Goal: Information Seeking & Learning: Check status

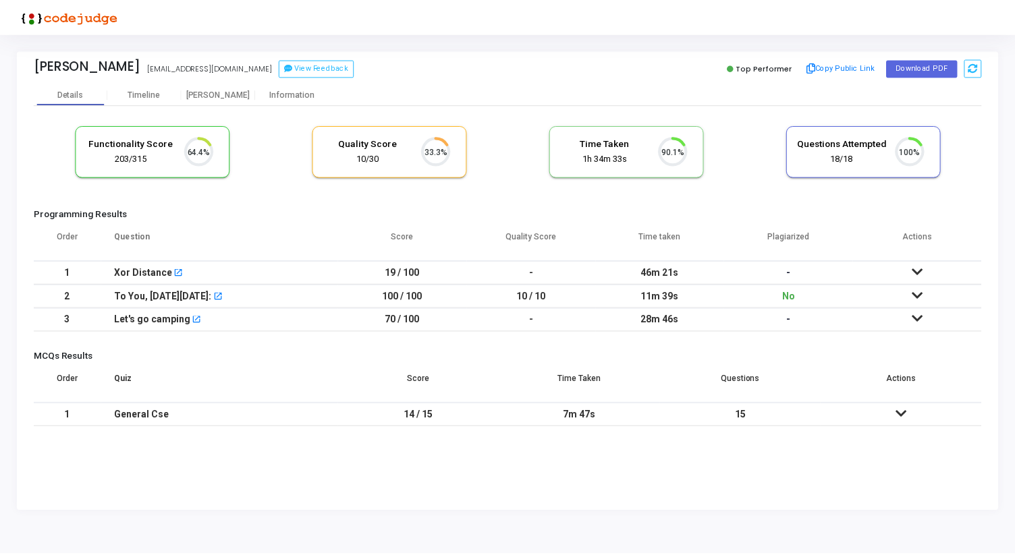
scroll to position [28, 34]
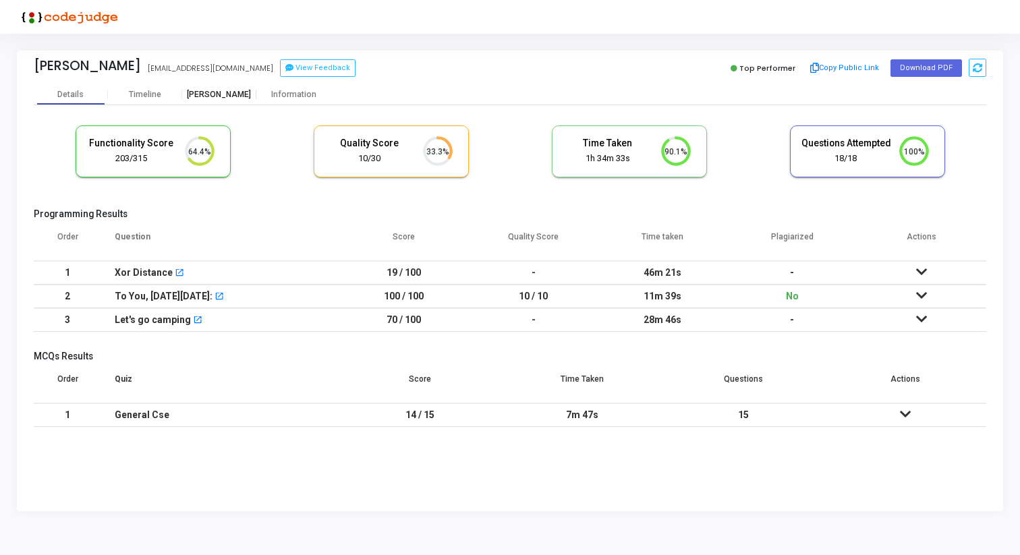
click at [206, 95] on div "[PERSON_NAME]" at bounding box center [219, 95] width 74 height 10
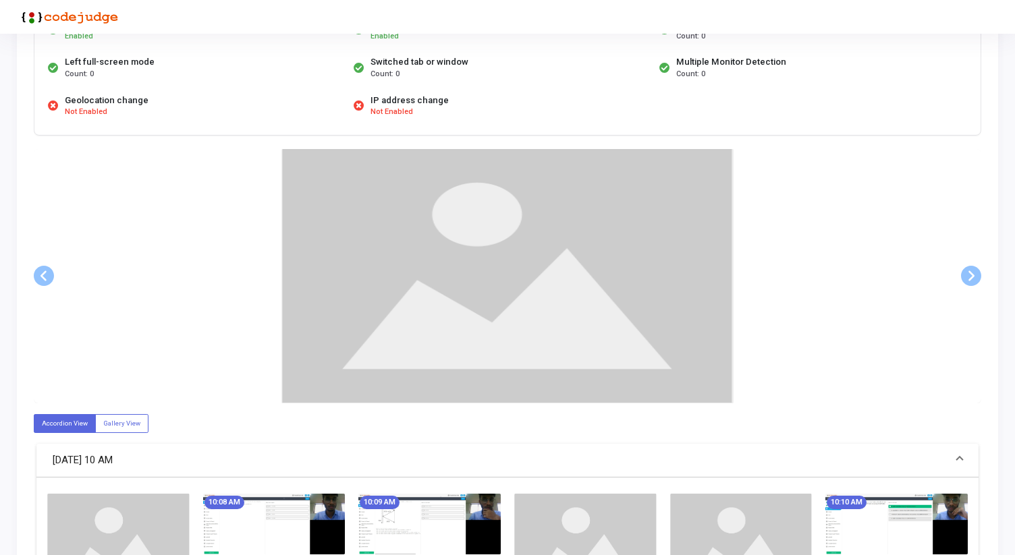
scroll to position [155, 0]
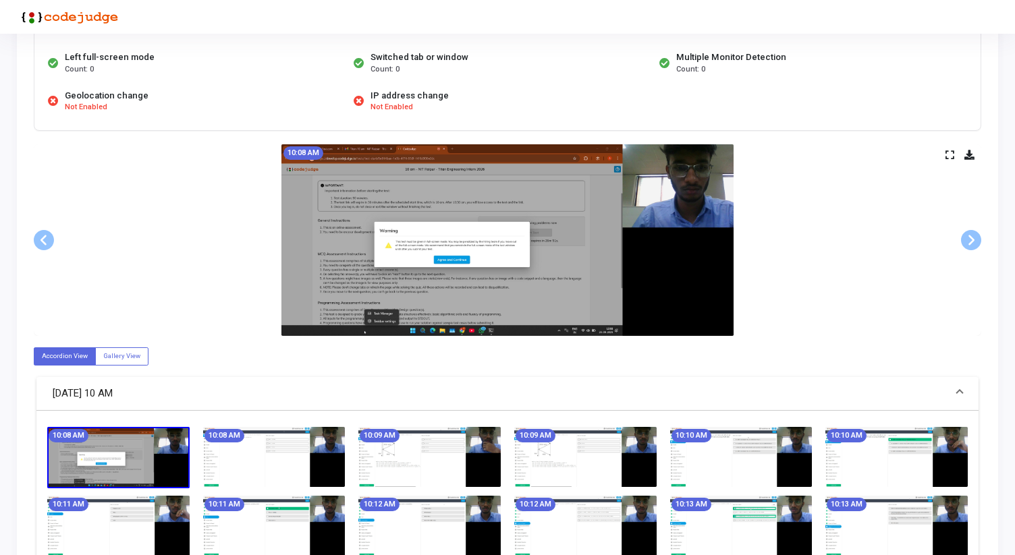
click at [949, 151] on icon at bounding box center [949, 154] width 9 height 7
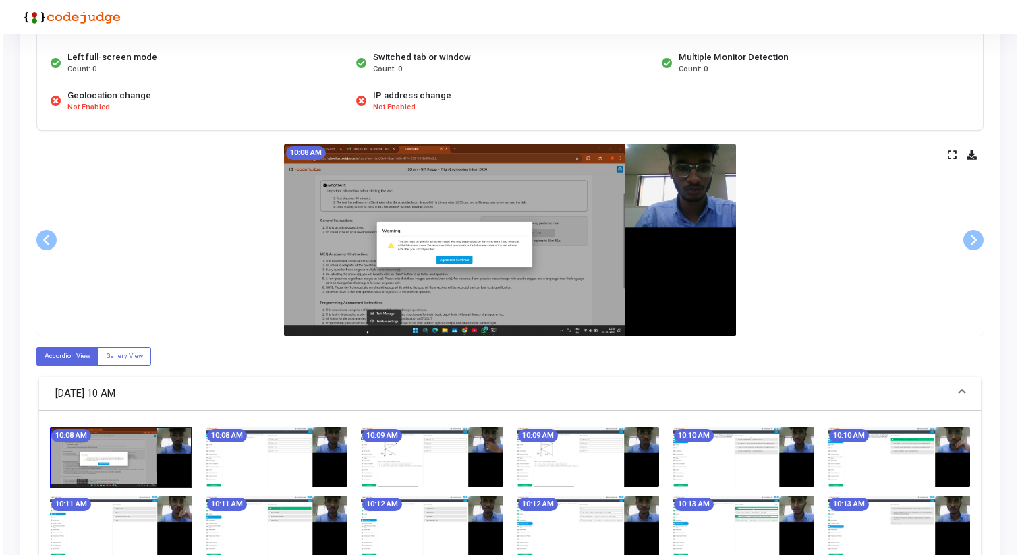
scroll to position [0, 0]
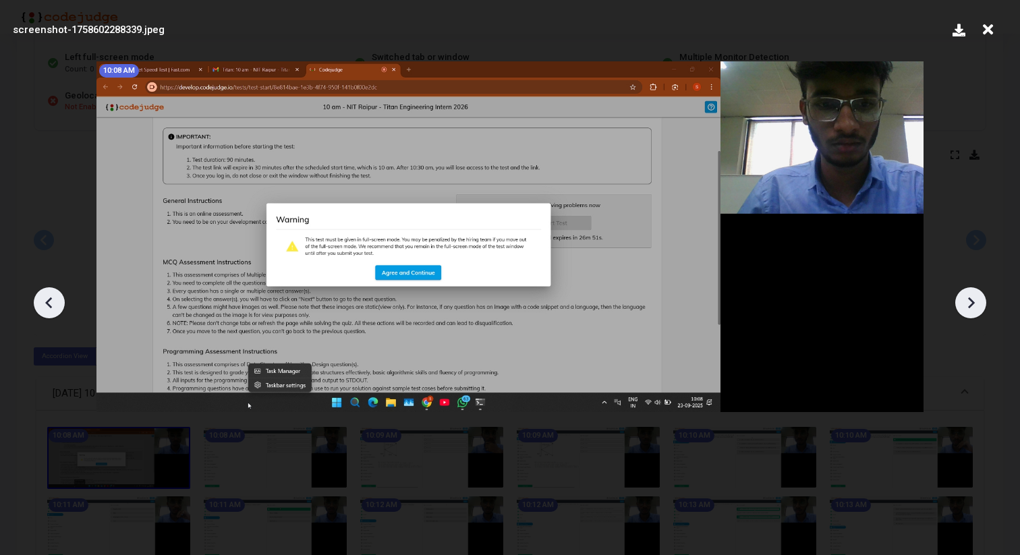
click at [967, 296] on icon at bounding box center [971, 303] width 20 height 20
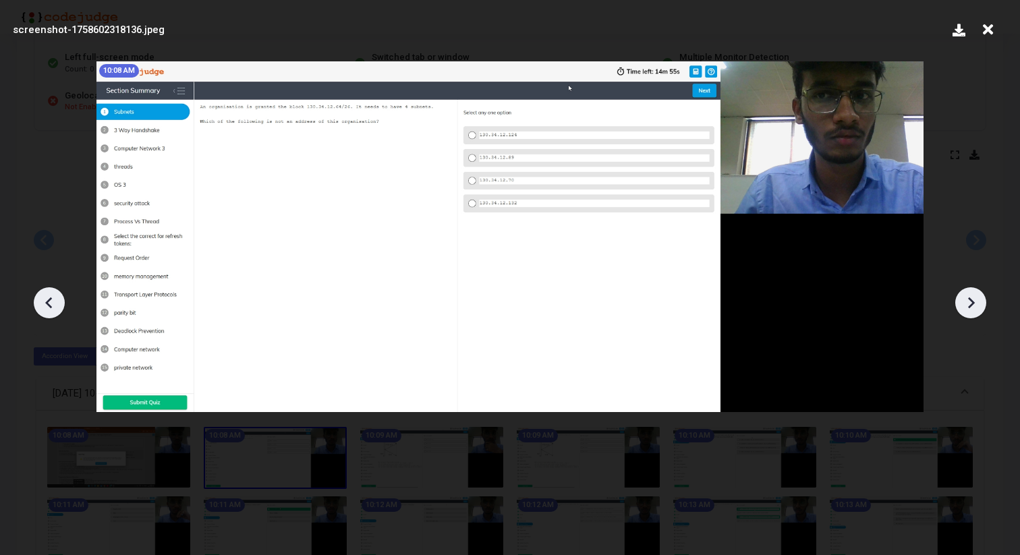
click at [967, 296] on icon at bounding box center [971, 303] width 20 height 20
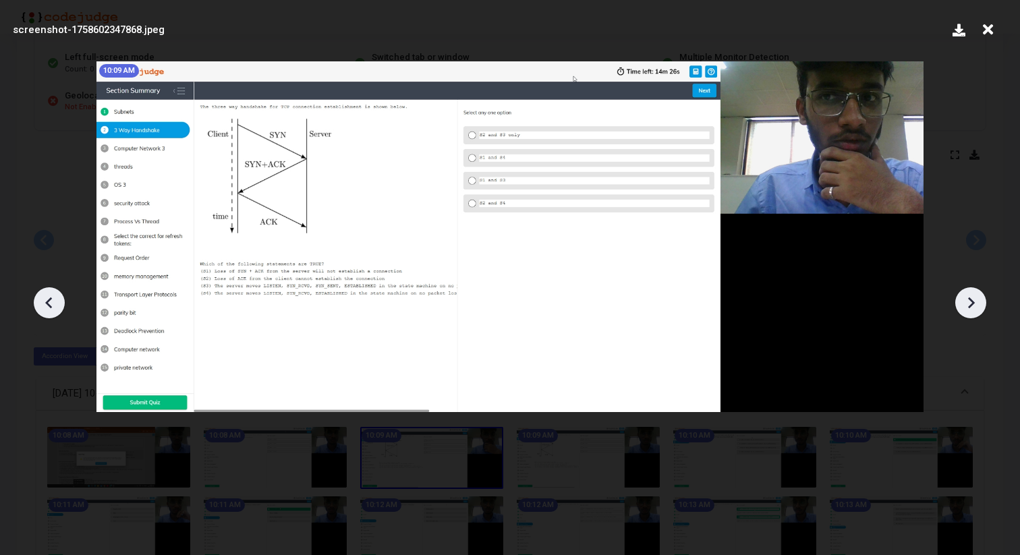
click at [967, 296] on icon at bounding box center [971, 303] width 20 height 20
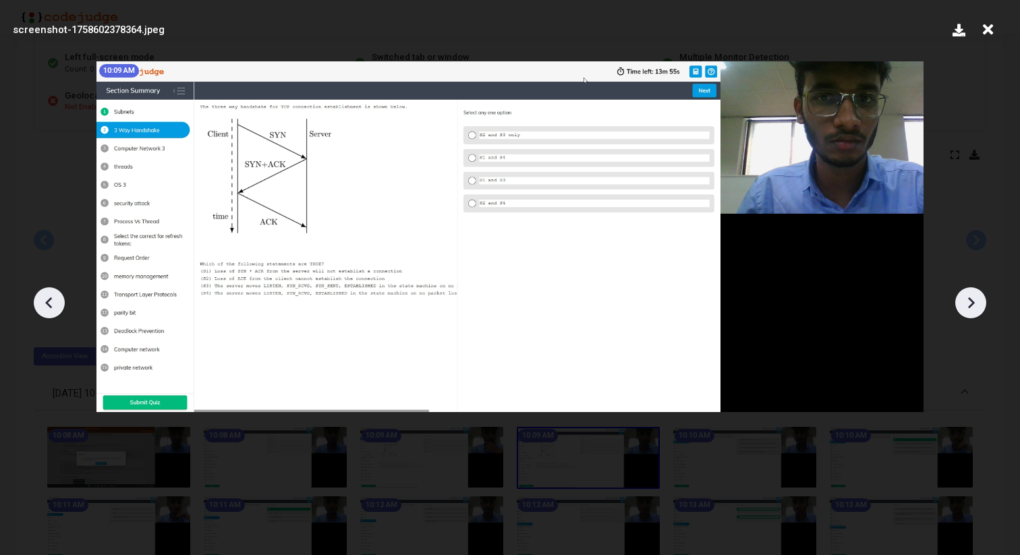
click at [967, 296] on icon at bounding box center [971, 303] width 20 height 20
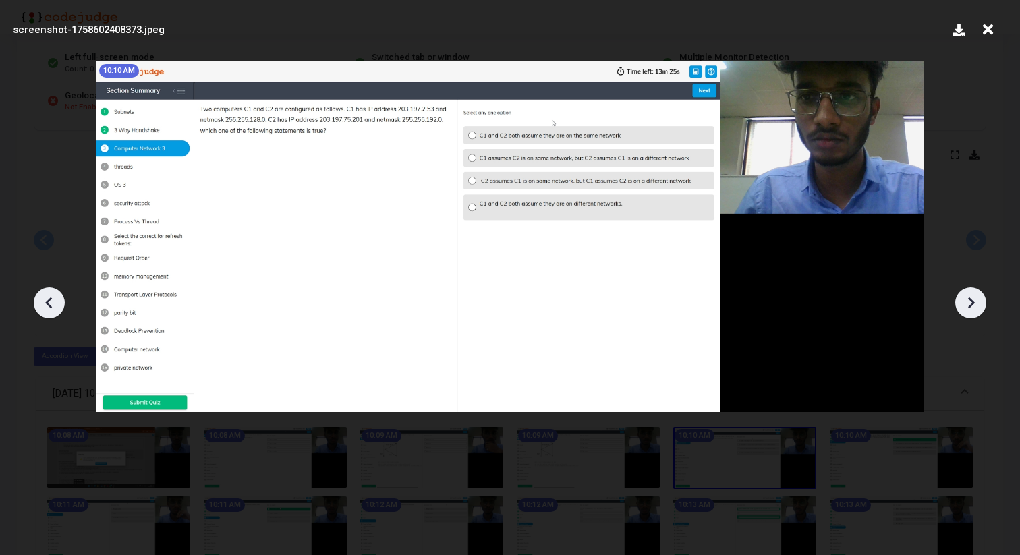
click at [967, 296] on icon at bounding box center [971, 303] width 20 height 20
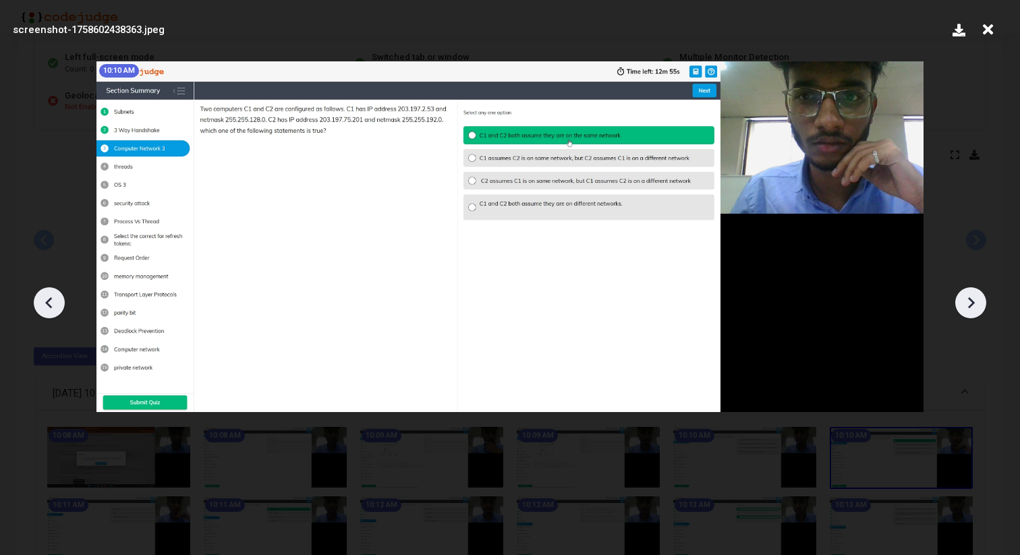
click at [967, 296] on icon at bounding box center [971, 303] width 20 height 20
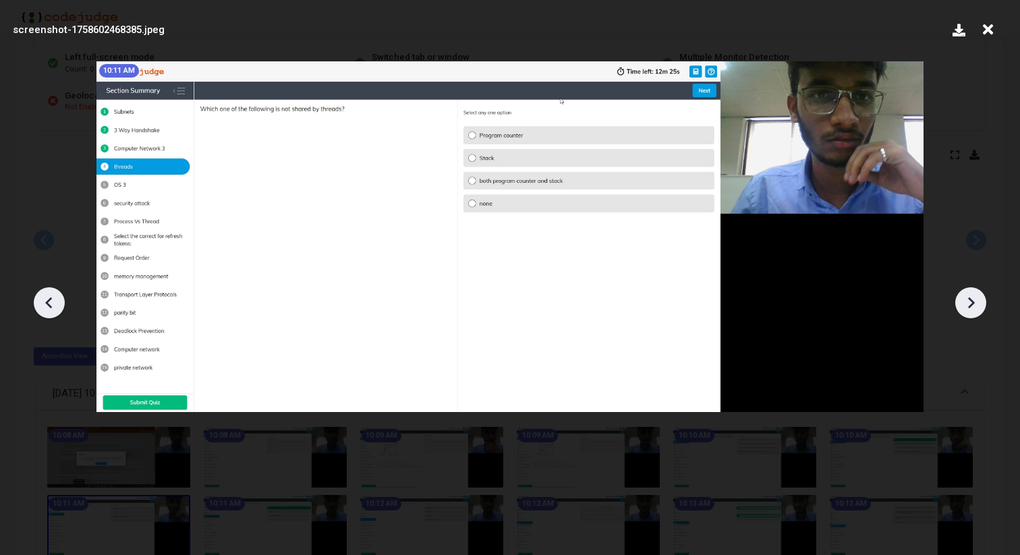
click at [967, 296] on icon at bounding box center [971, 303] width 20 height 20
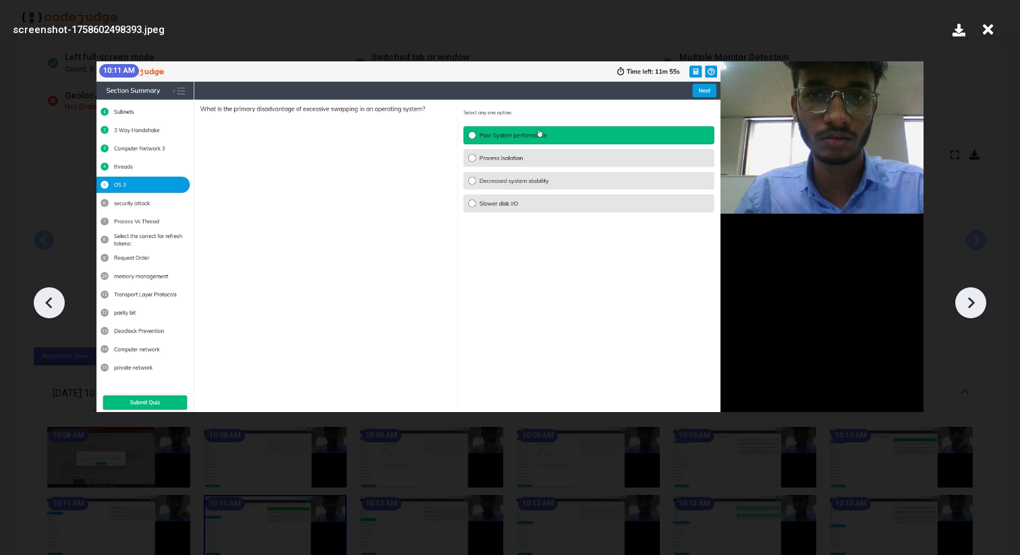
click at [967, 296] on icon at bounding box center [971, 303] width 20 height 20
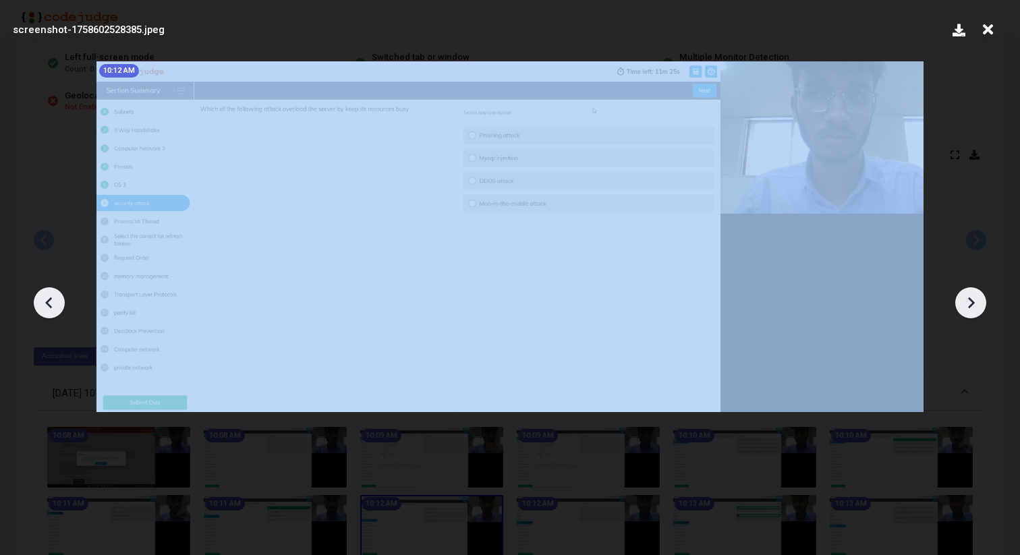
click at [967, 296] on icon at bounding box center [971, 303] width 20 height 20
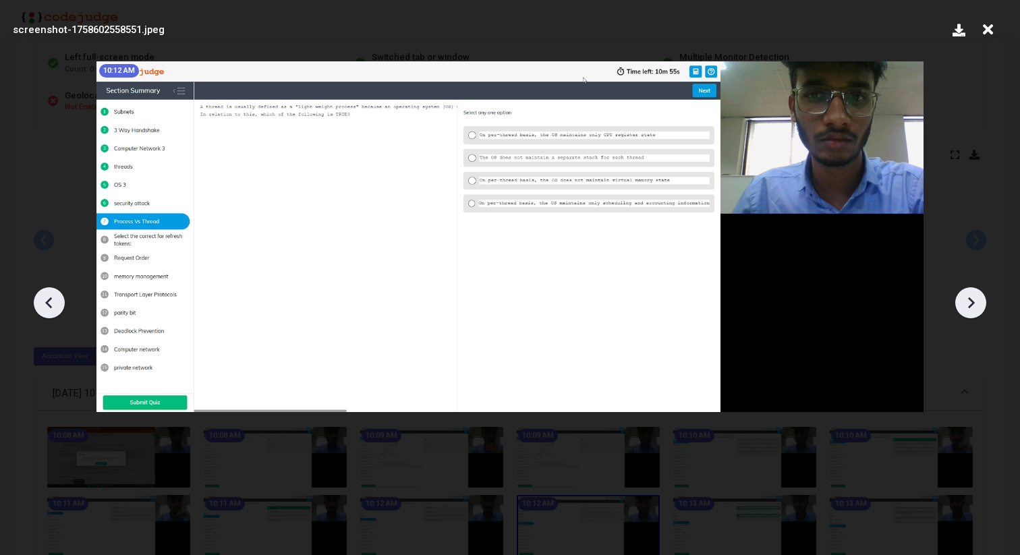
click at [967, 296] on icon at bounding box center [971, 303] width 20 height 20
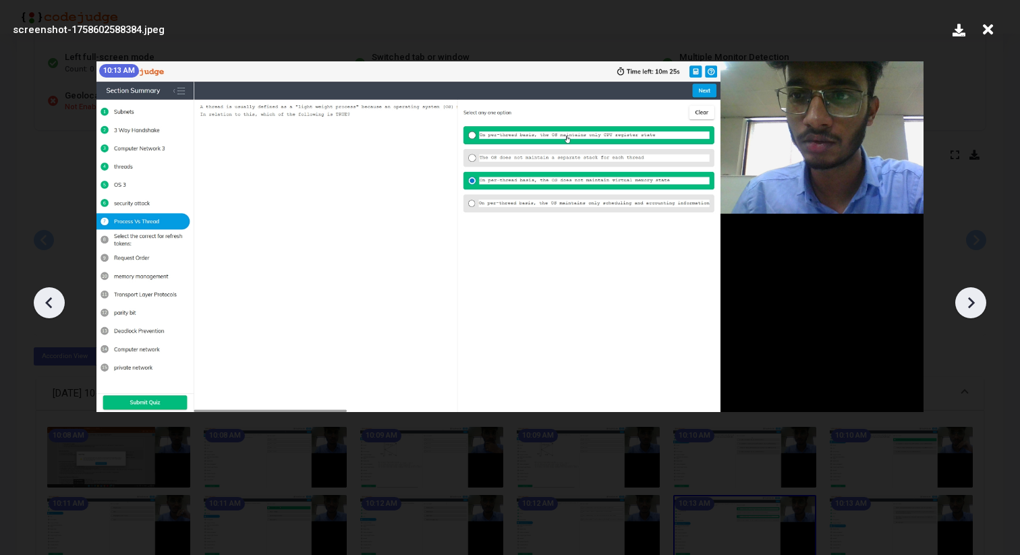
click at [967, 296] on icon at bounding box center [971, 303] width 20 height 20
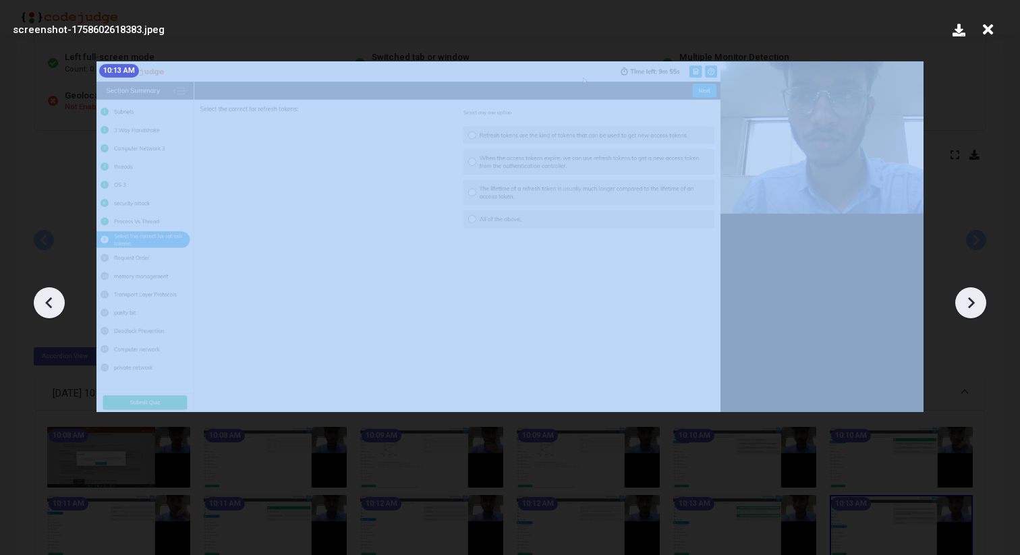
click at [967, 296] on icon at bounding box center [971, 303] width 20 height 20
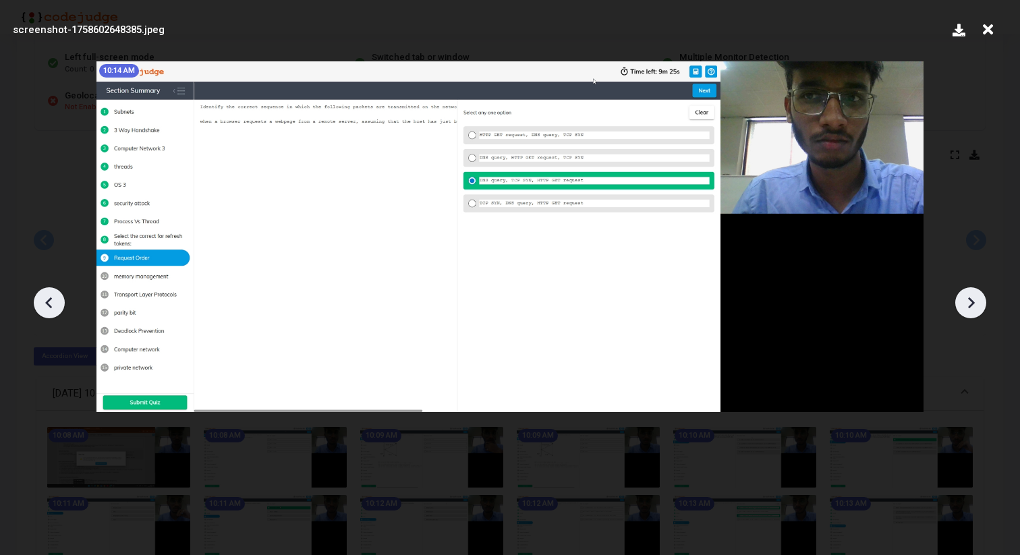
click at [967, 296] on icon at bounding box center [971, 303] width 20 height 20
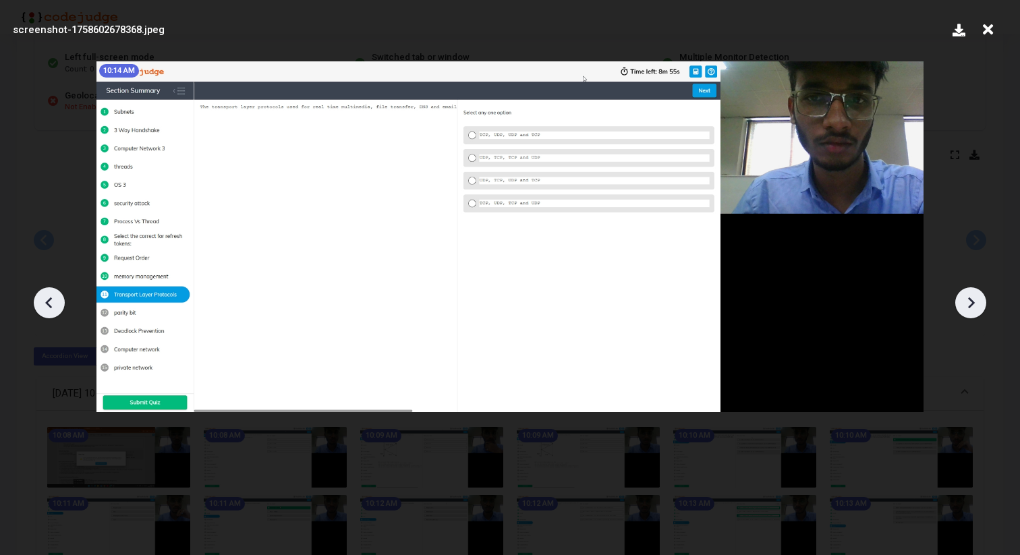
click at [967, 296] on icon at bounding box center [971, 303] width 20 height 20
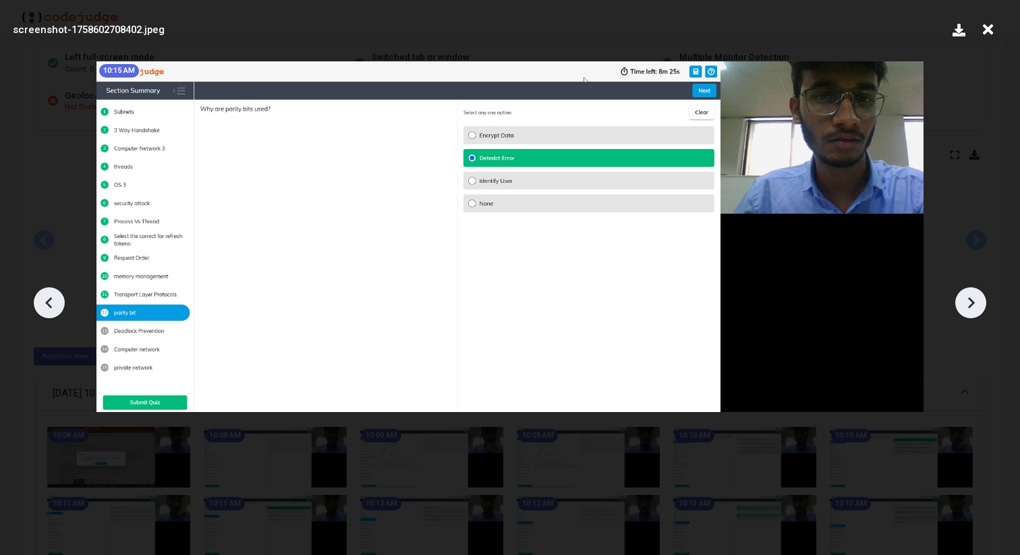
click at [967, 296] on icon at bounding box center [971, 303] width 20 height 20
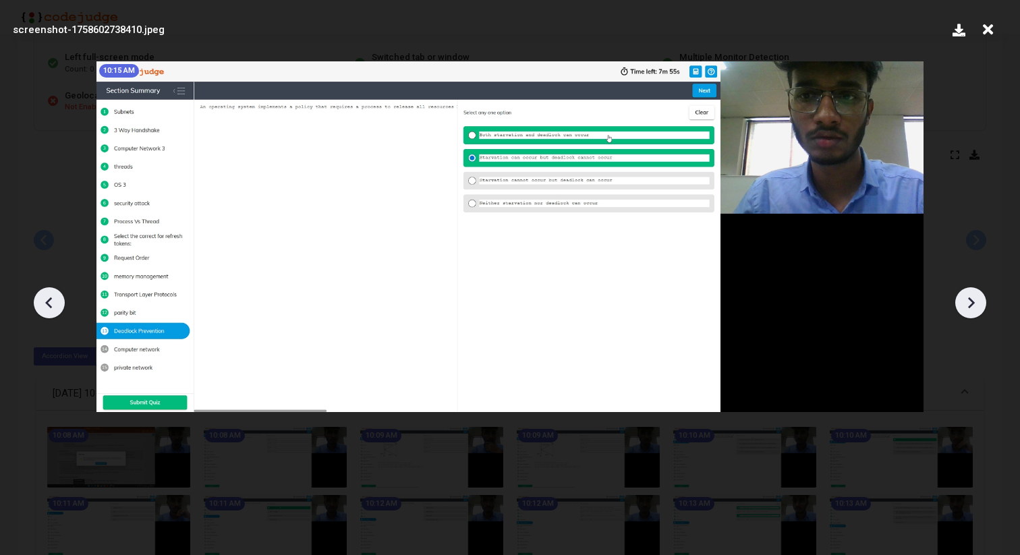
click at [967, 296] on icon at bounding box center [971, 303] width 20 height 20
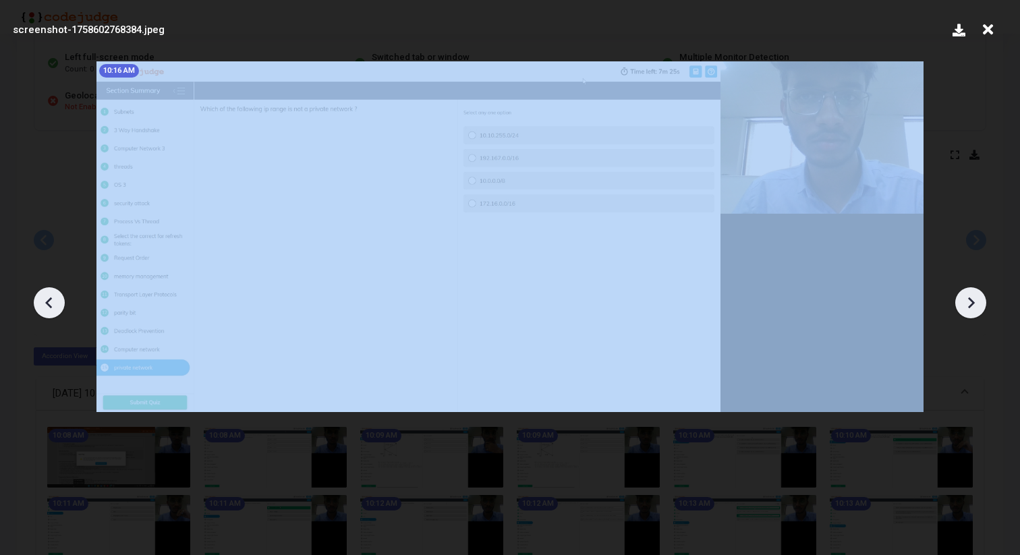
click at [967, 296] on icon at bounding box center [971, 303] width 20 height 20
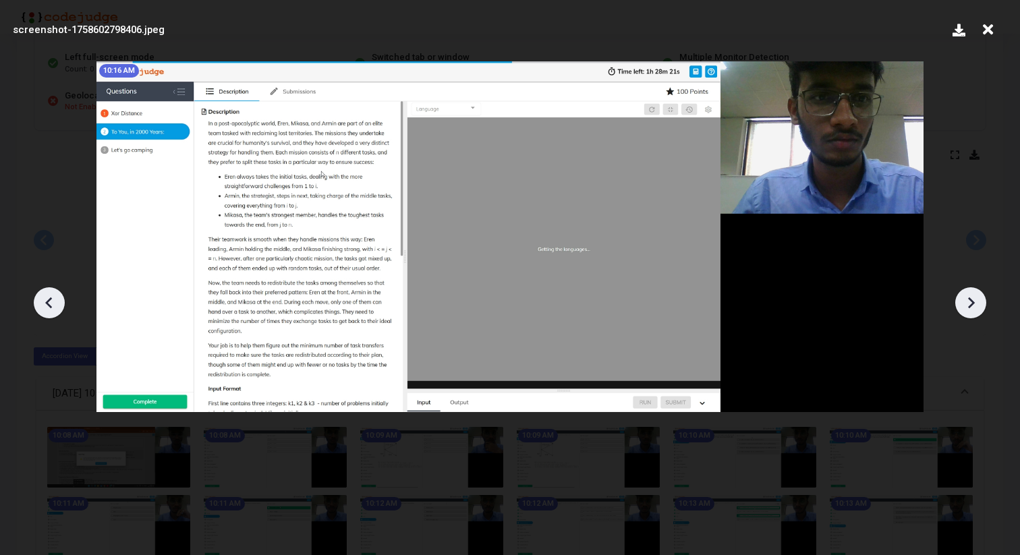
click at [967, 296] on icon at bounding box center [971, 303] width 20 height 20
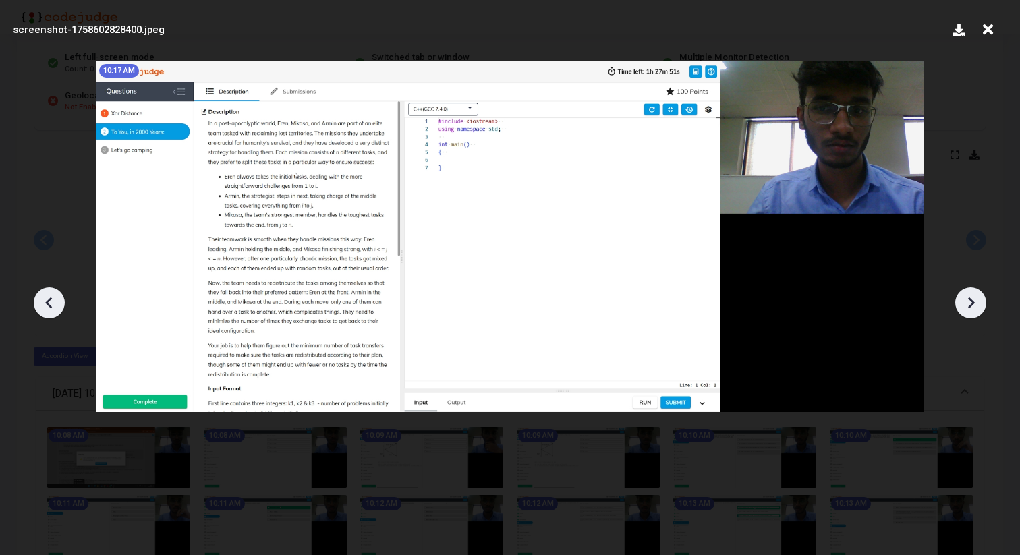
click at [967, 296] on icon at bounding box center [971, 303] width 20 height 20
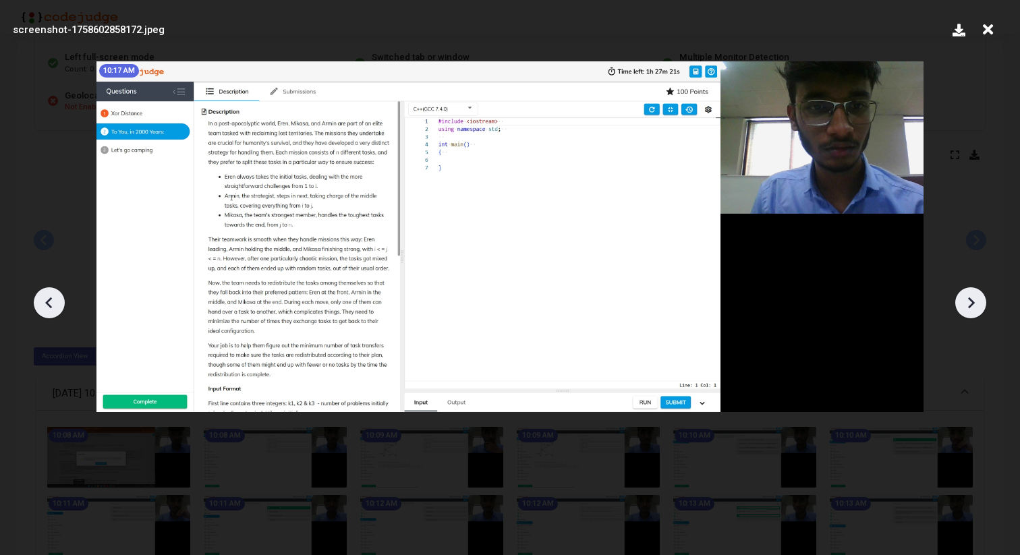
click at [967, 296] on icon at bounding box center [971, 303] width 20 height 20
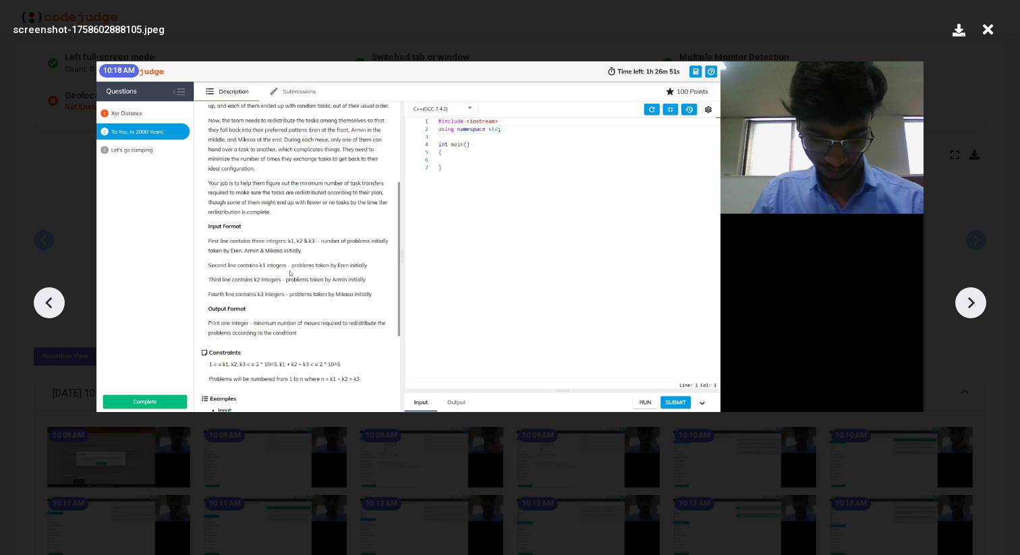
click at [967, 296] on icon at bounding box center [971, 303] width 20 height 20
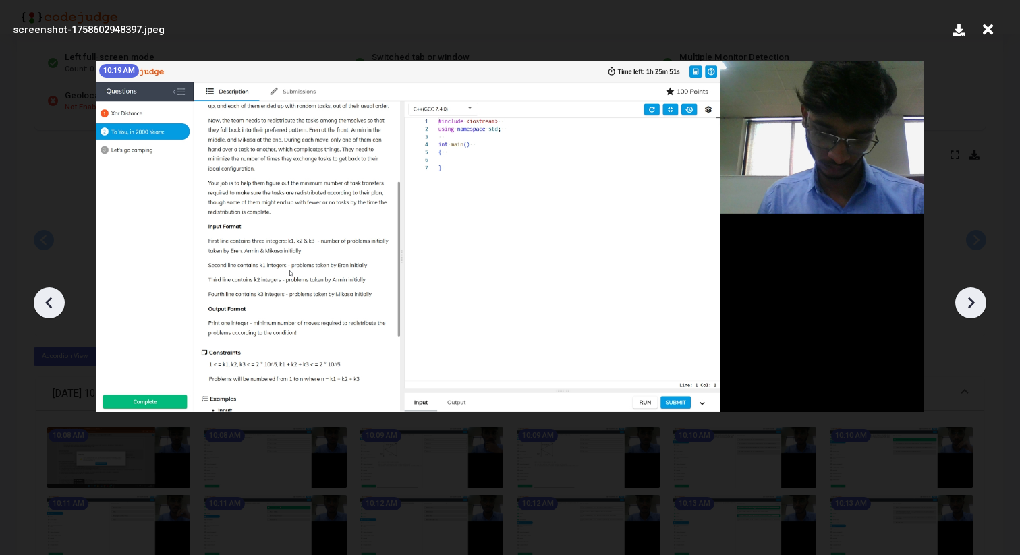
click at [967, 296] on icon at bounding box center [971, 303] width 20 height 20
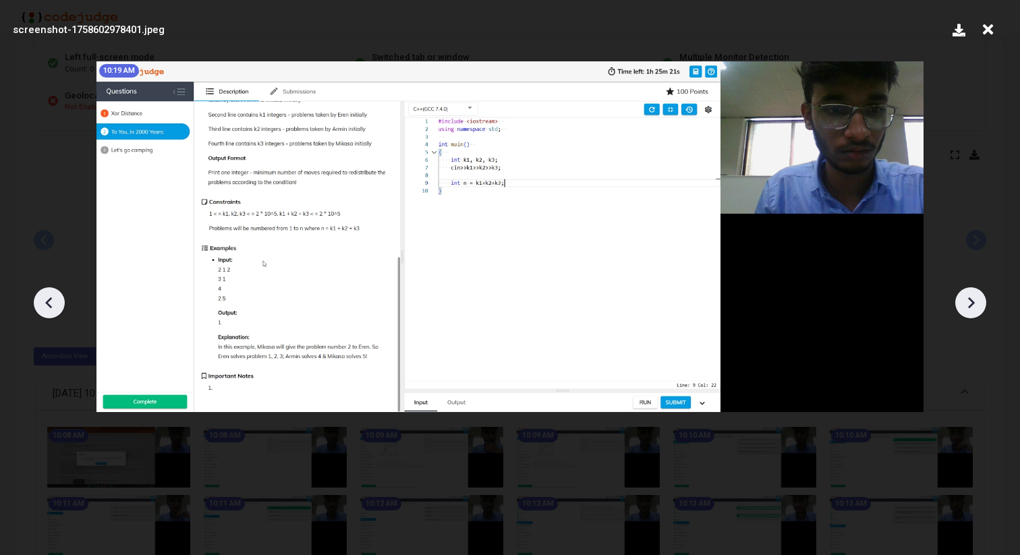
click at [967, 296] on icon at bounding box center [971, 303] width 20 height 20
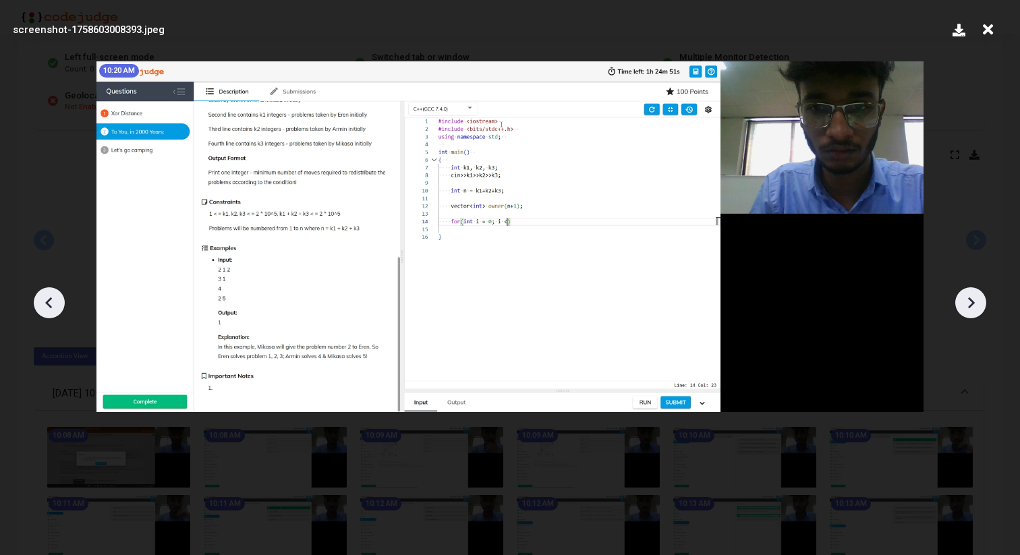
click at [967, 296] on icon at bounding box center [971, 303] width 20 height 20
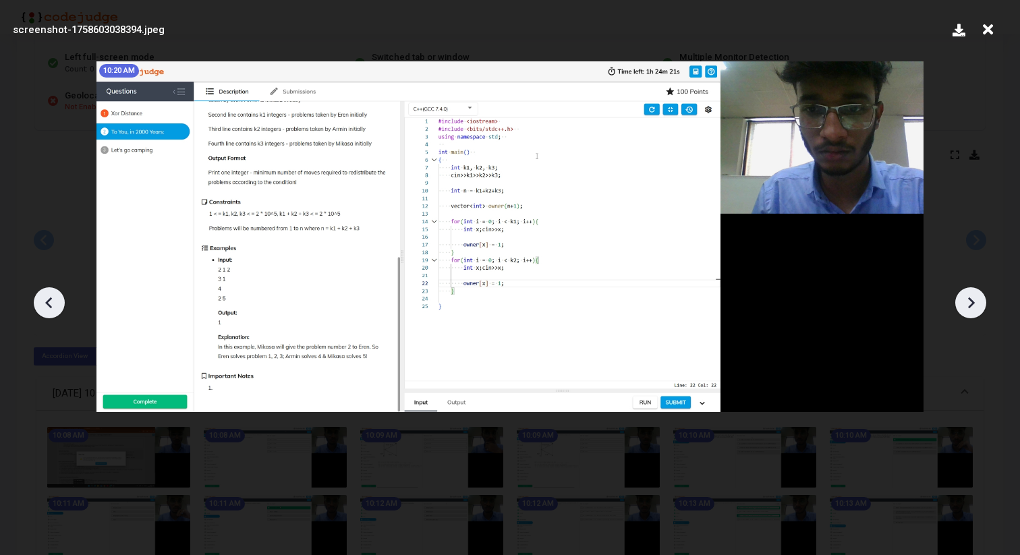
click at [53, 304] on icon at bounding box center [49, 303] width 20 height 20
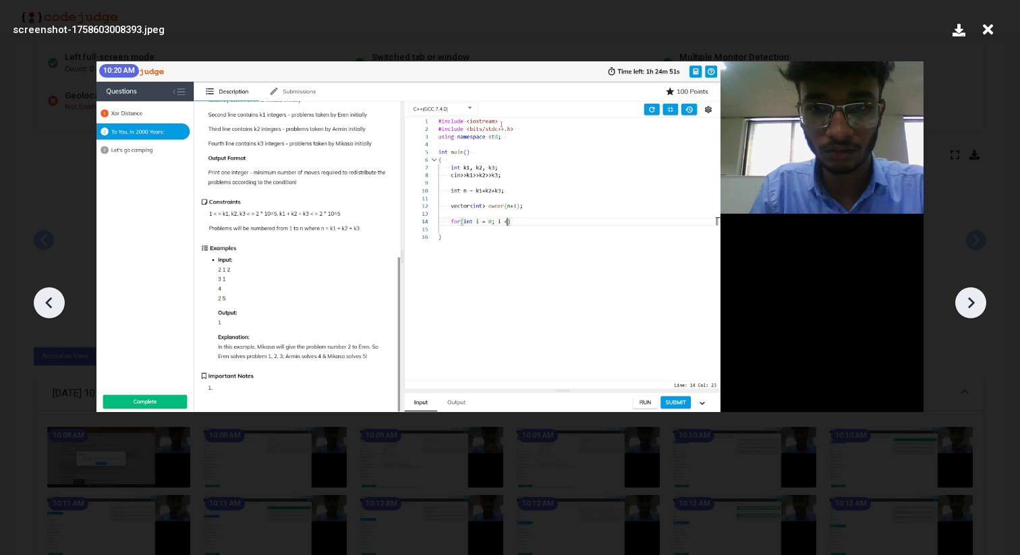
click at [53, 304] on icon at bounding box center [49, 303] width 20 height 20
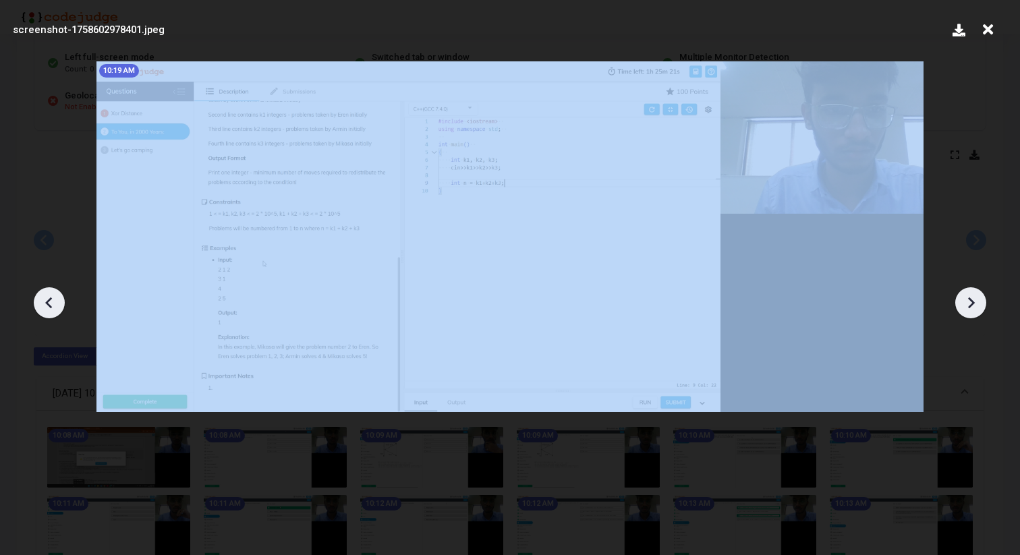
click at [53, 304] on icon at bounding box center [49, 303] width 20 height 20
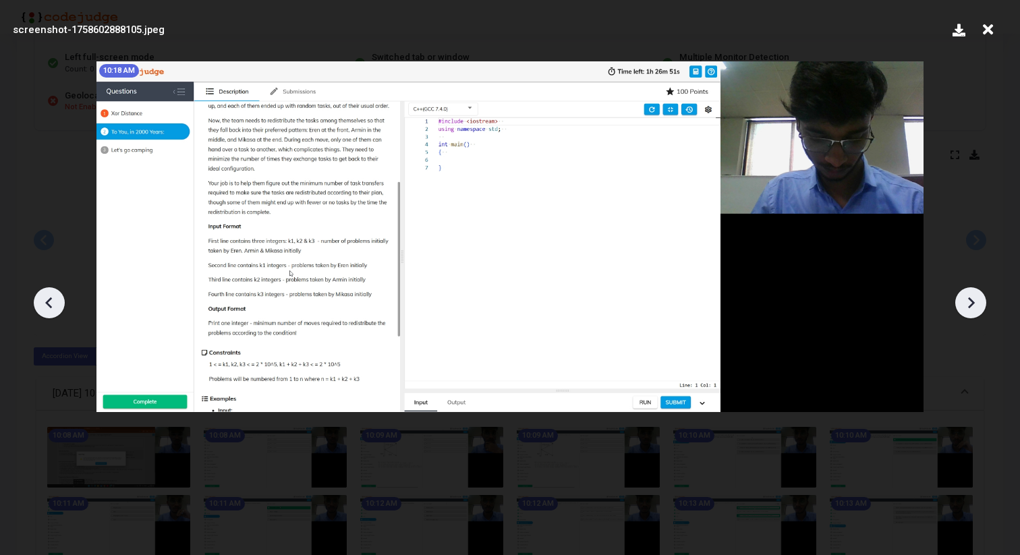
click at [53, 304] on icon at bounding box center [49, 303] width 20 height 20
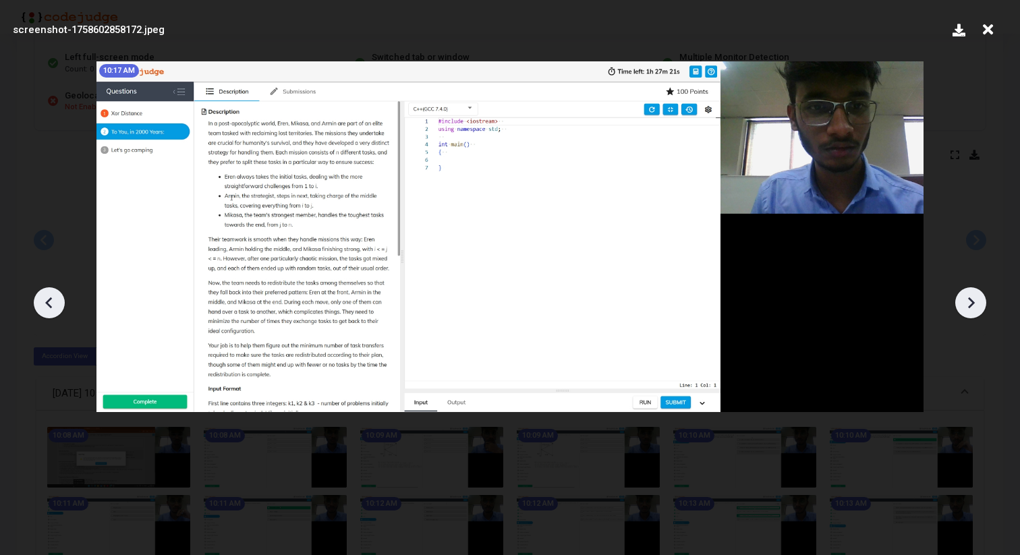
click at [53, 304] on icon at bounding box center [49, 303] width 20 height 20
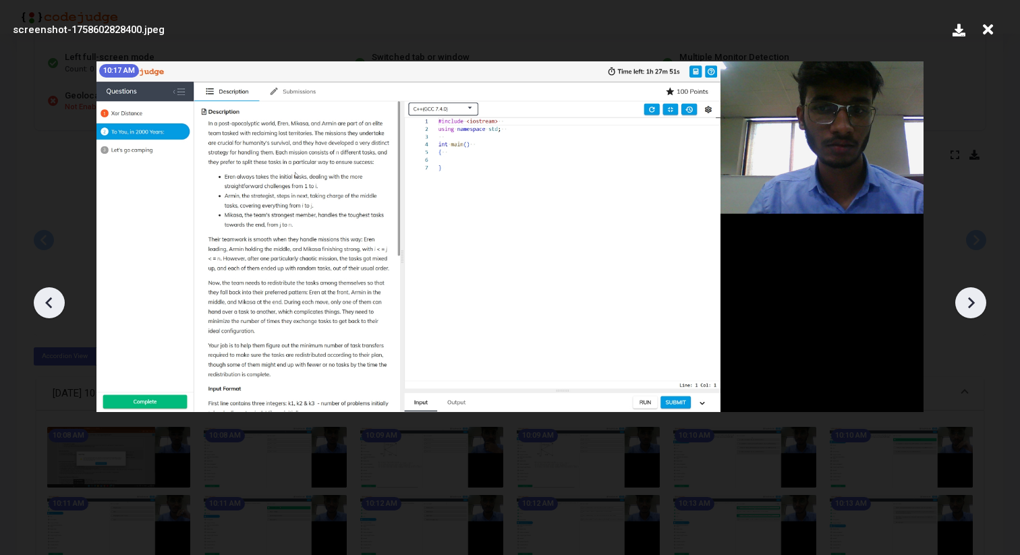
click at [53, 304] on icon at bounding box center [49, 303] width 20 height 20
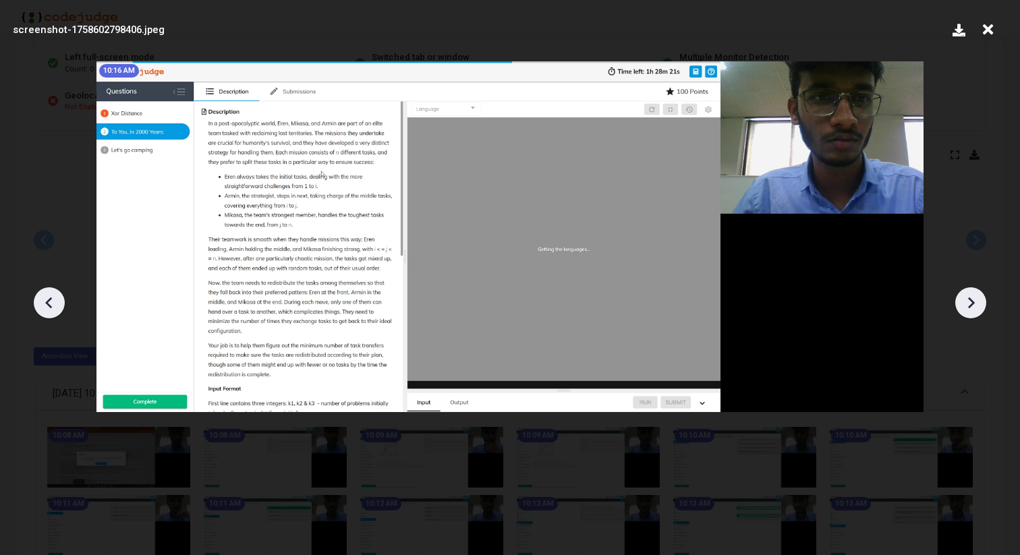
click at [52, 304] on icon at bounding box center [49, 303] width 20 height 20
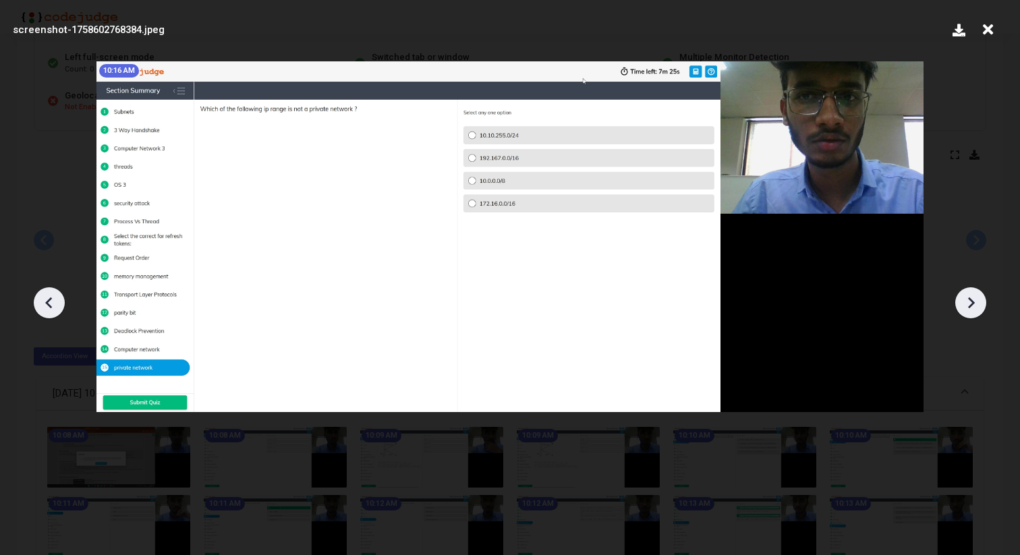
click at [970, 302] on icon at bounding box center [971, 303] width 20 height 20
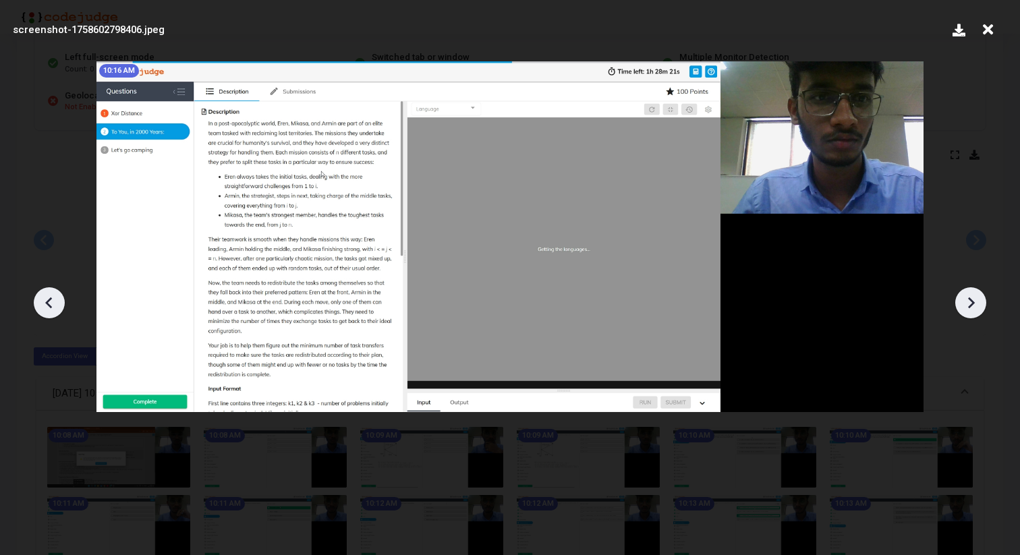
click at [970, 302] on icon at bounding box center [971, 303] width 20 height 20
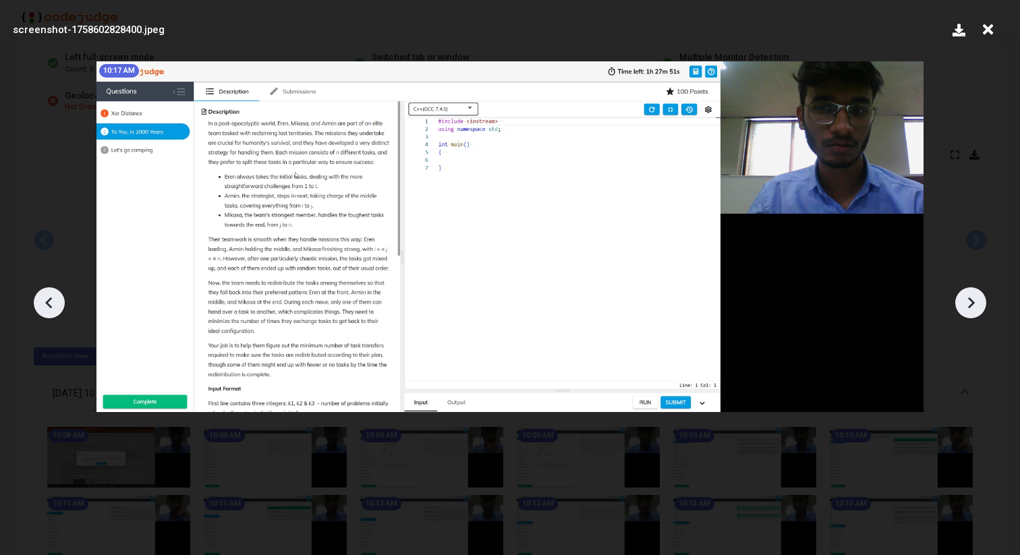
click at [971, 301] on icon at bounding box center [971, 302] width 7 height 11
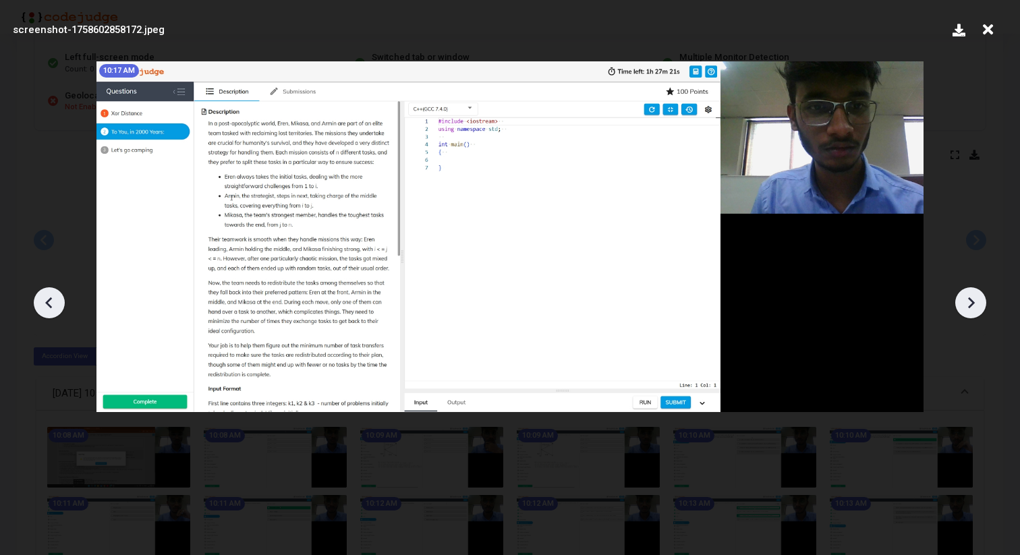
click at [971, 301] on icon at bounding box center [971, 303] width 20 height 20
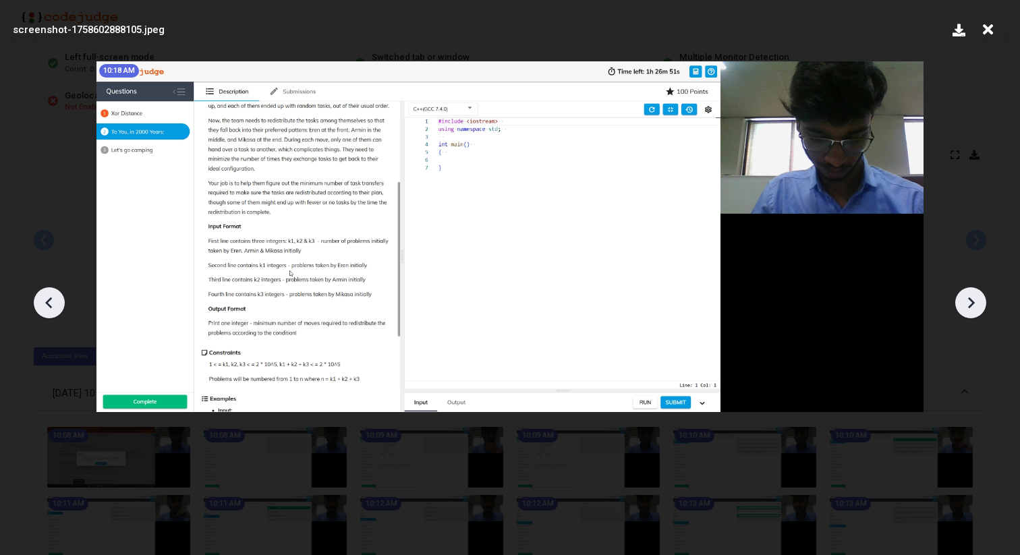
click at [971, 301] on icon at bounding box center [971, 303] width 20 height 20
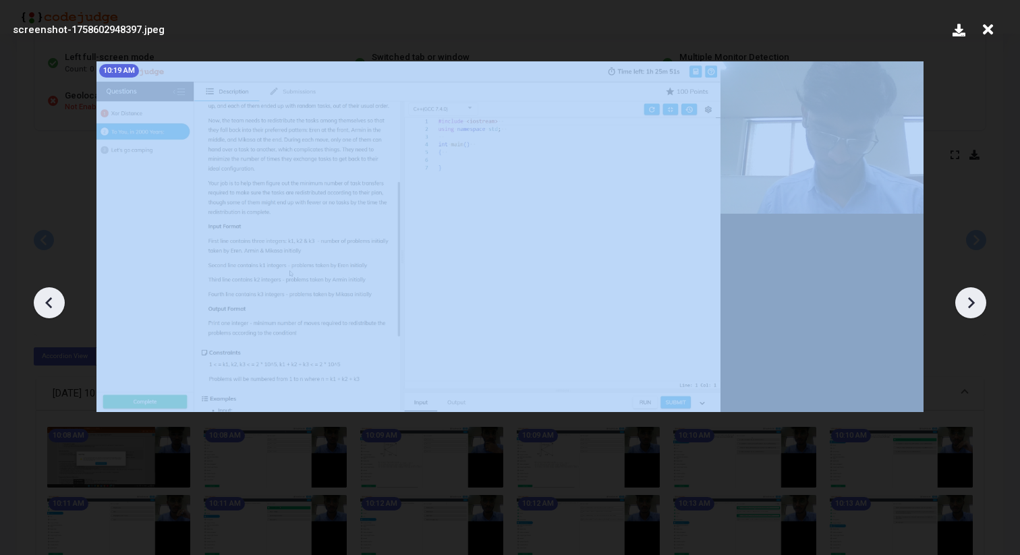
click at [971, 301] on icon at bounding box center [971, 303] width 20 height 20
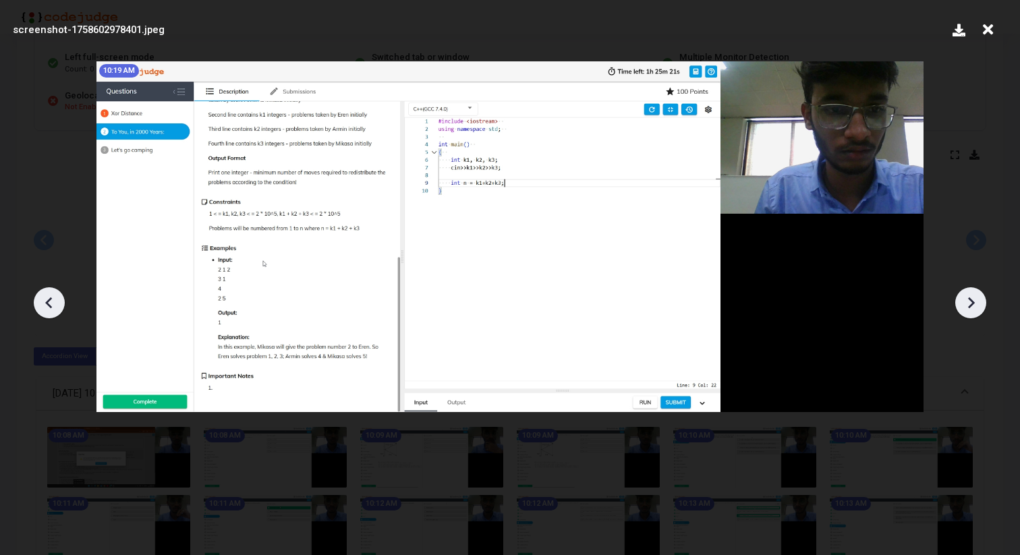
click at [971, 301] on icon at bounding box center [971, 303] width 20 height 20
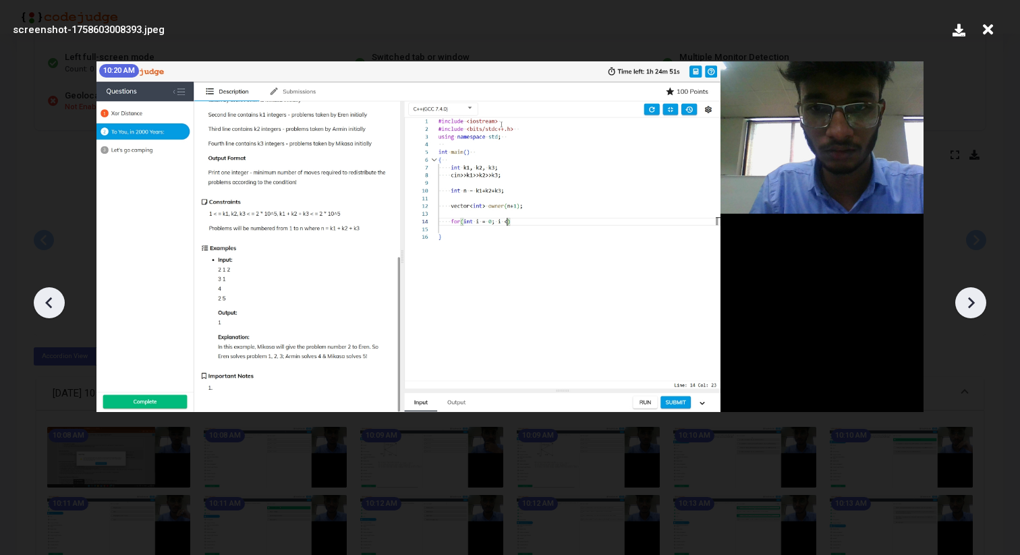
click at [971, 301] on icon at bounding box center [971, 303] width 20 height 20
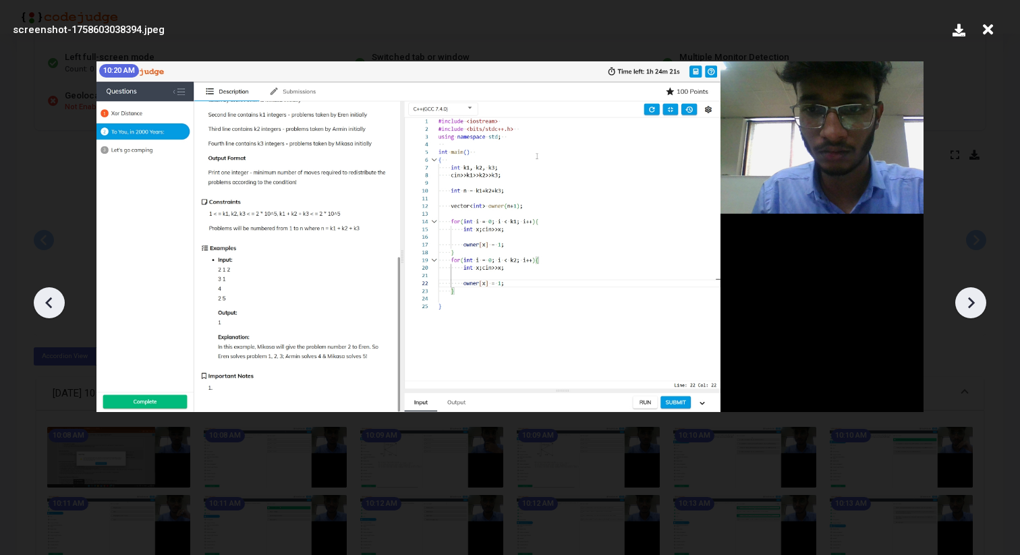
click at [971, 301] on icon at bounding box center [971, 303] width 20 height 20
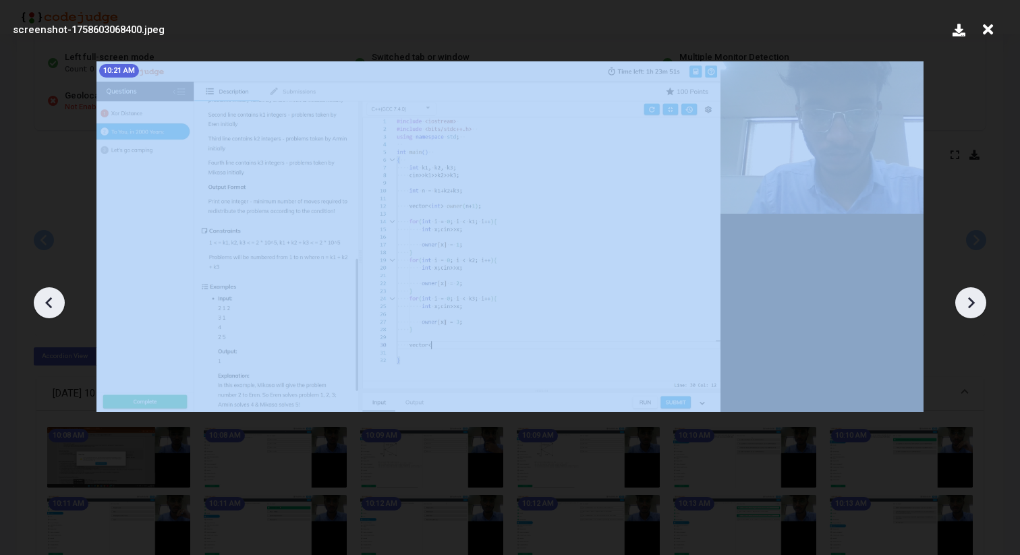
click at [971, 301] on icon at bounding box center [971, 303] width 20 height 20
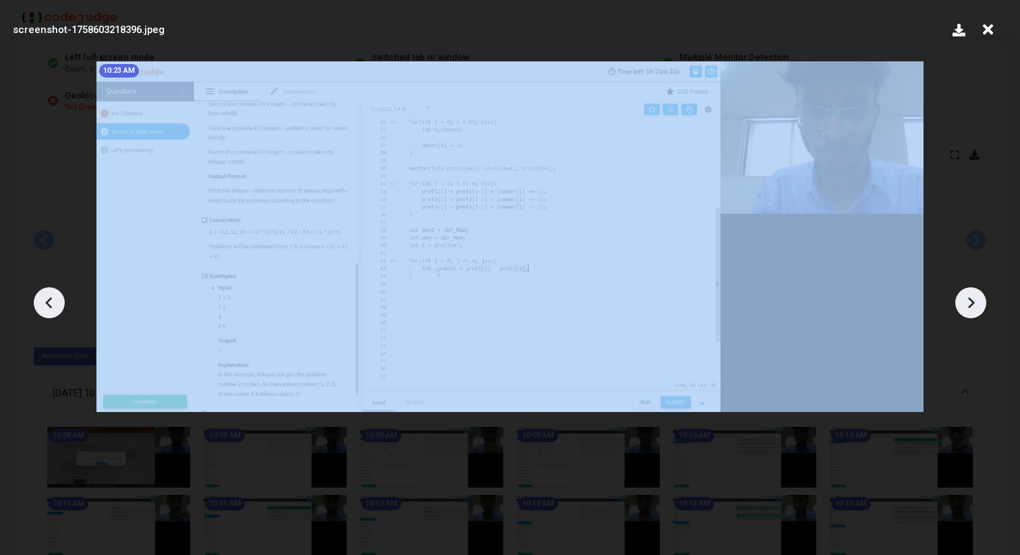
click at [971, 301] on icon at bounding box center [971, 303] width 20 height 20
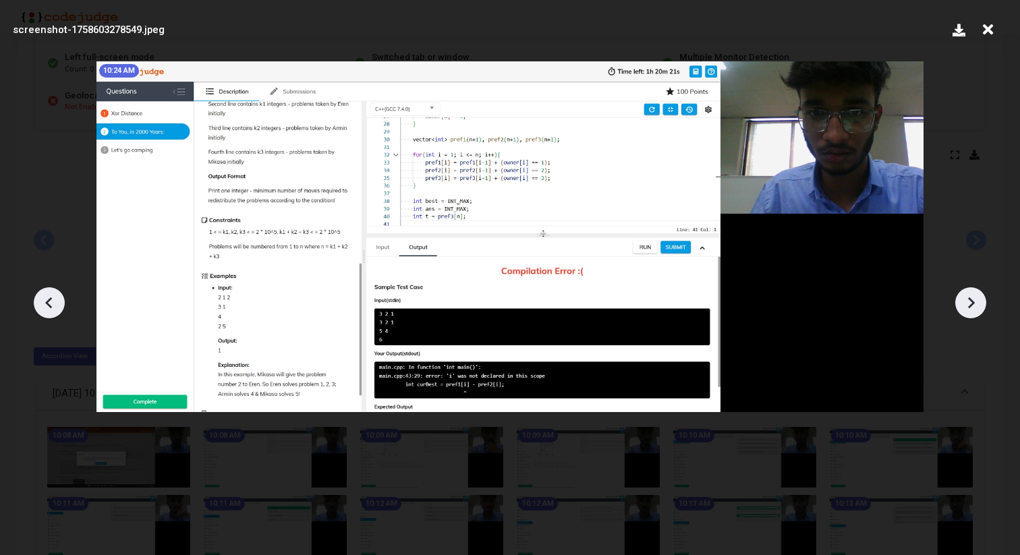
click at [971, 302] on icon at bounding box center [971, 303] width 20 height 20
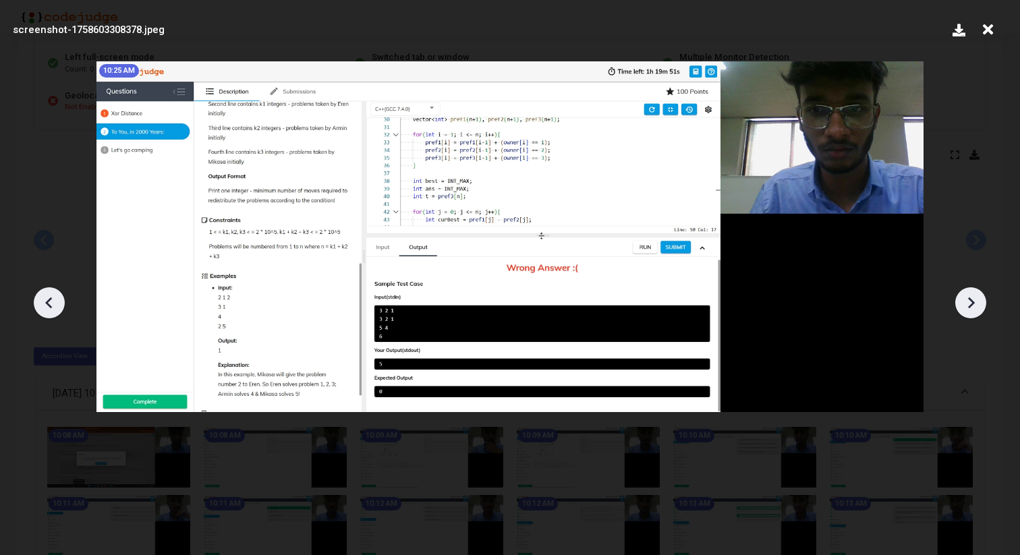
click at [971, 302] on icon at bounding box center [971, 303] width 20 height 20
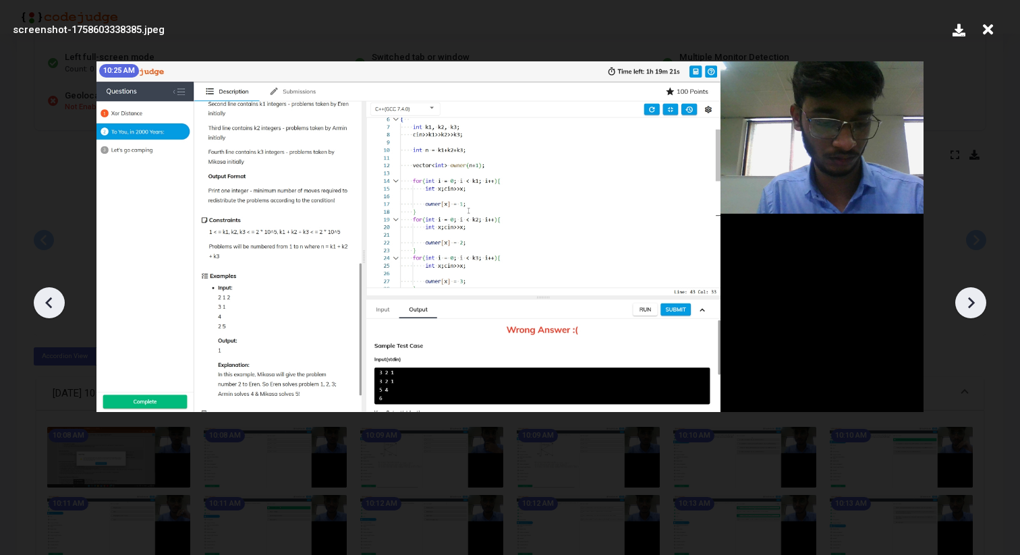
click at [974, 305] on icon at bounding box center [971, 303] width 20 height 20
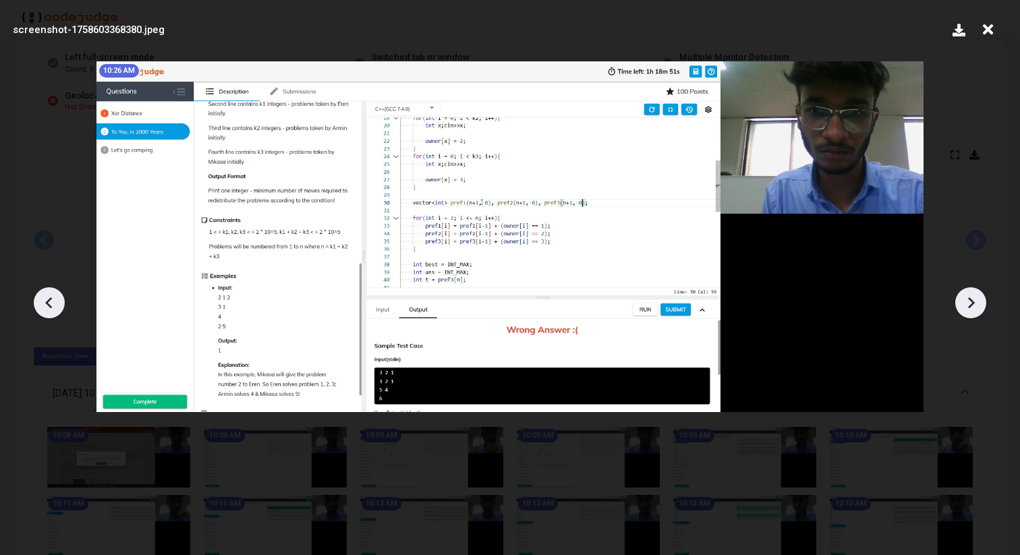
click at [974, 305] on icon at bounding box center [971, 303] width 20 height 20
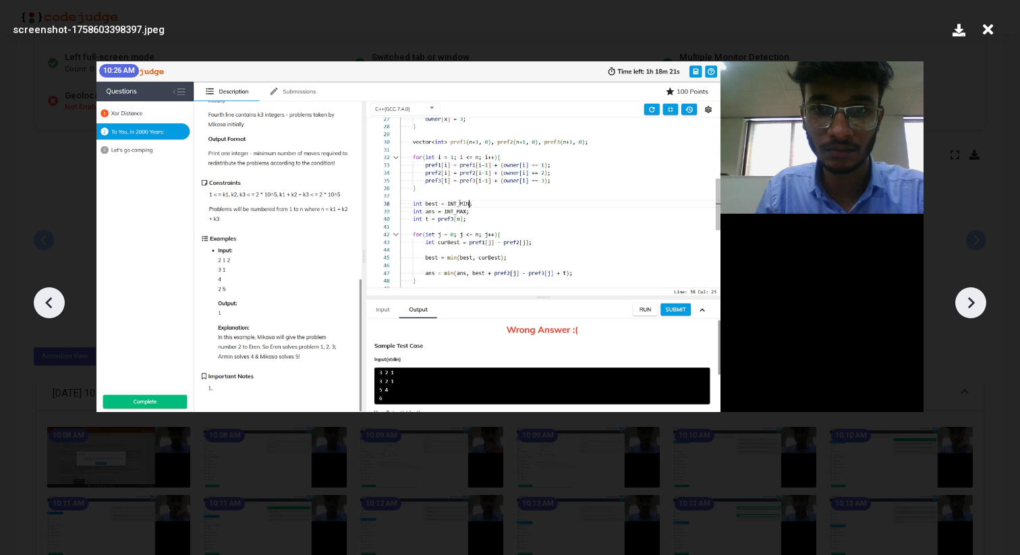
click at [974, 305] on icon at bounding box center [971, 303] width 20 height 20
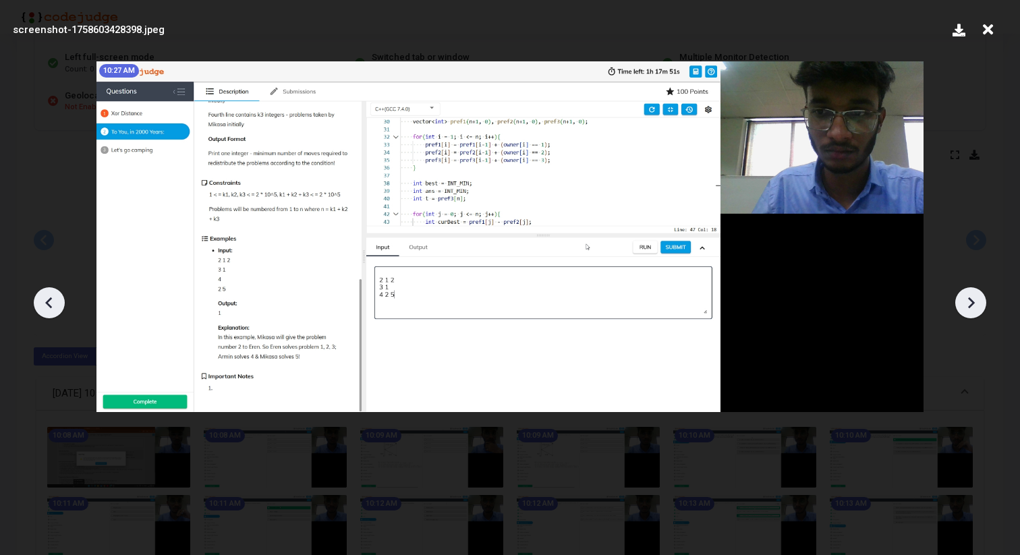
click at [974, 305] on icon at bounding box center [971, 303] width 20 height 20
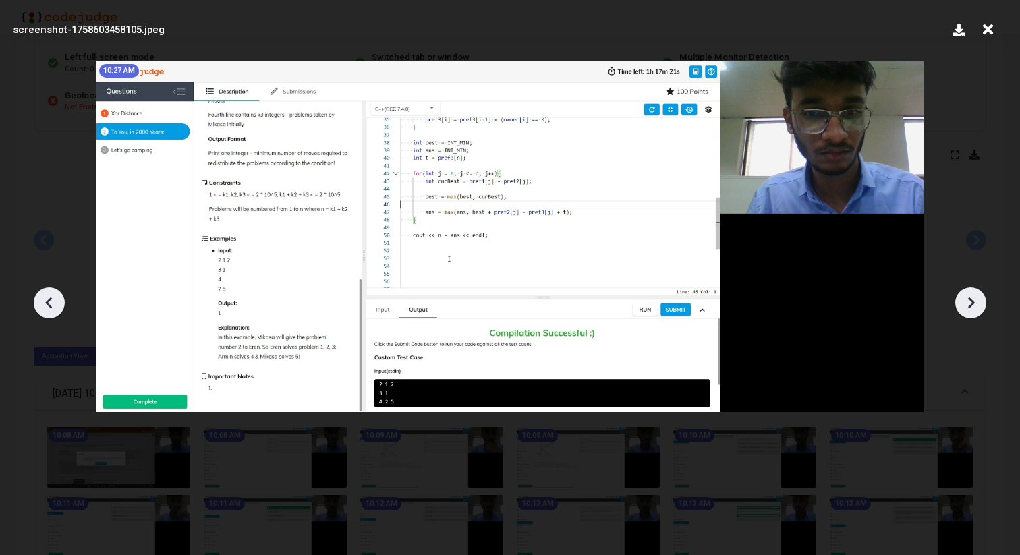
click at [974, 305] on icon at bounding box center [971, 303] width 20 height 20
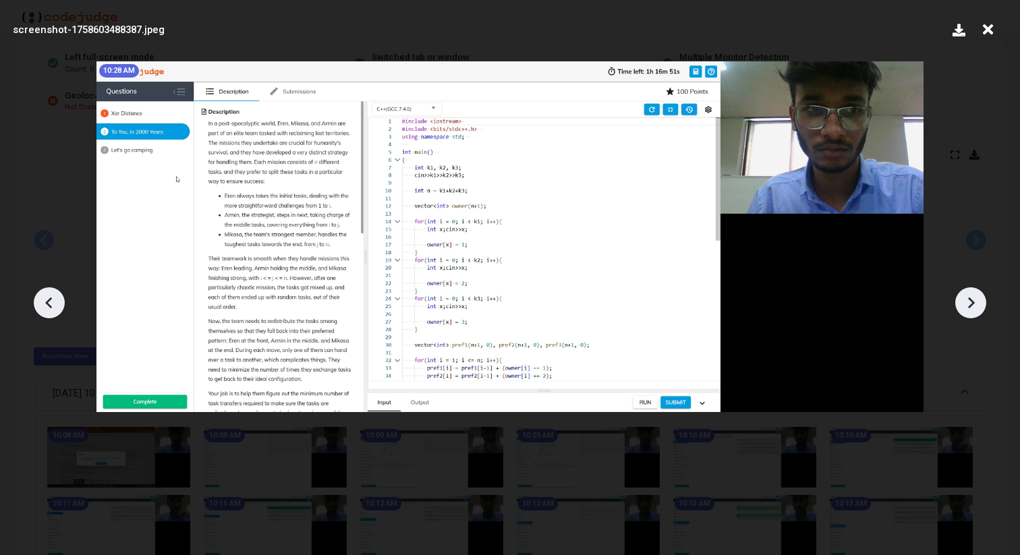
click at [974, 305] on icon at bounding box center [971, 303] width 20 height 20
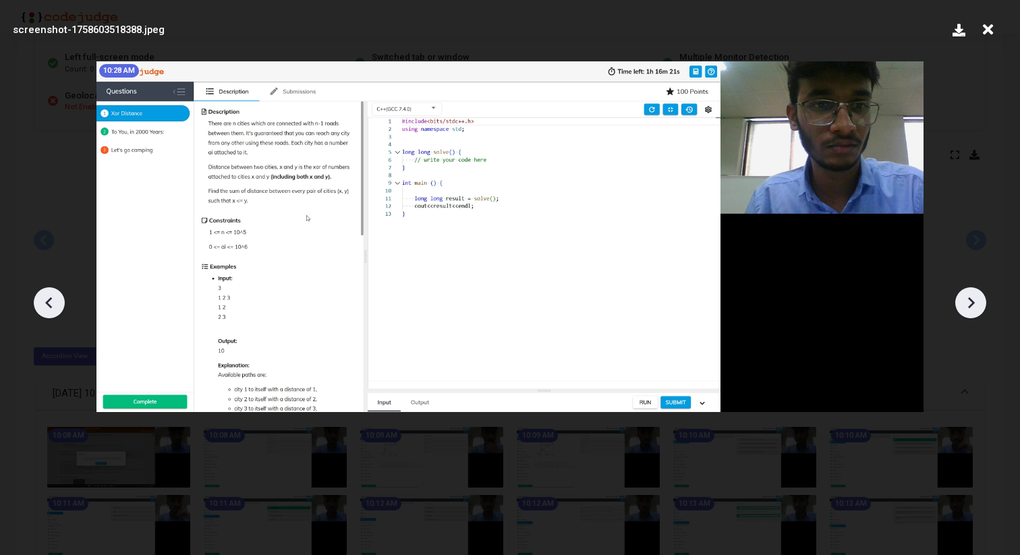
click at [976, 305] on icon at bounding box center [971, 303] width 20 height 20
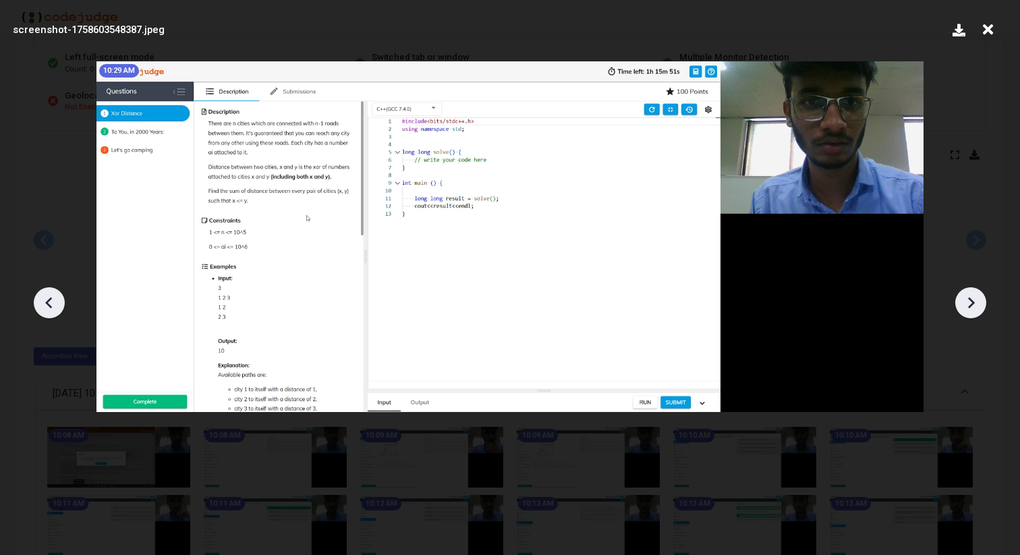
click at [976, 305] on icon at bounding box center [971, 303] width 20 height 20
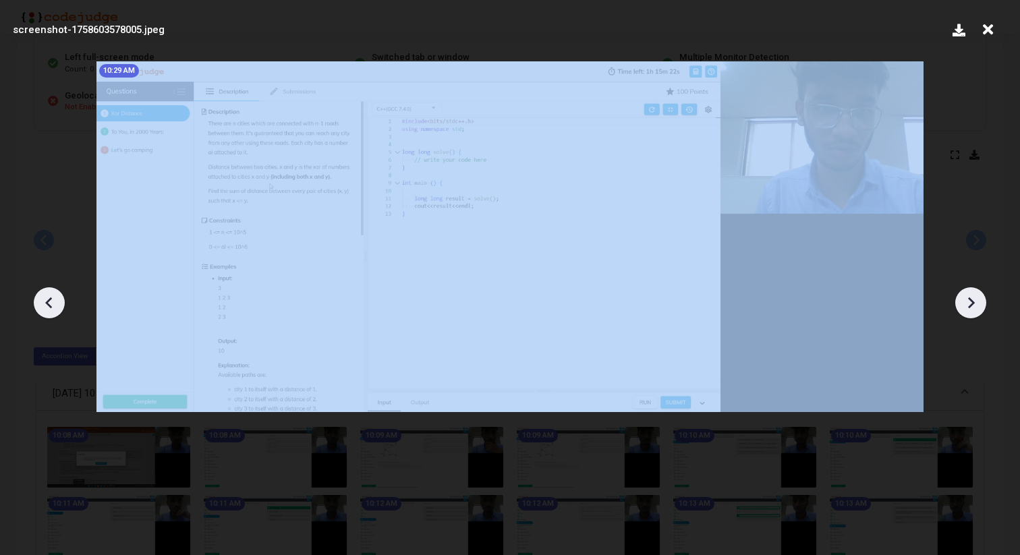
click at [976, 305] on icon at bounding box center [971, 303] width 20 height 20
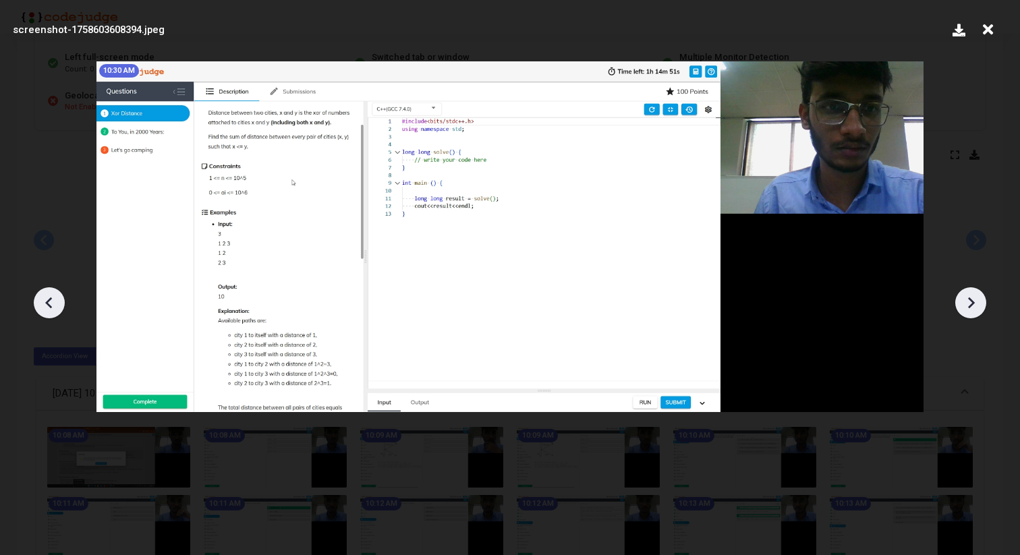
click at [976, 305] on icon at bounding box center [971, 303] width 20 height 20
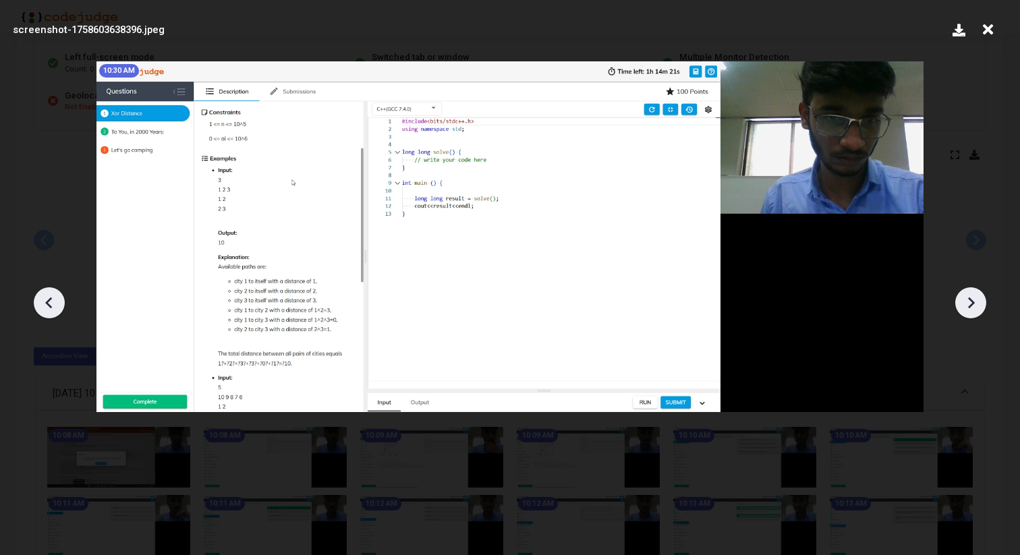
click at [976, 305] on icon at bounding box center [971, 303] width 20 height 20
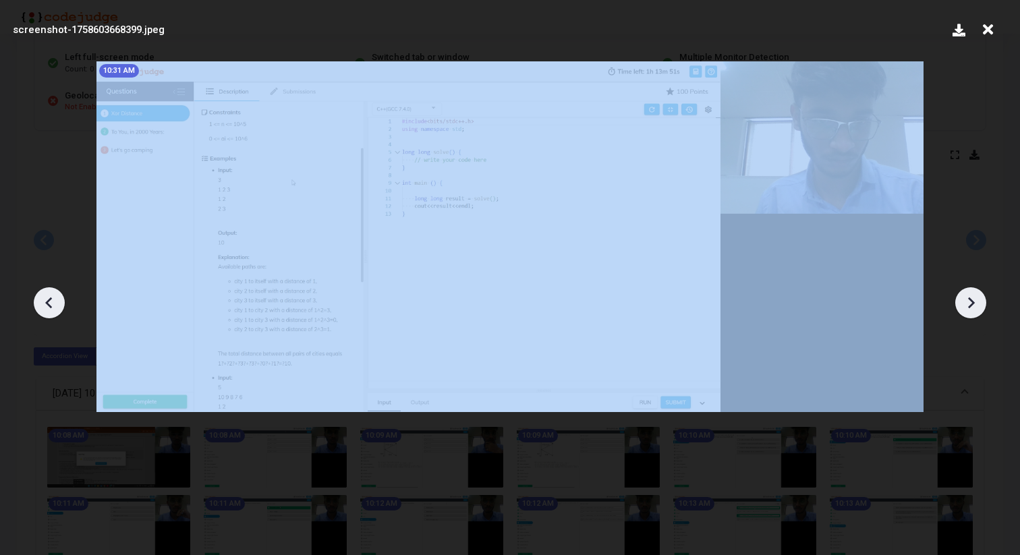
click at [976, 305] on icon at bounding box center [971, 303] width 20 height 20
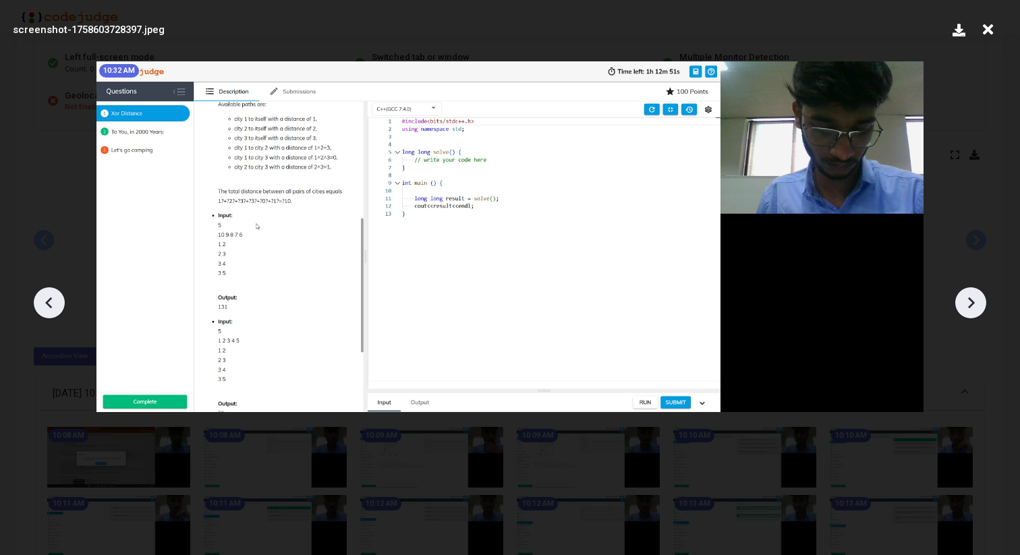
click at [976, 305] on icon at bounding box center [971, 303] width 20 height 20
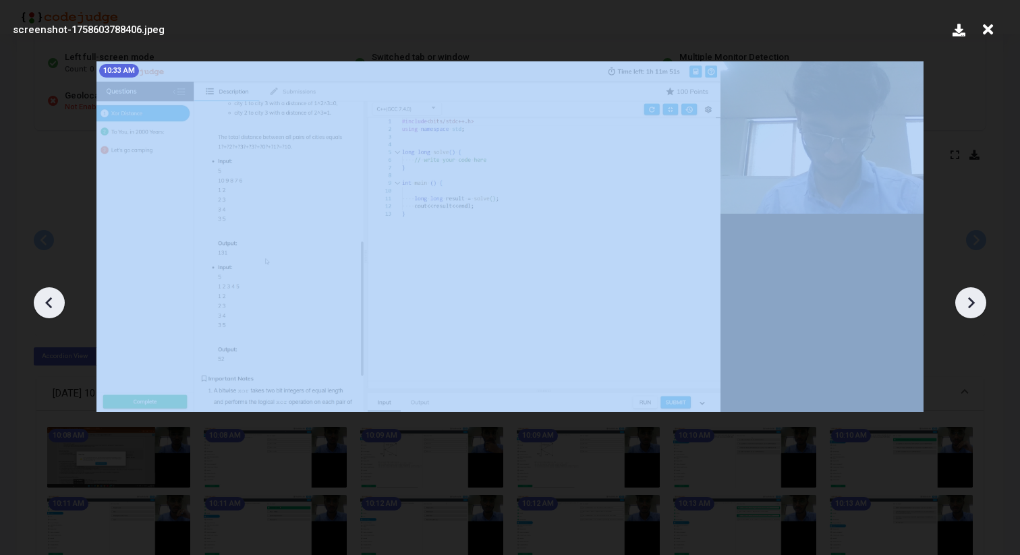
click at [976, 305] on icon at bounding box center [971, 303] width 20 height 20
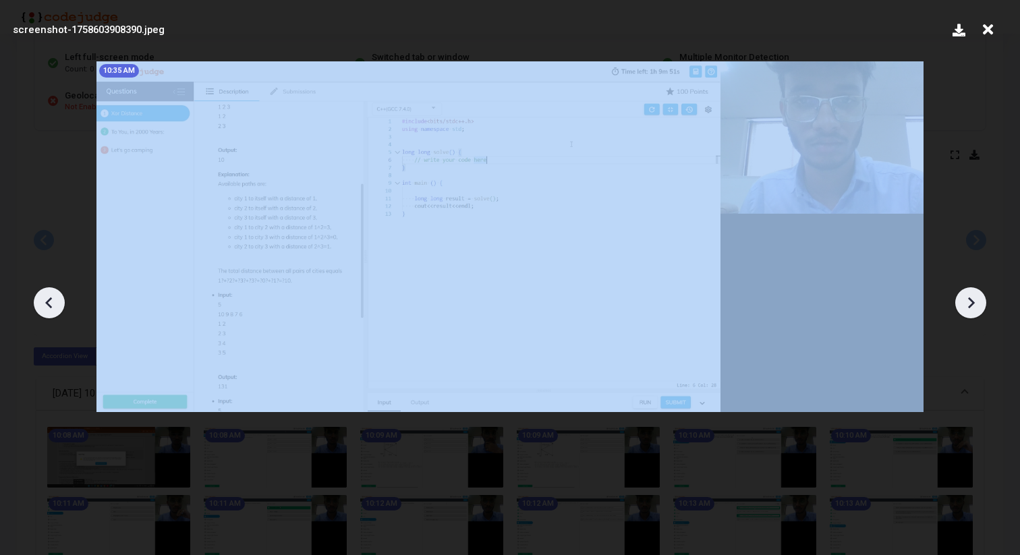
click at [976, 305] on icon at bounding box center [971, 303] width 20 height 20
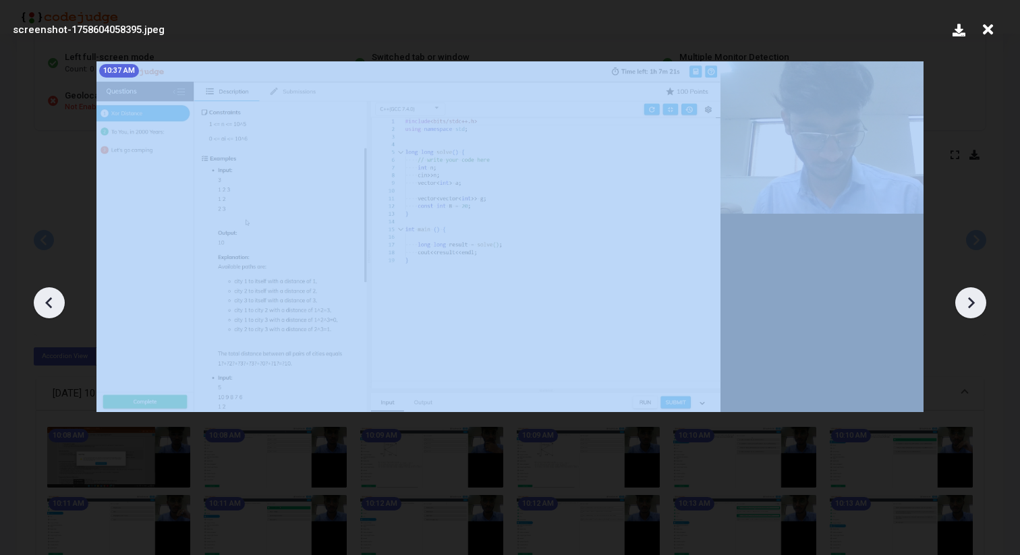
click at [976, 305] on icon at bounding box center [971, 303] width 20 height 20
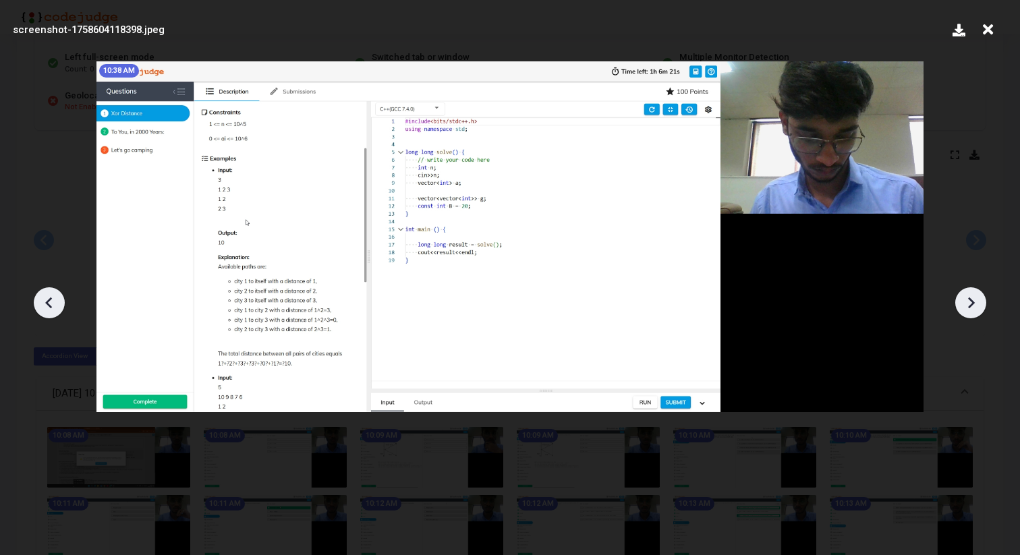
click at [976, 305] on icon at bounding box center [971, 303] width 20 height 20
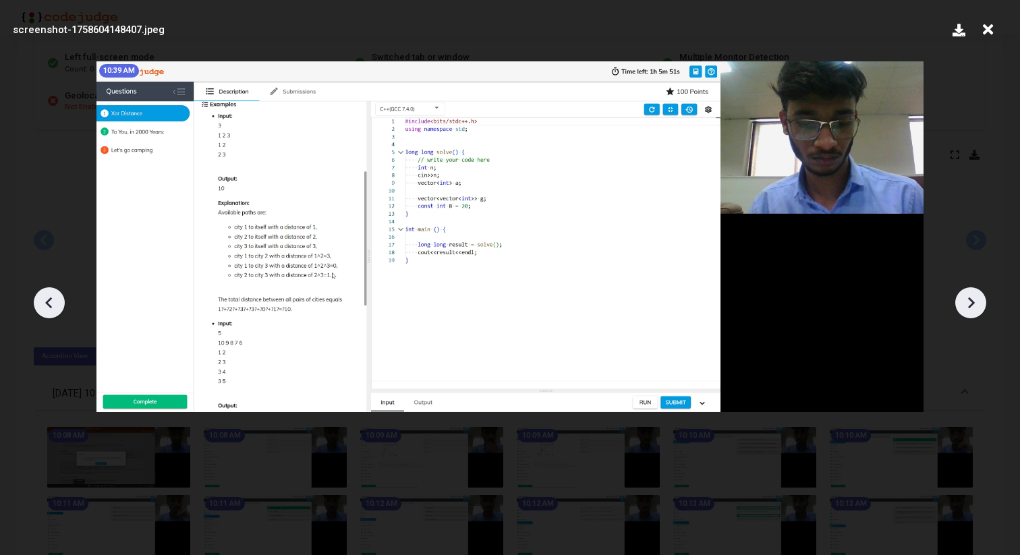
click at [976, 305] on icon at bounding box center [971, 303] width 20 height 20
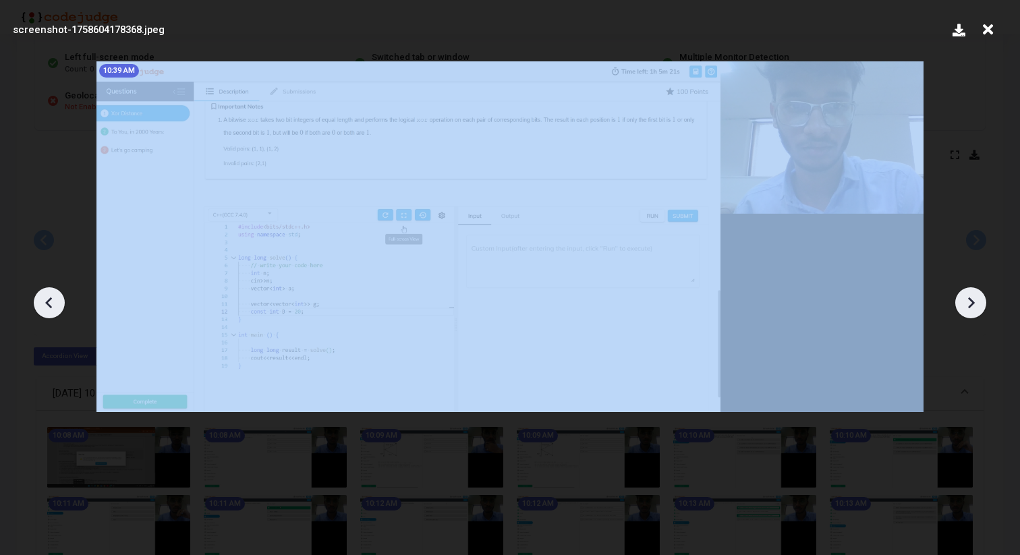
click at [976, 305] on icon at bounding box center [971, 303] width 20 height 20
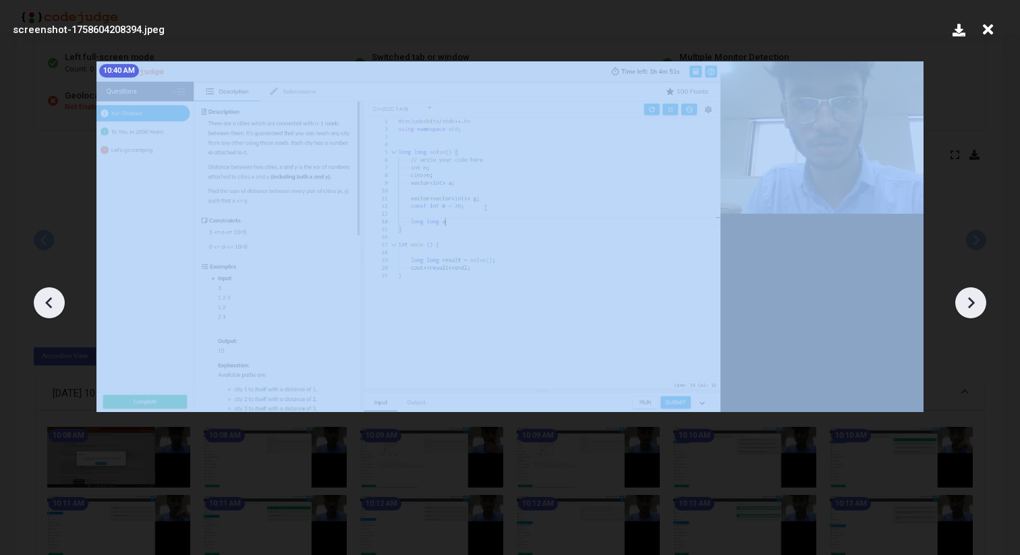
click at [976, 305] on icon at bounding box center [971, 303] width 20 height 20
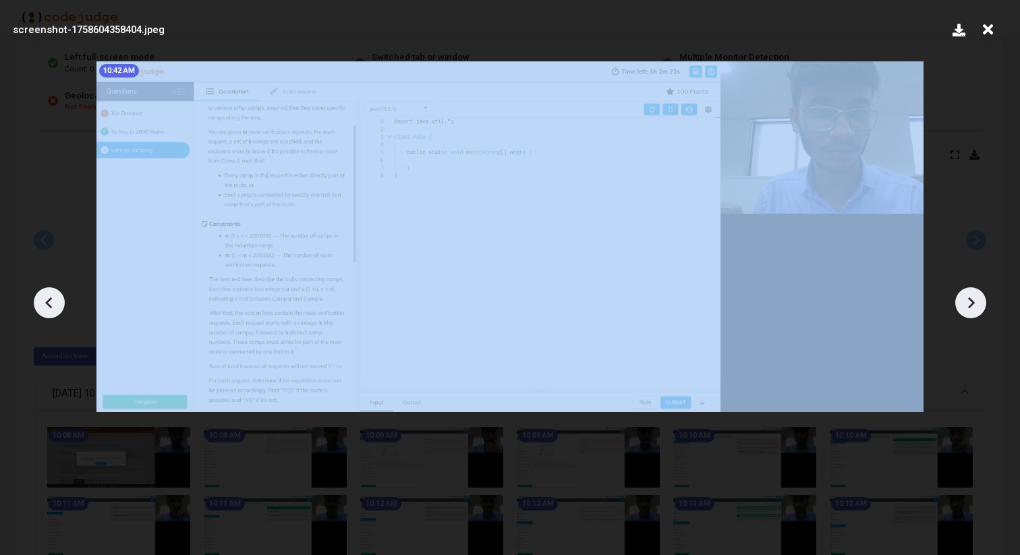
click at [976, 305] on icon at bounding box center [971, 303] width 20 height 20
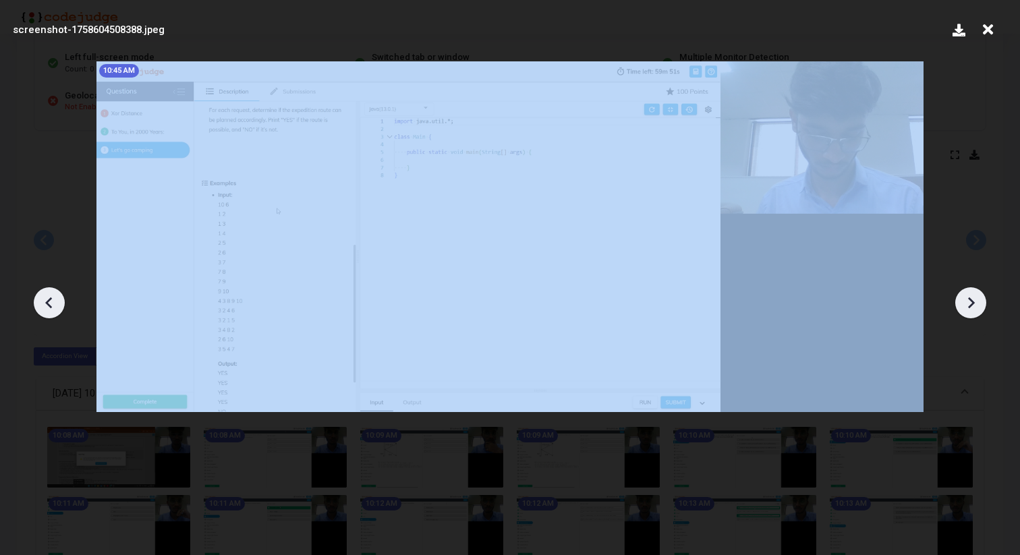
click at [976, 305] on icon at bounding box center [971, 303] width 20 height 20
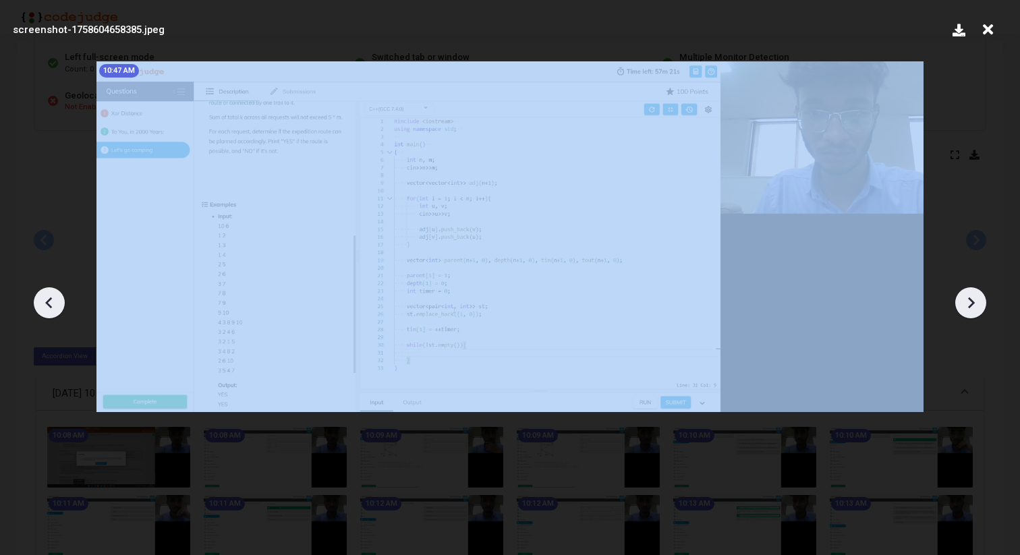
click at [976, 305] on icon at bounding box center [971, 303] width 20 height 20
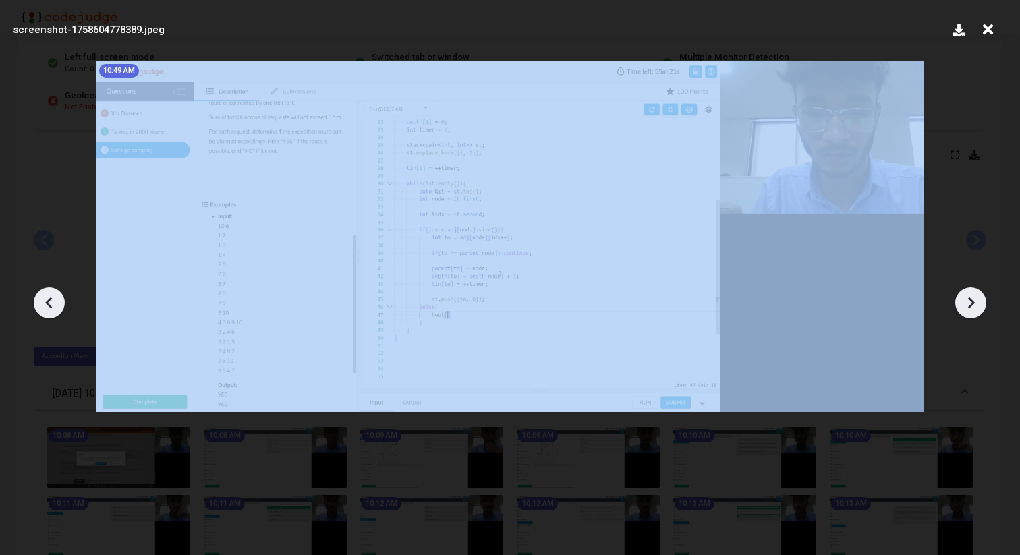
click at [976, 305] on icon at bounding box center [971, 303] width 20 height 20
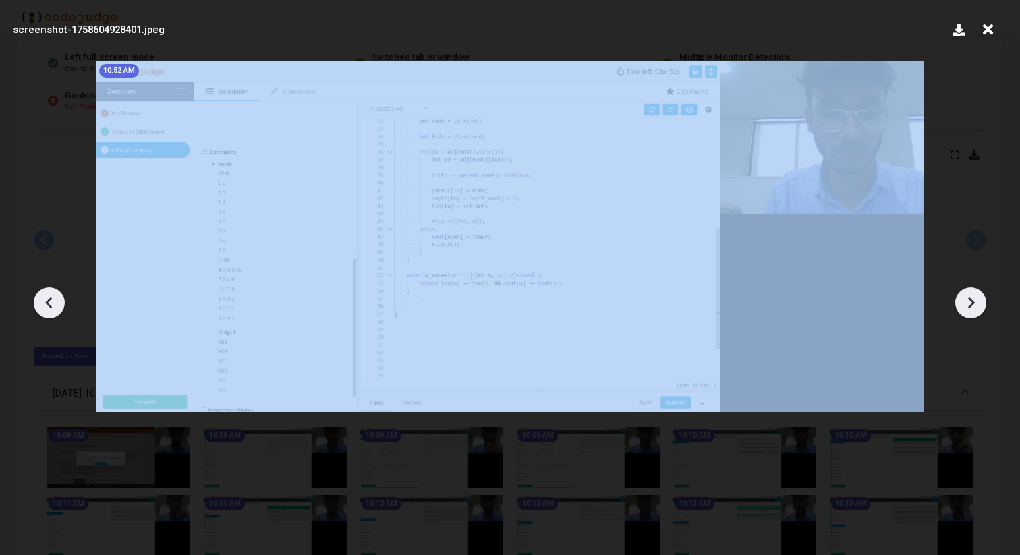
click at [976, 305] on icon at bounding box center [971, 303] width 20 height 20
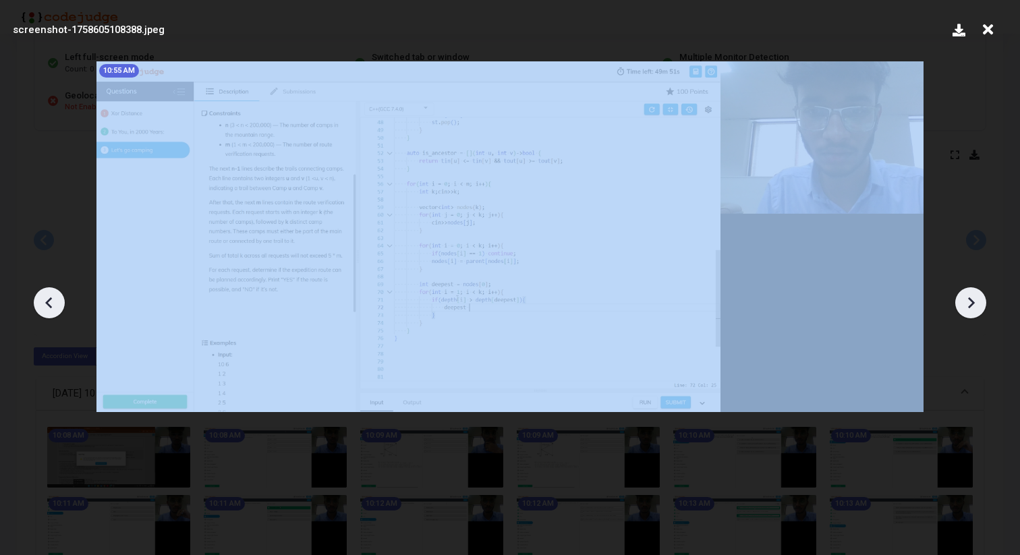
click at [976, 305] on icon at bounding box center [971, 303] width 20 height 20
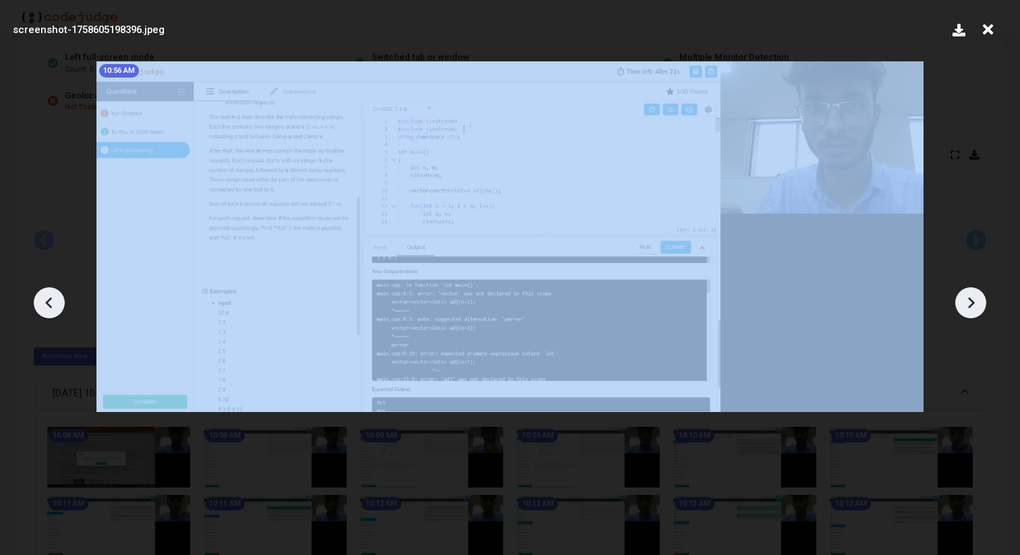
click at [976, 305] on icon at bounding box center [971, 303] width 20 height 20
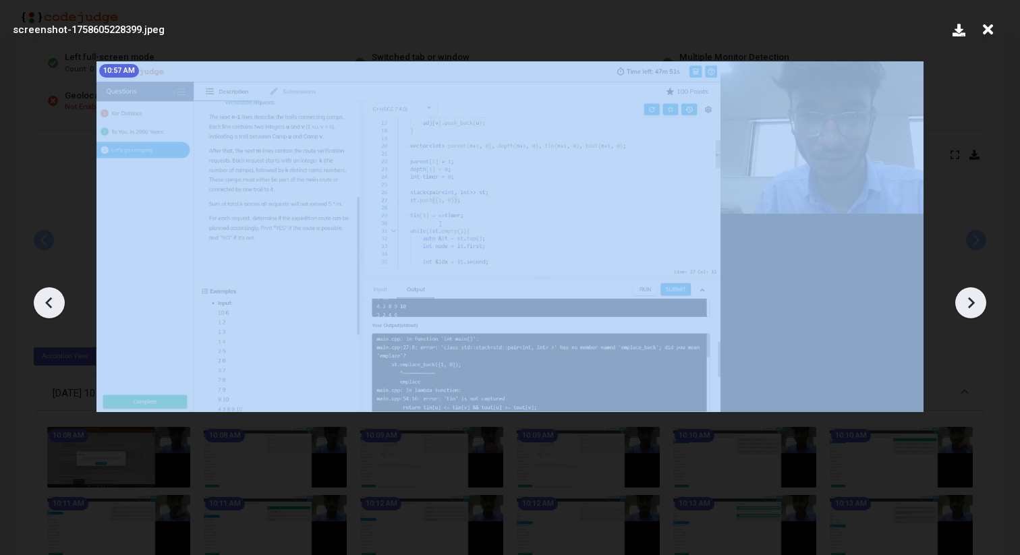
click at [976, 305] on icon at bounding box center [971, 303] width 20 height 20
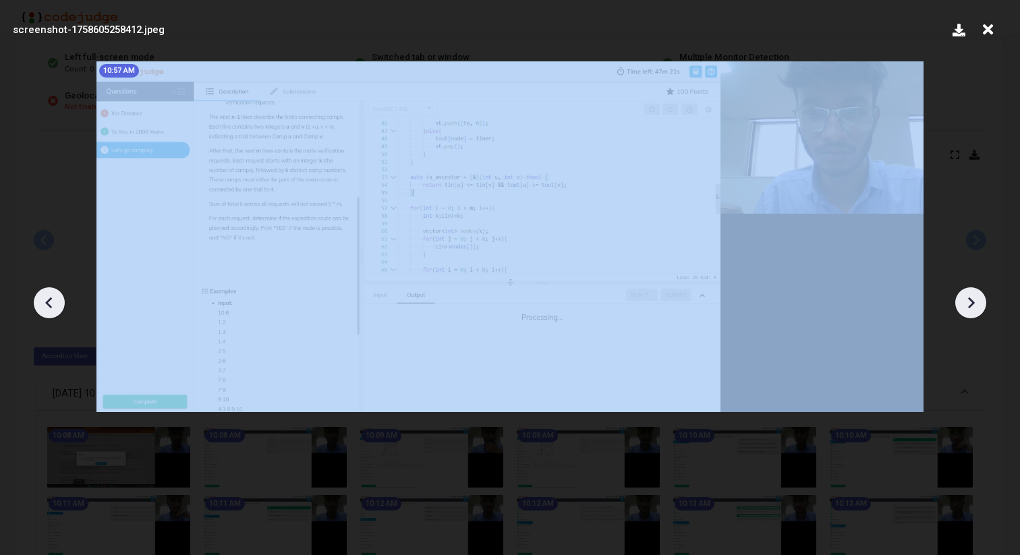
click at [976, 305] on icon at bounding box center [971, 303] width 20 height 20
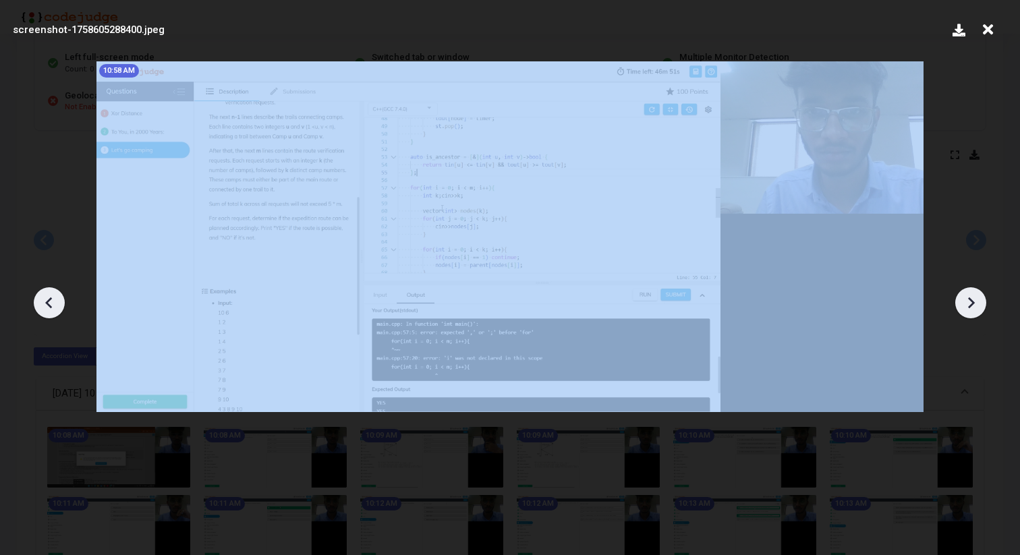
click at [976, 305] on icon at bounding box center [971, 303] width 20 height 20
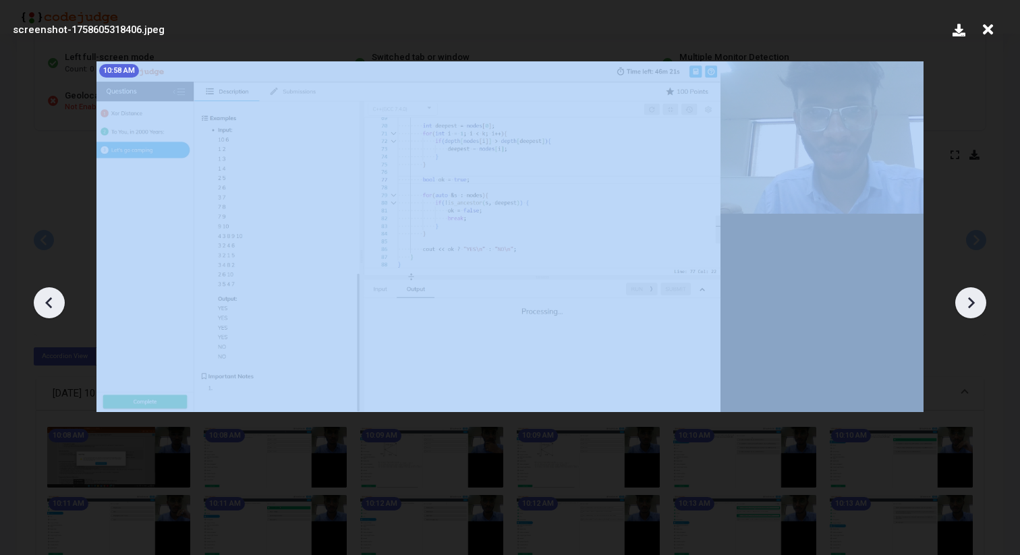
click at [976, 305] on icon at bounding box center [971, 303] width 20 height 20
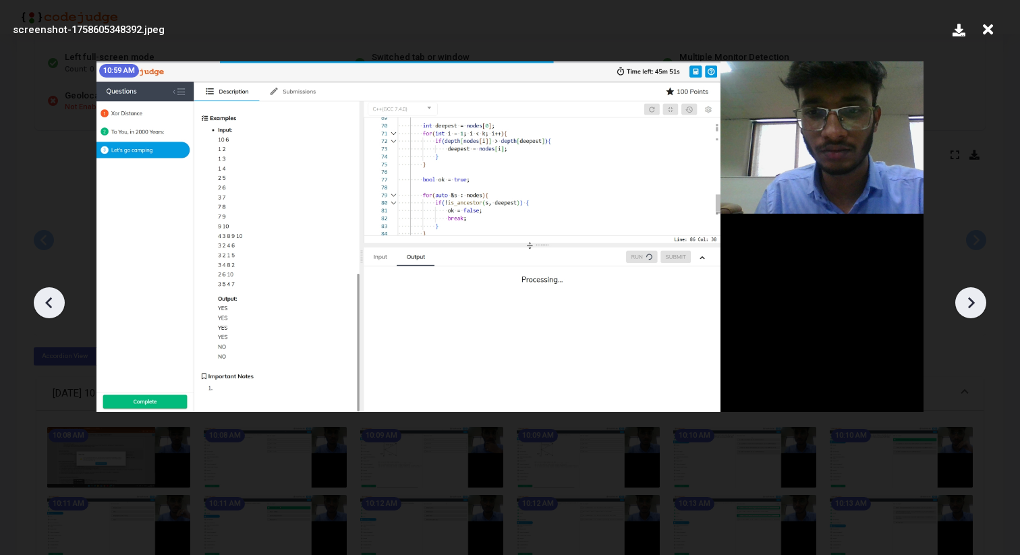
click at [976, 305] on icon at bounding box center [971, 303] width 20 height 20
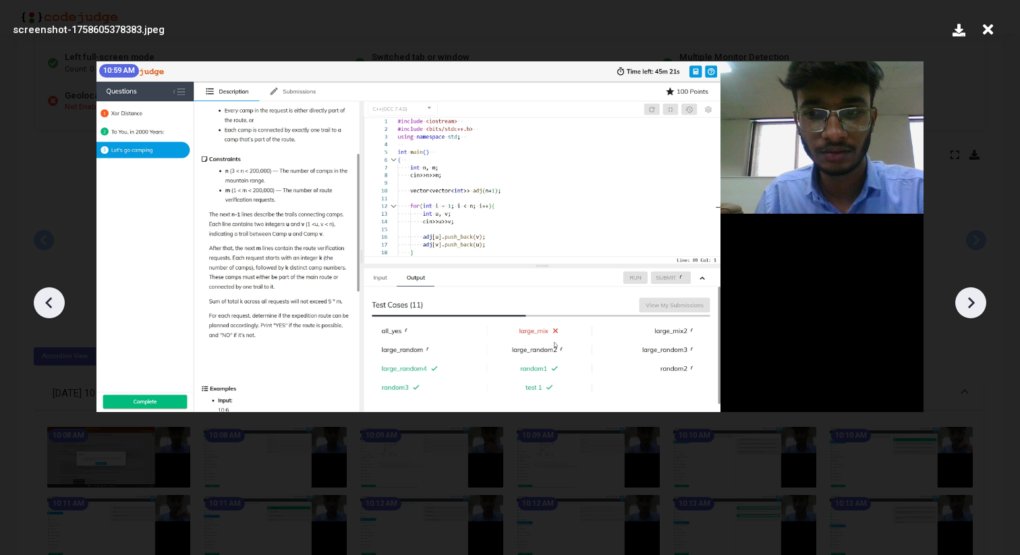
click at [976, 305] on icon at bounding box center [971, 303] width 20 height 20
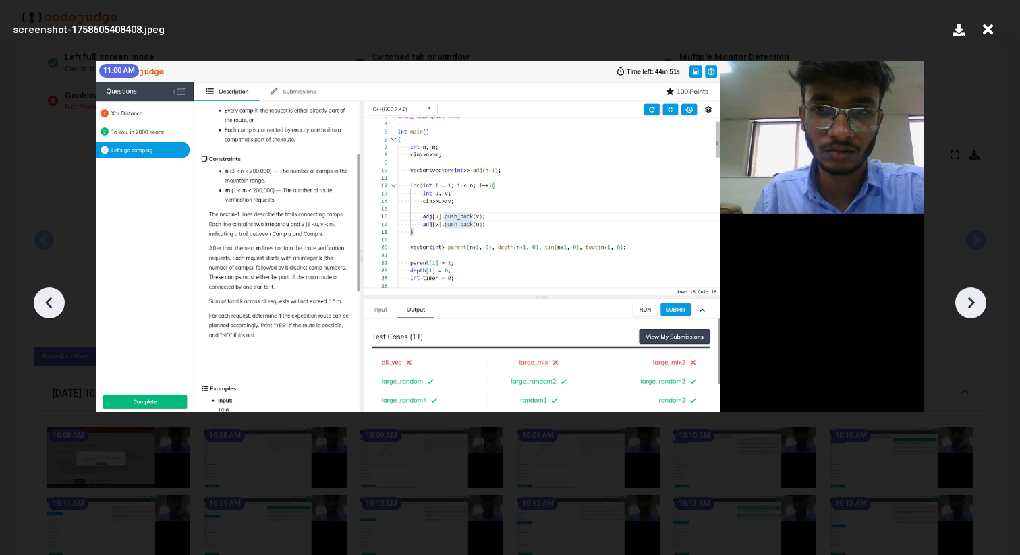
click at [976, 305] on icon at bounding box center [971, 303] width 20 height 20
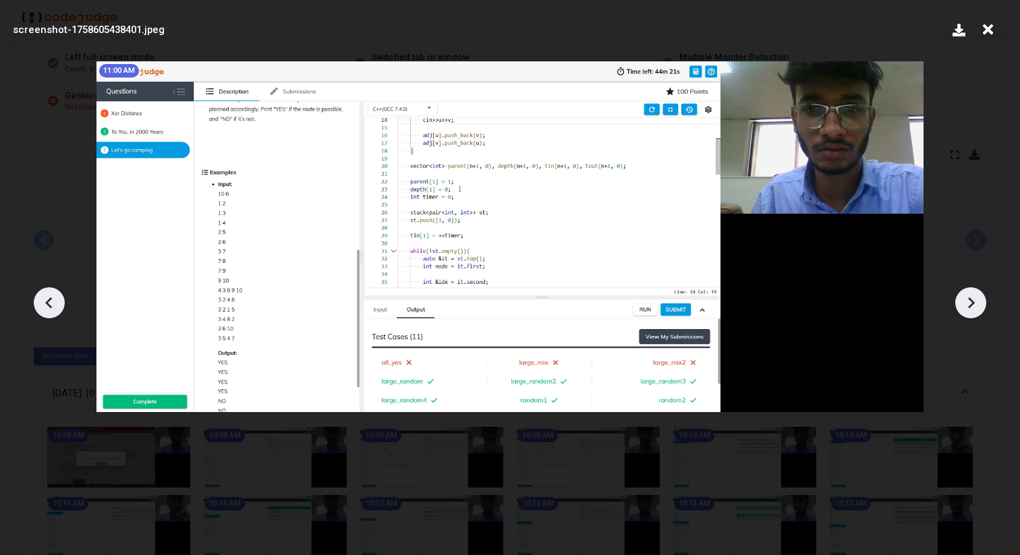
click at [976, 305] on icon at bounding box center [971, 303] width 20 height 20
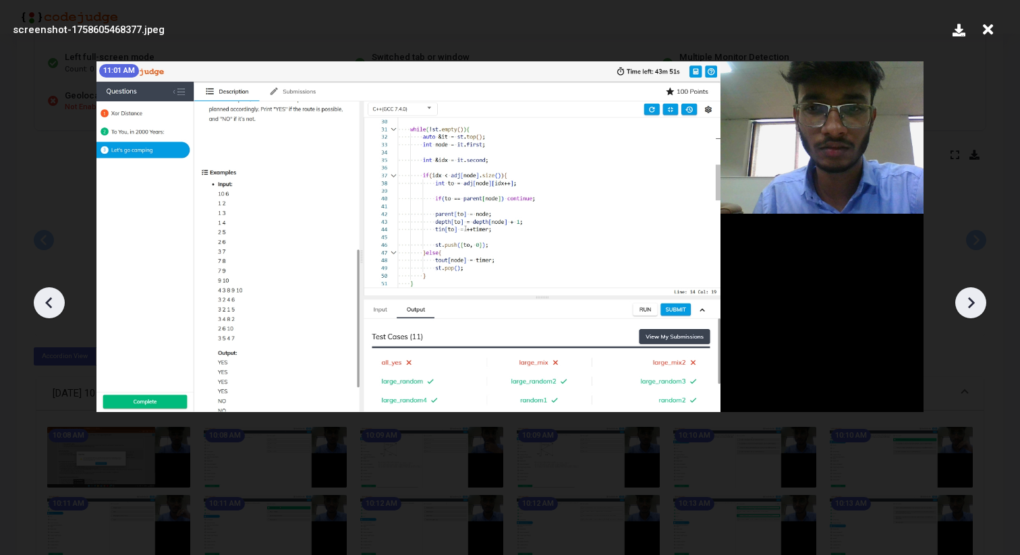
click at [976, 305] on icon at bounding box center [971, 303] width 20 height 20
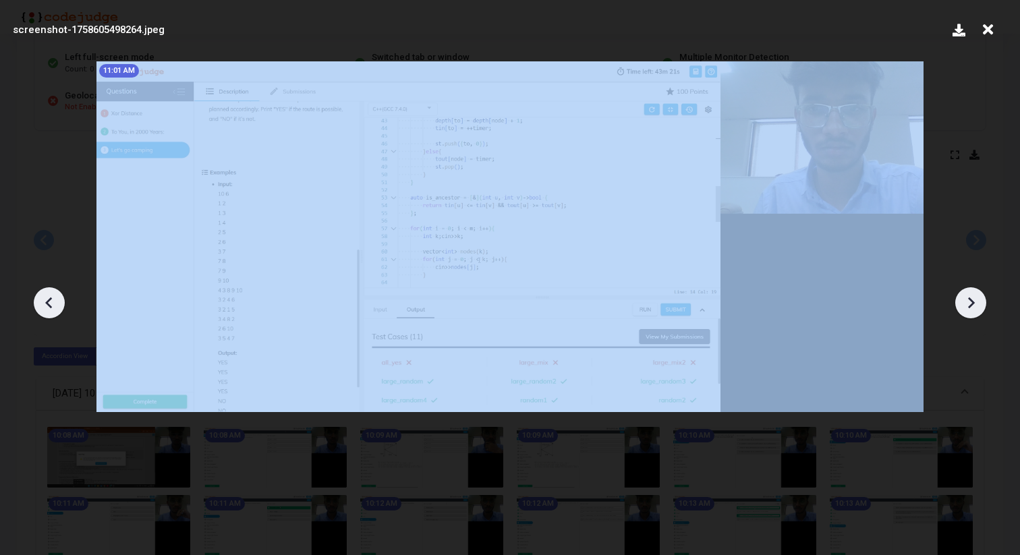
click at [976, 305] on icon at bounding box center [971, 303] width 20 height 20
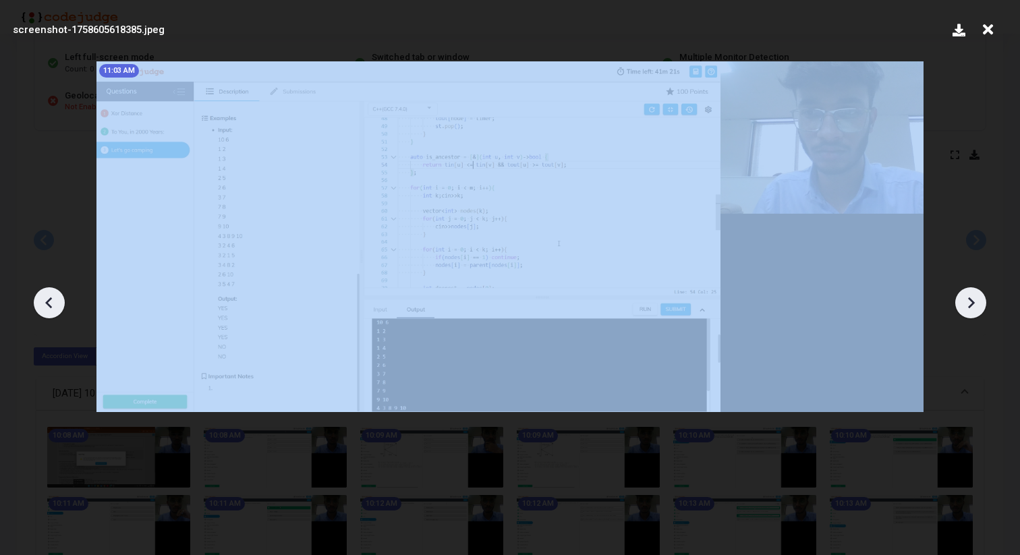
click at [976, 305] on icon at bounding box center [971, 303] width 20 height 20
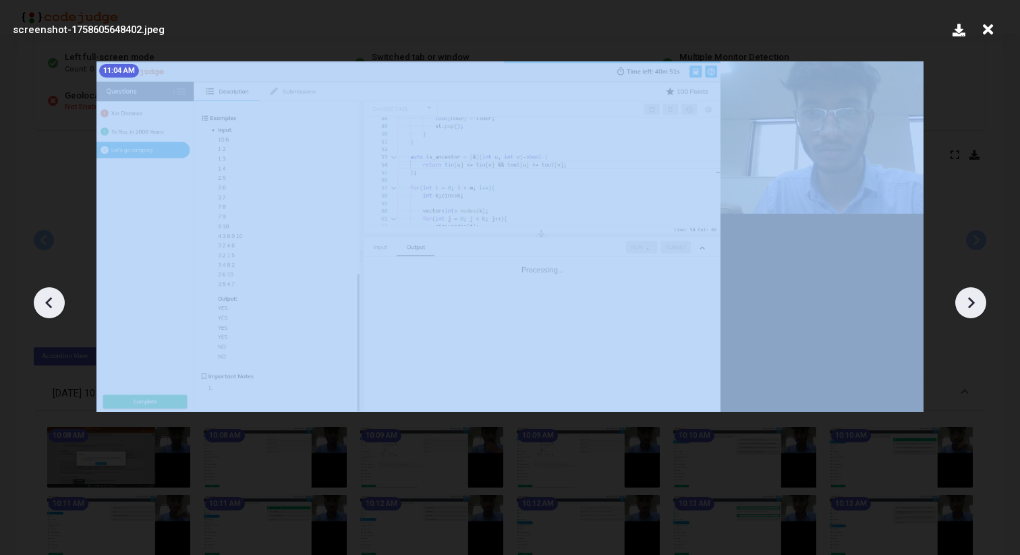
click at [976, 305] on icon at bounding box center [971, 303] width 20 height 20
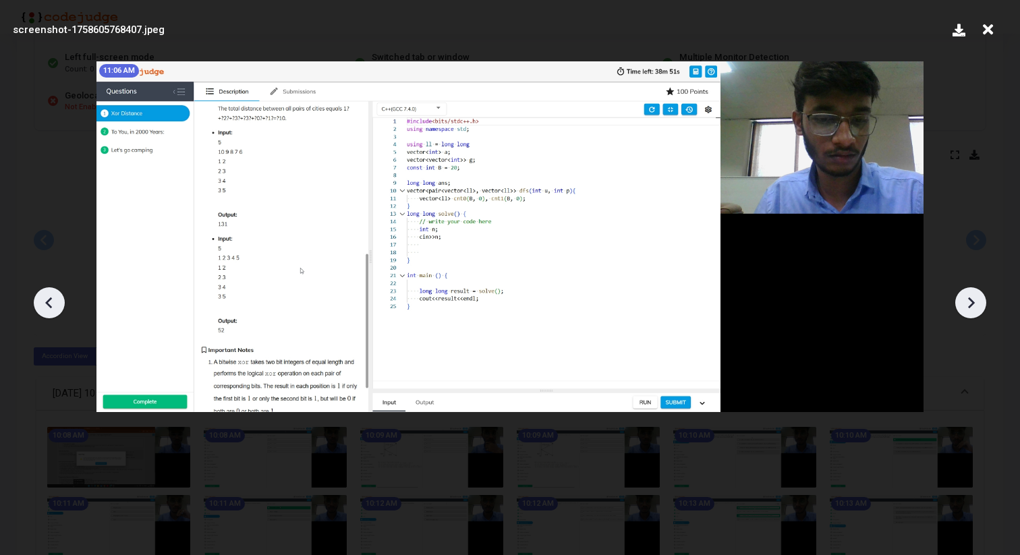
click at [976, 305] on icon at bounding box center [971, 303] width 20 height 20
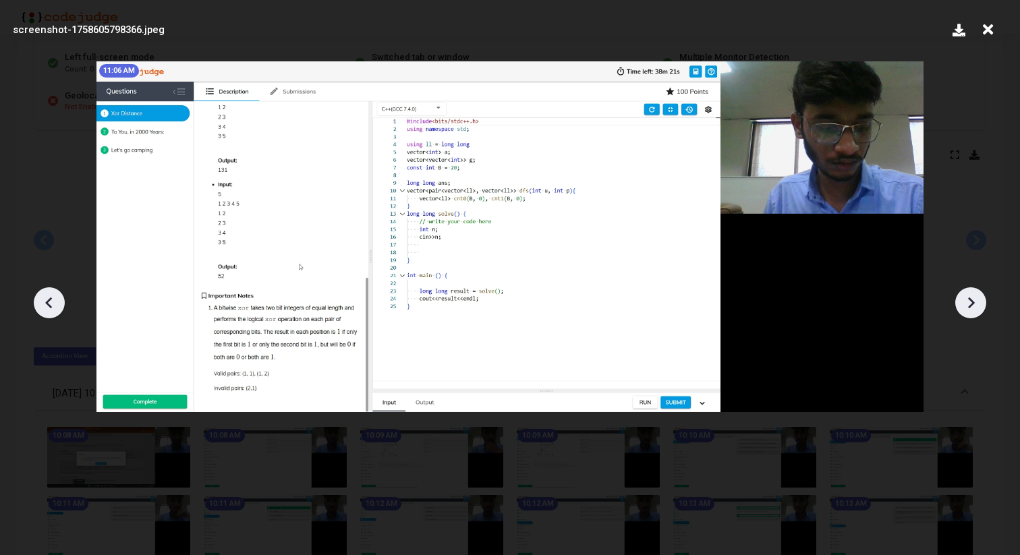
click at [976, 305] on icon at bounding box center [971, 303] width 20 height 20
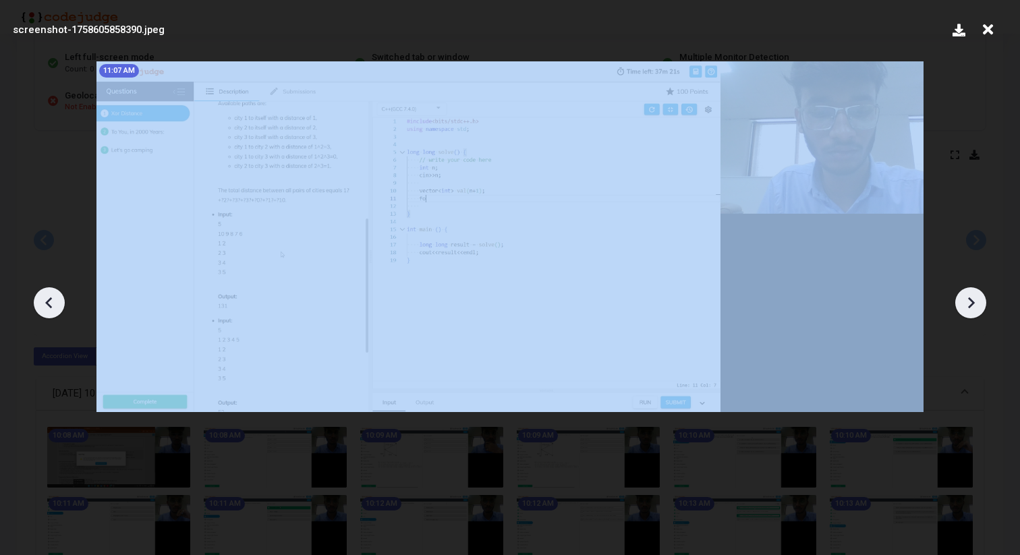
click at [976, 305] on icon at bounding box center [971, 303] width 20 height 20
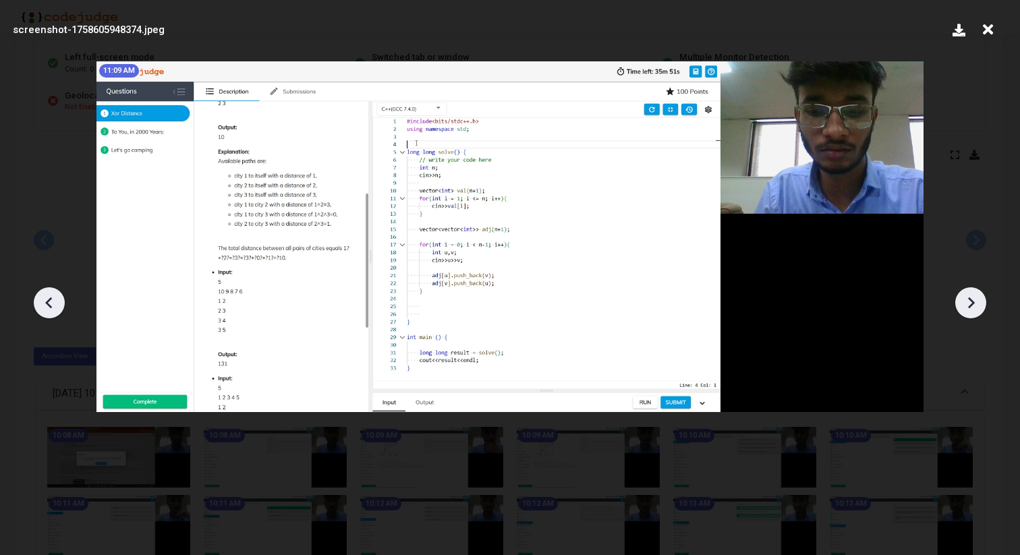
click at [51, 306] on icon at bounding box center [48, 302] width 7 height 11
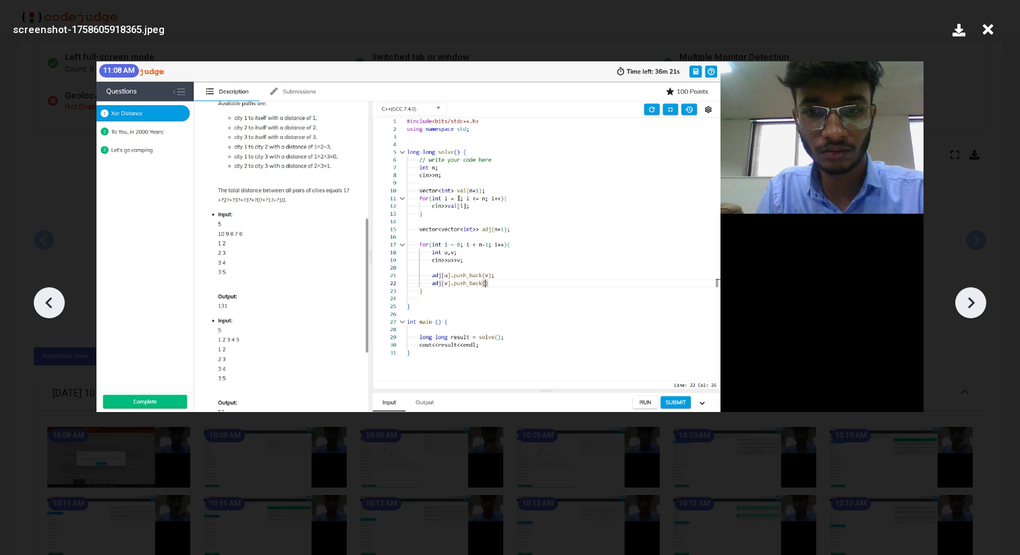
click at [51, 306] on icon at bounding box center [48, 302] width 7 height 11
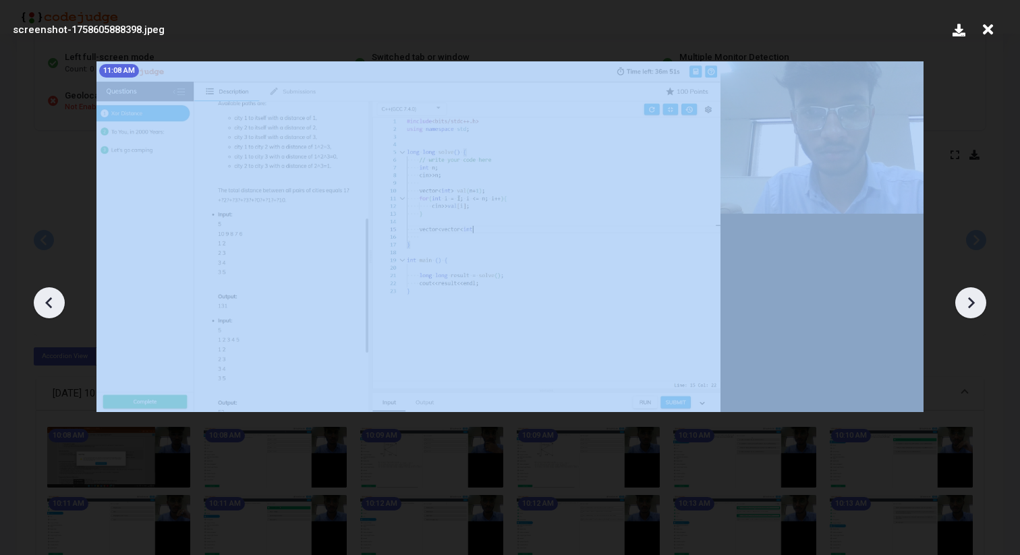
click at [51, 306] on icon at bounding box center [48, 302] width 7 height 11
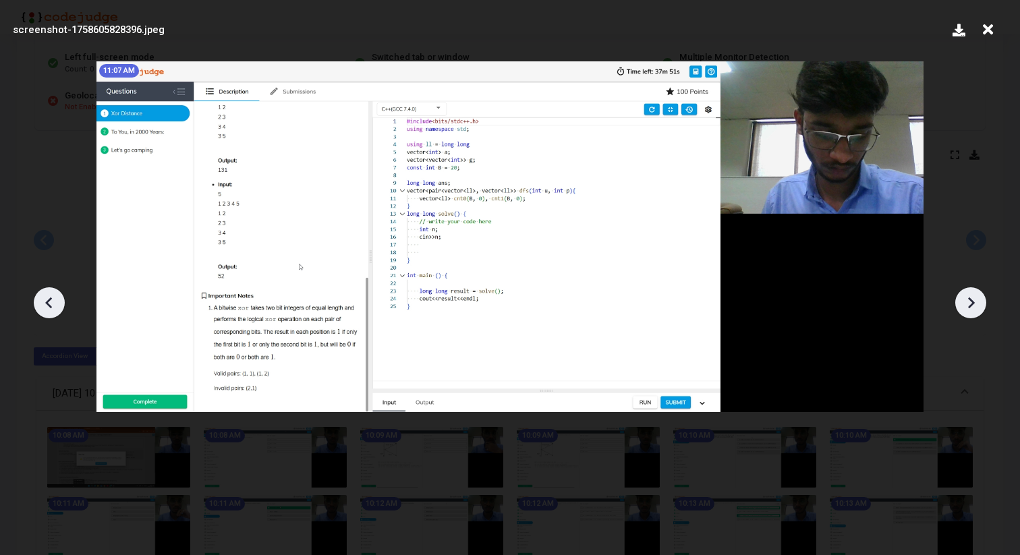
click at [51, 306] on icon at bounding box center [48, 302] width 7 height 11
click at [970, 300] on icon at bounding box center [971, 303] width 20 height 20
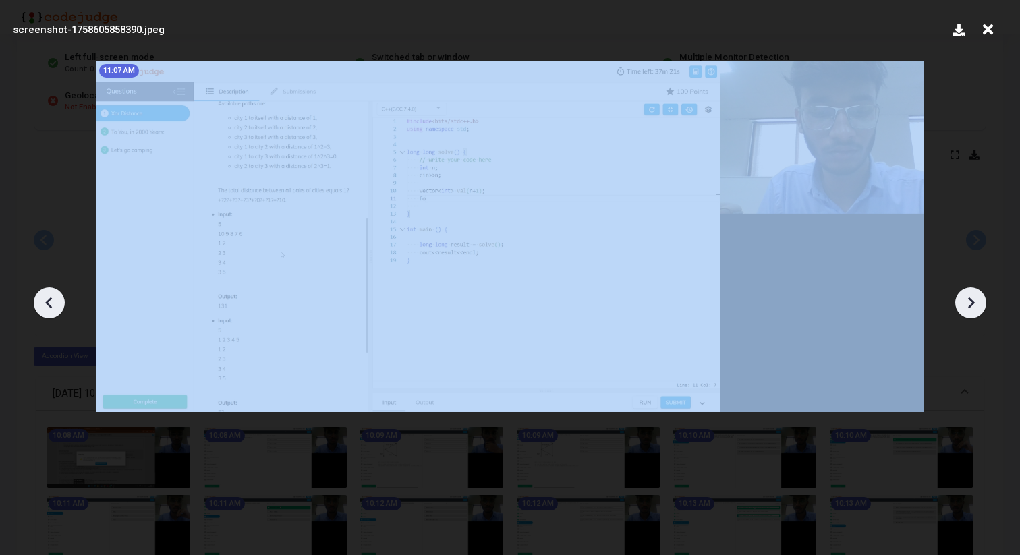
click at [970, 300] on icon at bounding box center [971, 303] width 20 height 20
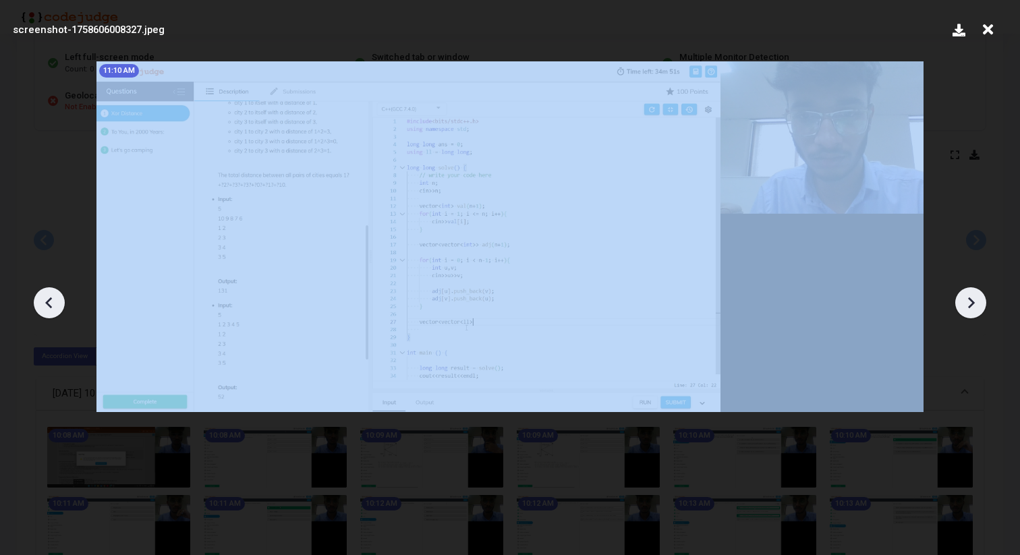
click at [970, 300] on icon at bounding box center [971, 303] width 20 height 20
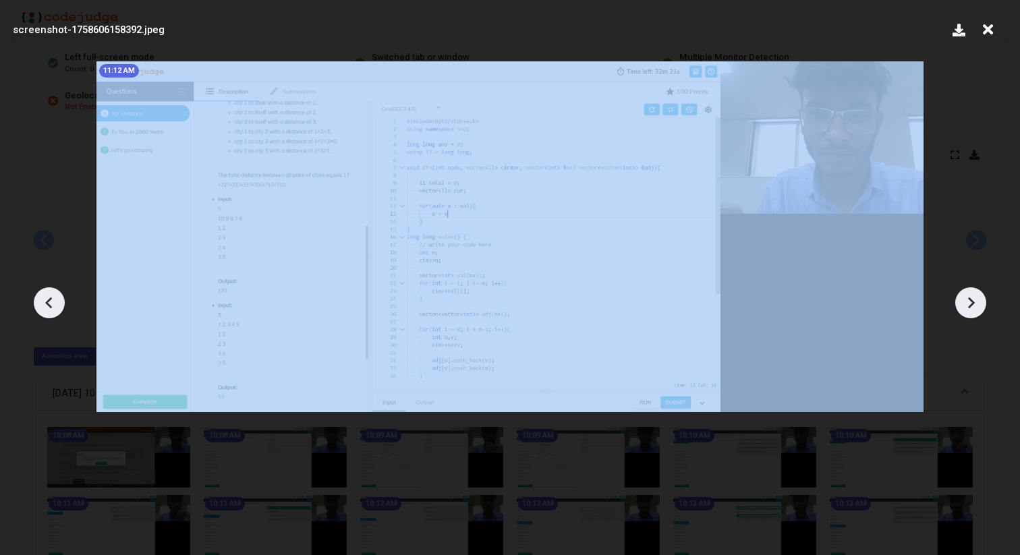
click at [970, 300] on icon at bounding box center [971, 303] width 20 height 20
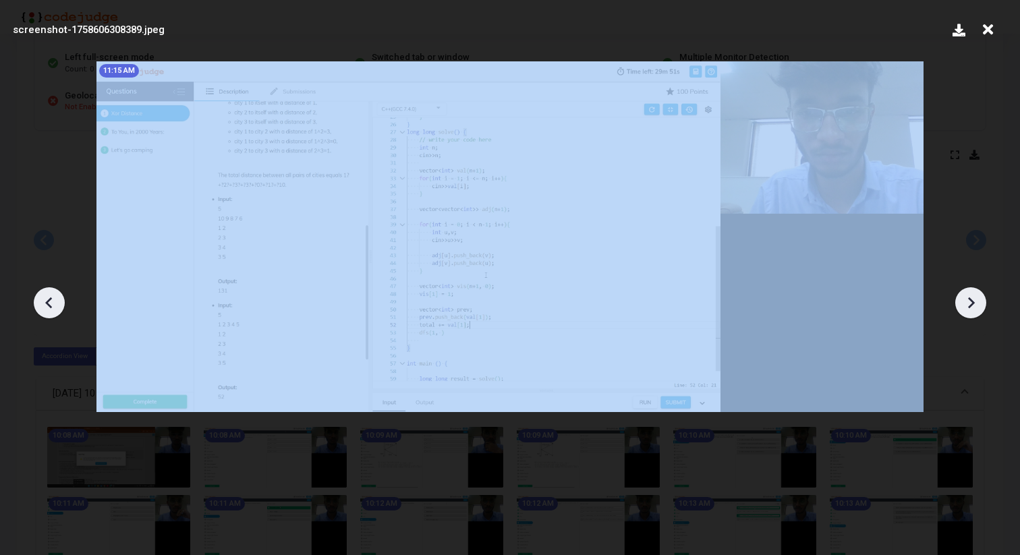
click at [970, 300] on icon at bounding box center [971, 303] width 20 height 20
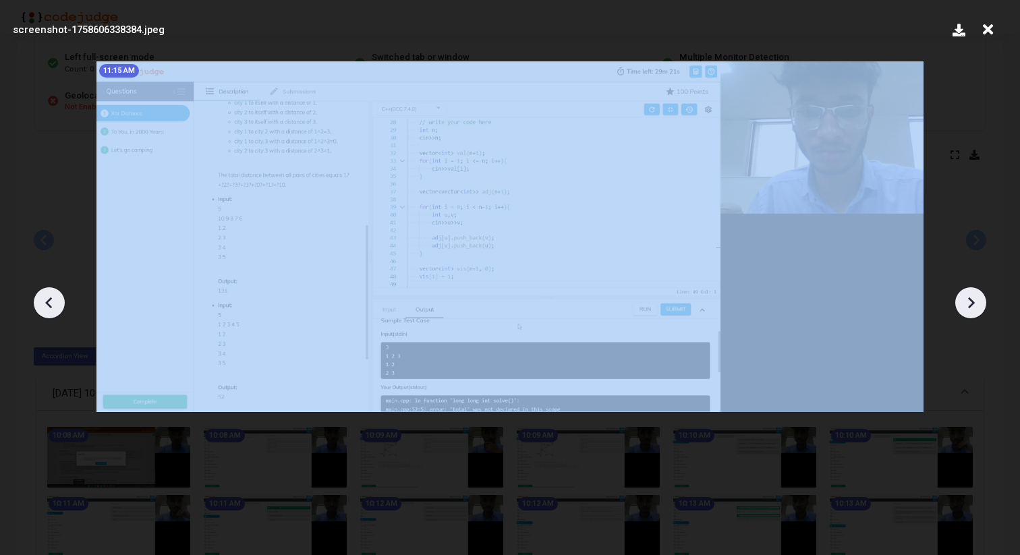
click at [970, 300] on icon at bounding box center [971, 303] width 20 height 20
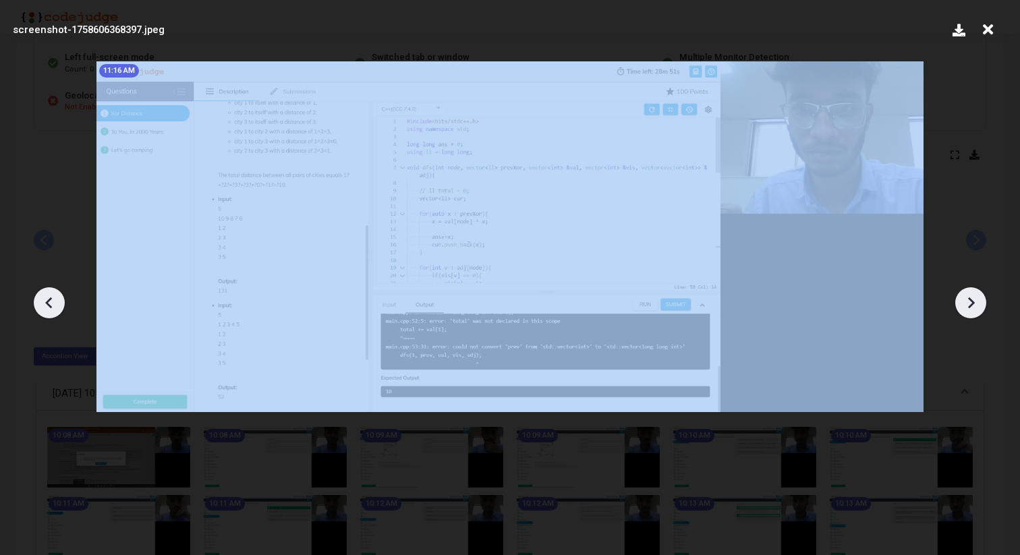
click at [970, 300] on icon at bounding box center [971, 303] width 20 height 20
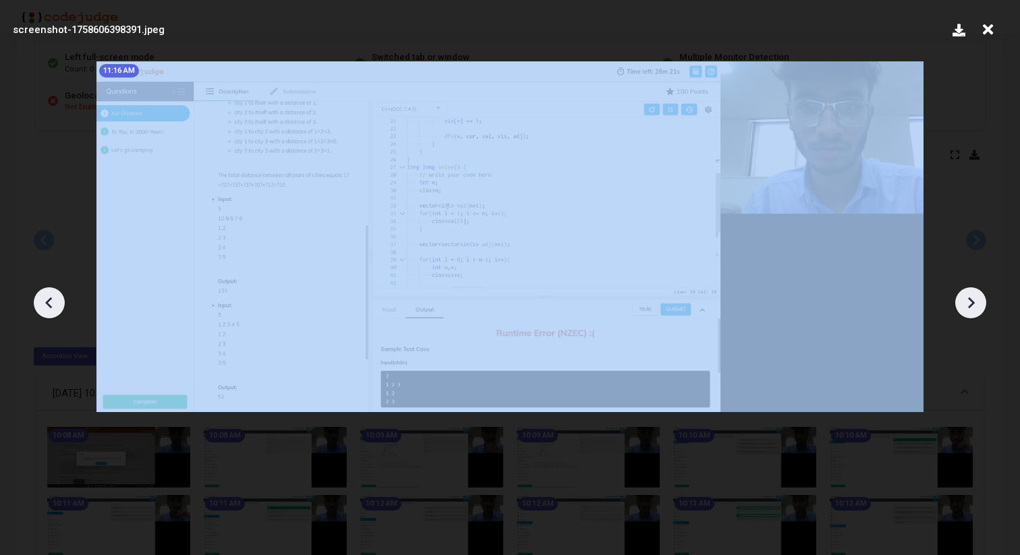
click at [970, 300] on icon at bounding box center [971, 303] width 20 height 20
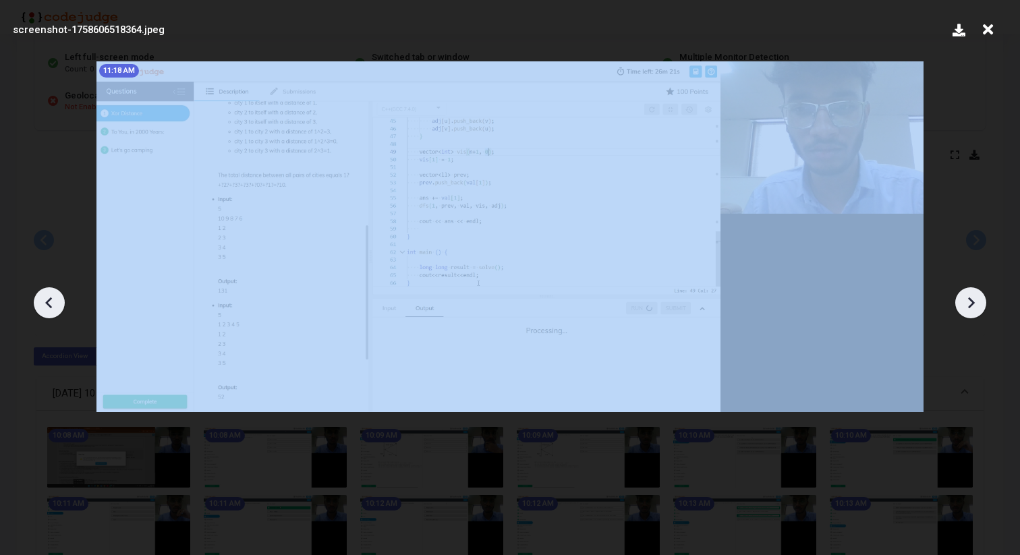
click at [970, 300] on icon at bounding box center [971, 303] width 20 height 20
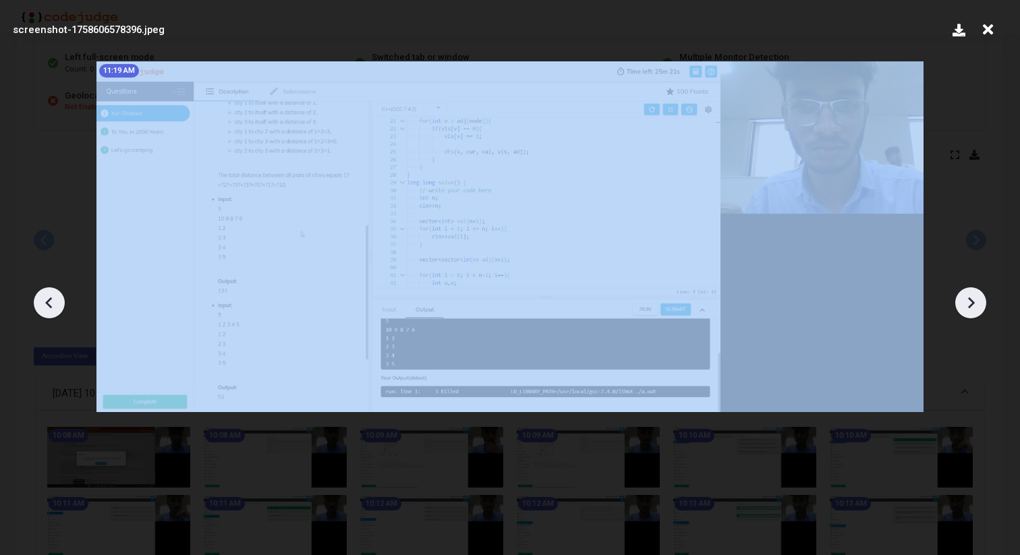
click at [970, 300] on icon at bounding box center [971, 303] width 20 height 20
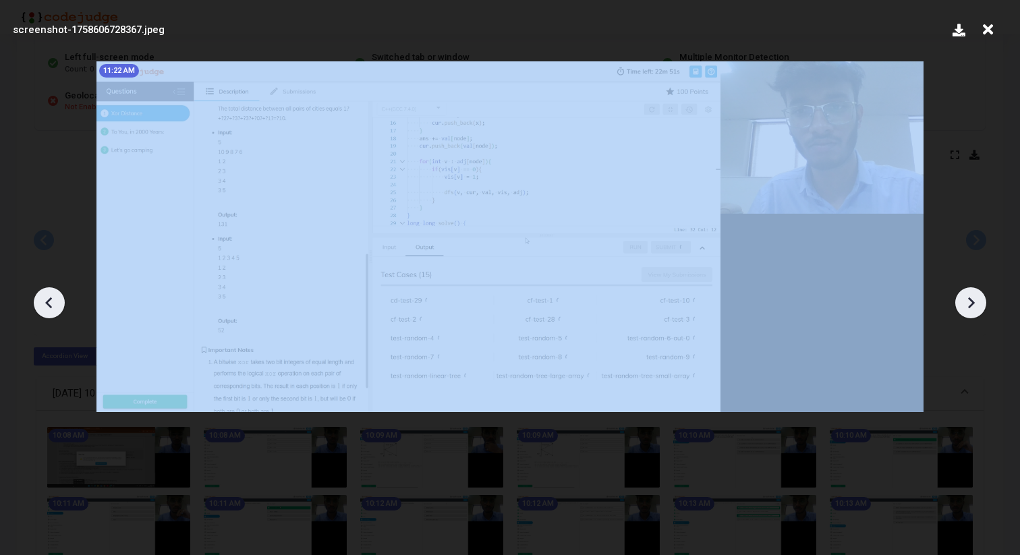
click at [970, 300] on icon at bounding box center [971, 303] width 20 height 20
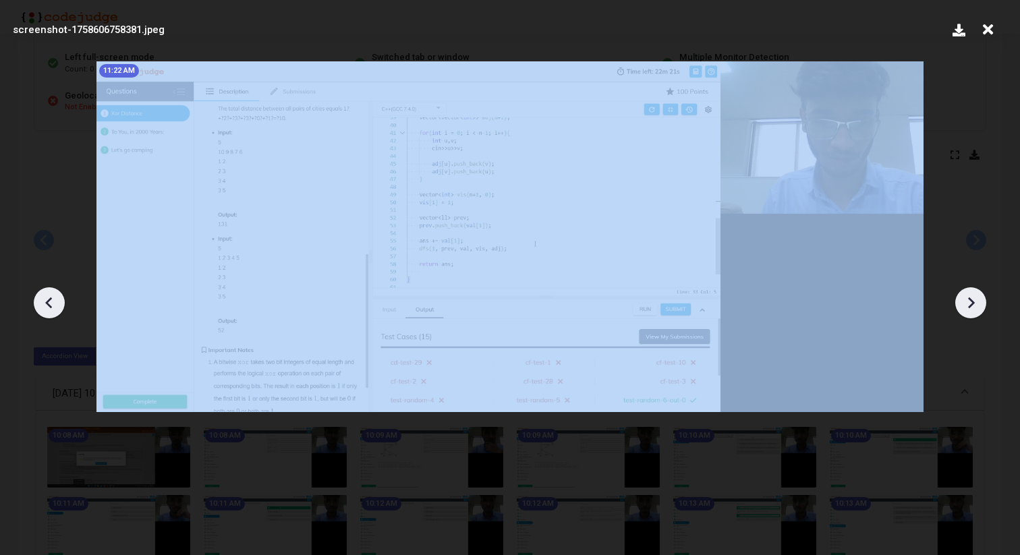
click at [970, 300] on icon at bounding box center [971, 303] width 20 height 20
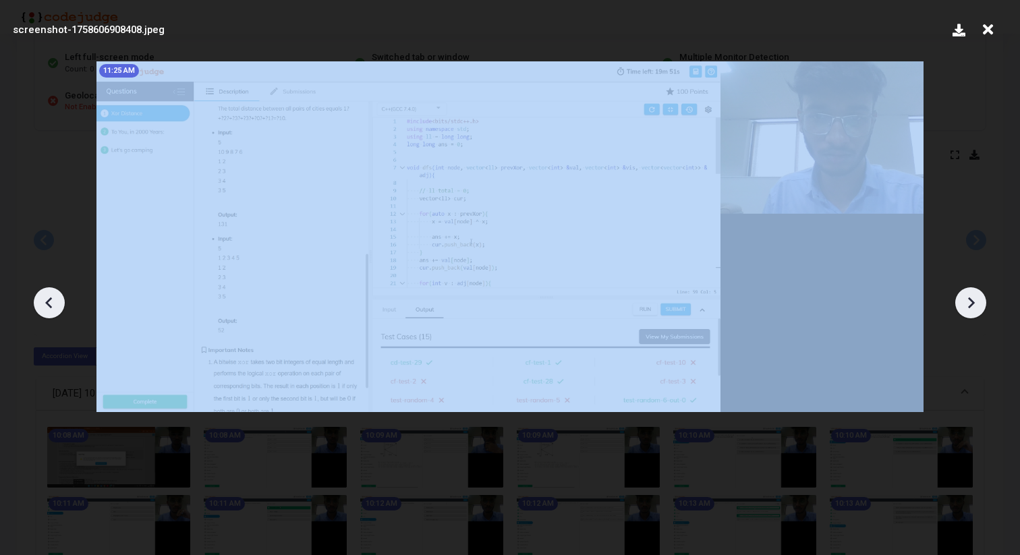
click at [970, 300] on icon at bounding box center [971, 303] width 20 height 20
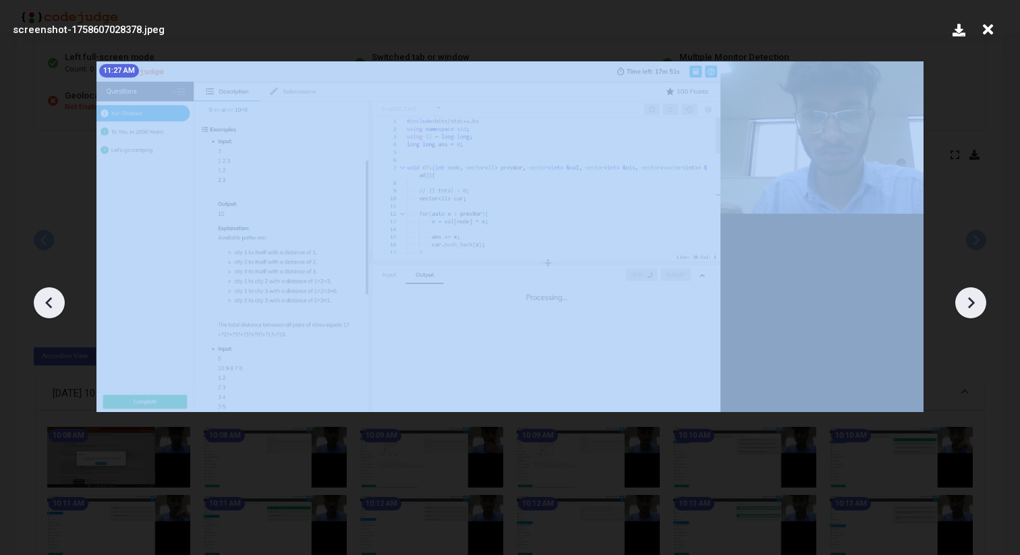
click at [970, 300] on icon at bounding box center [971, 303] width 20 height 20
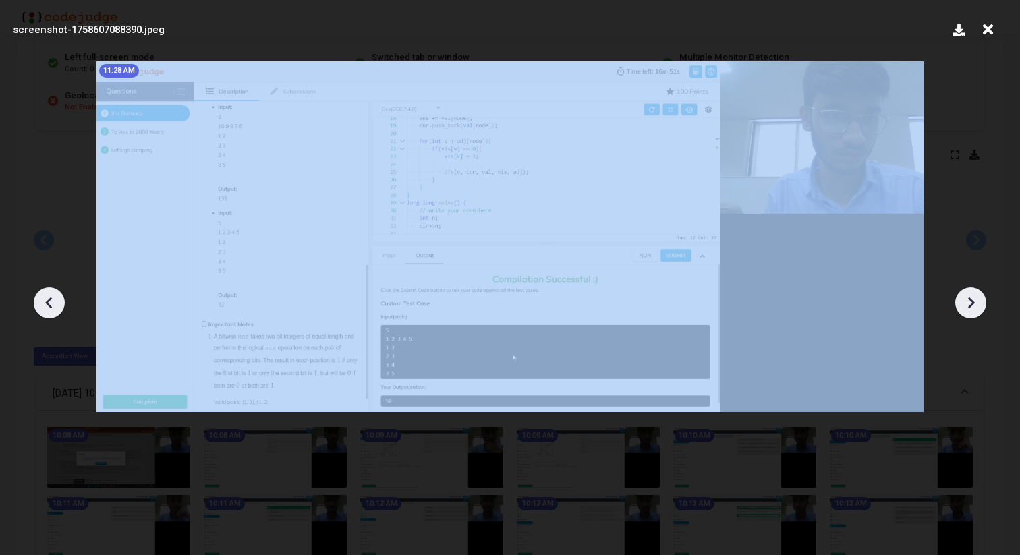
click at [970, 300] on icon at bounding box center [971, 303] width 20 height 20
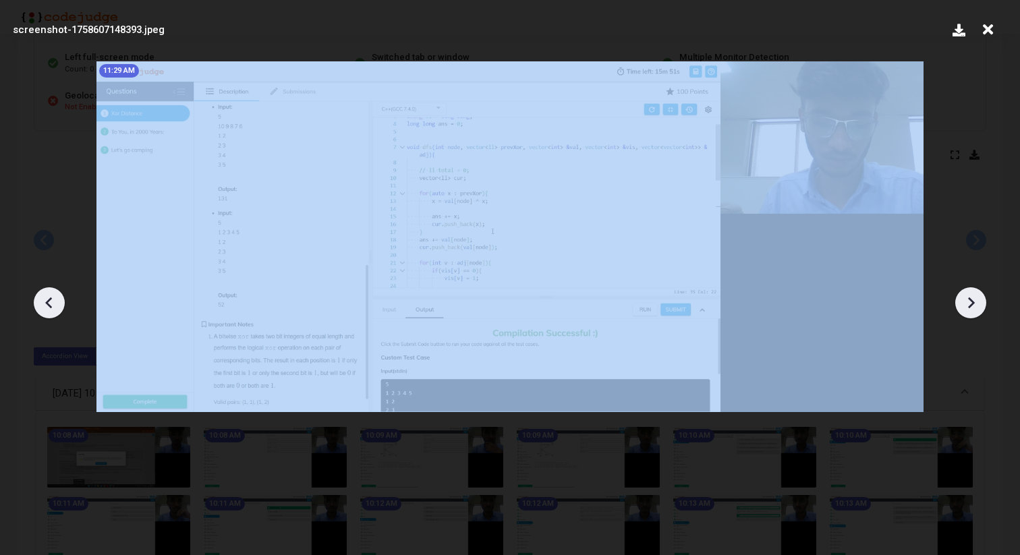
click at [970, 300] on icon at bounding box center [971, 303] width 20 height 20
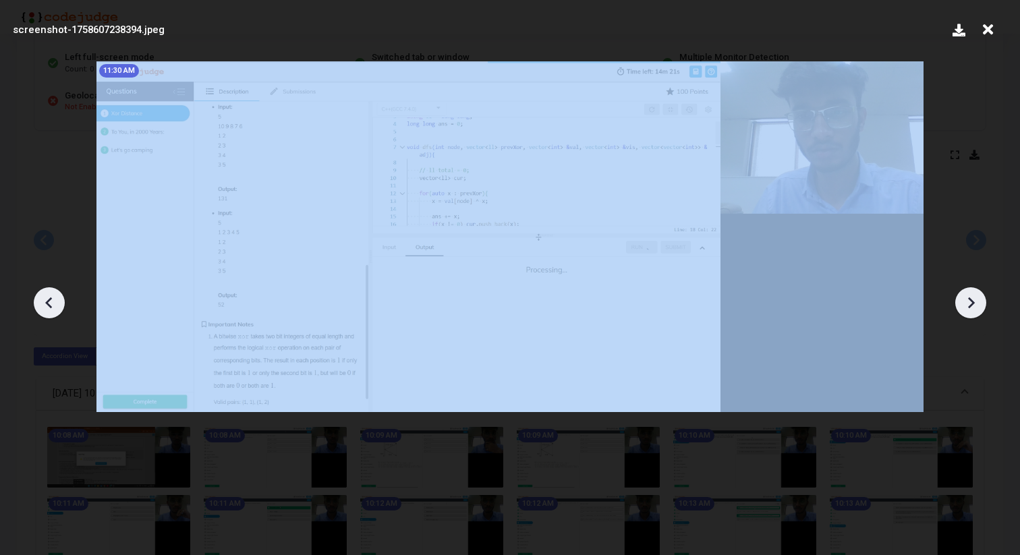
click at [970, 300] on icon at bounding box center [971, 303] width 20 height 20
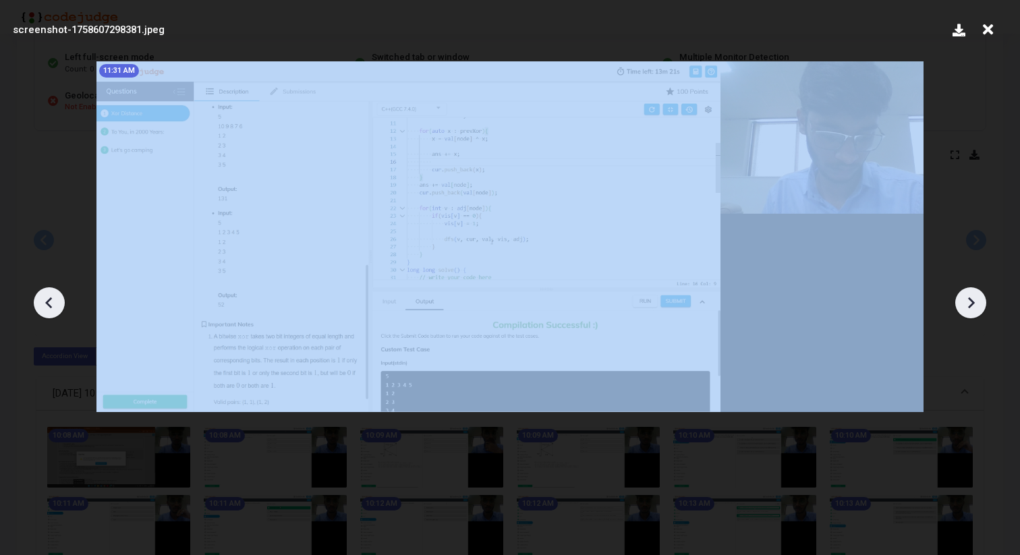
click at [970, 300] on icon at bounding box center [971, 303] width 20 height 20
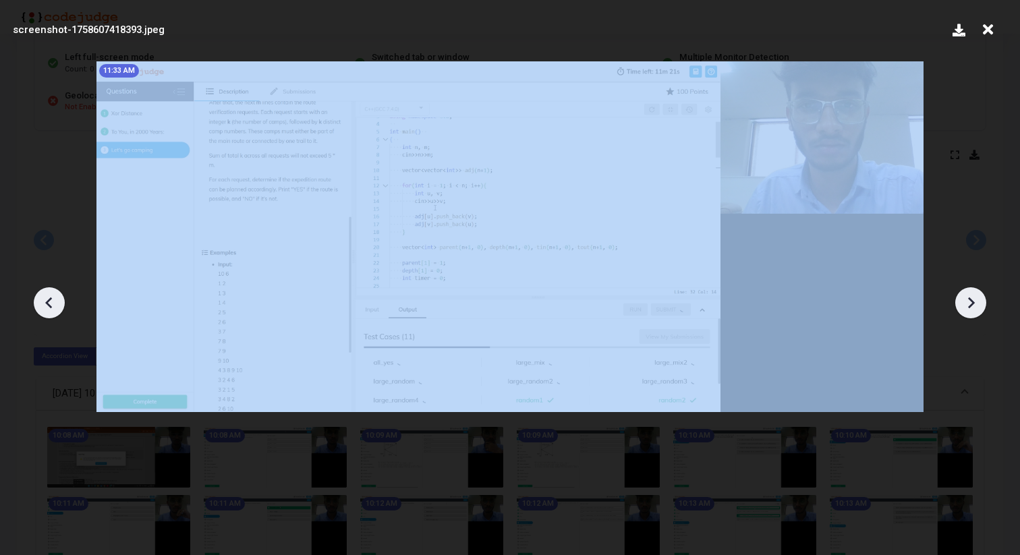
click at [970, 300] on icon at bounding box center [971, 303] width 20 height 20
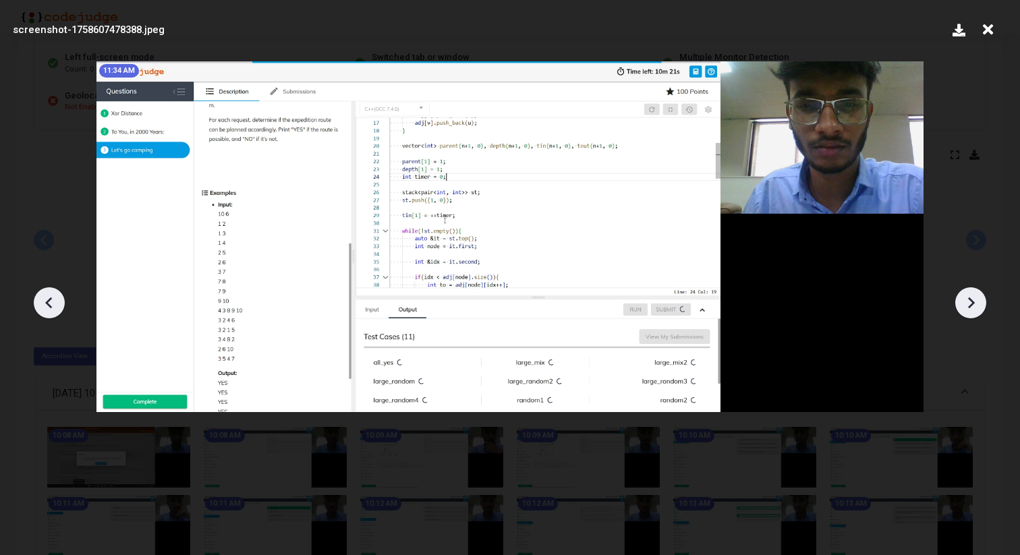
click at [970, 300] on icon at bounding box center [971, 303] width 20 height 20
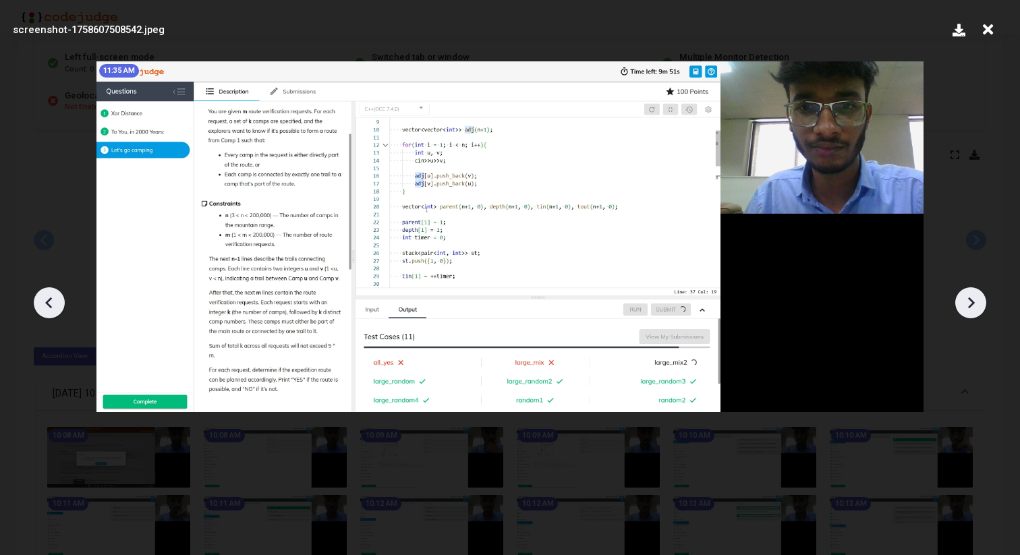
click at [970, 300] on icon at bounding box center [971, 303] width 20 height 20
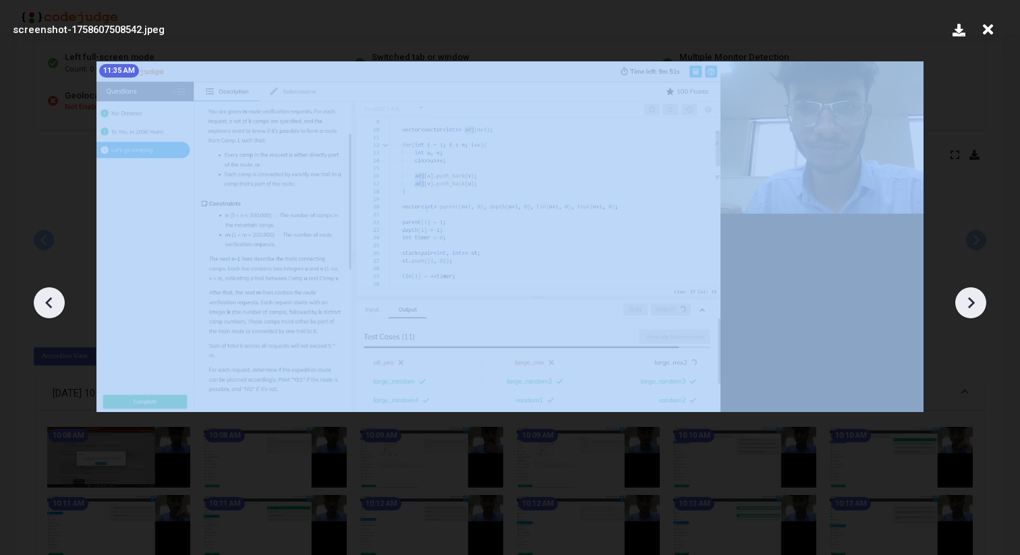
click at [970, 300] on icon at bounding box center [971, 303] width 20 height 20
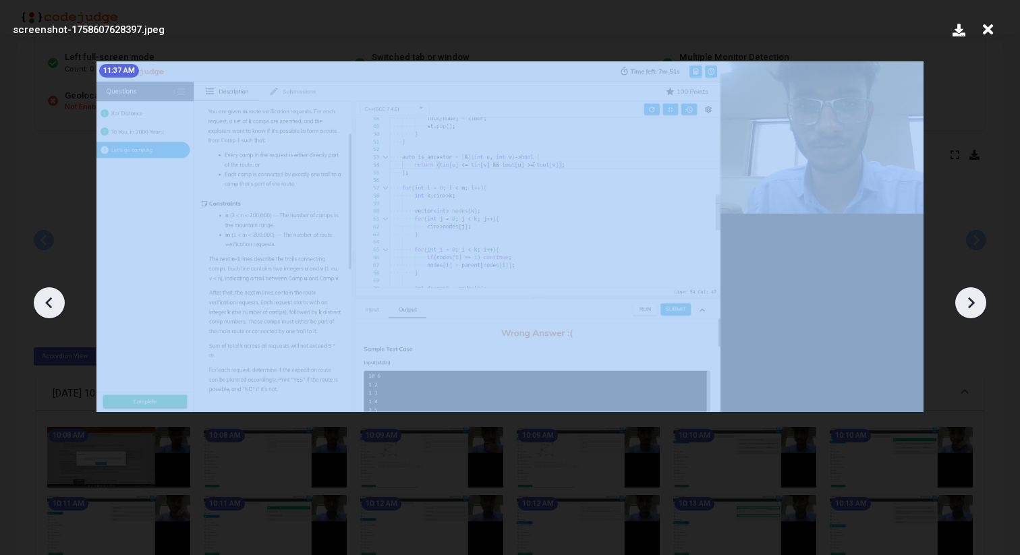
click at [970, 300] on icon at bounding box center [971, 303] width 20 height 20
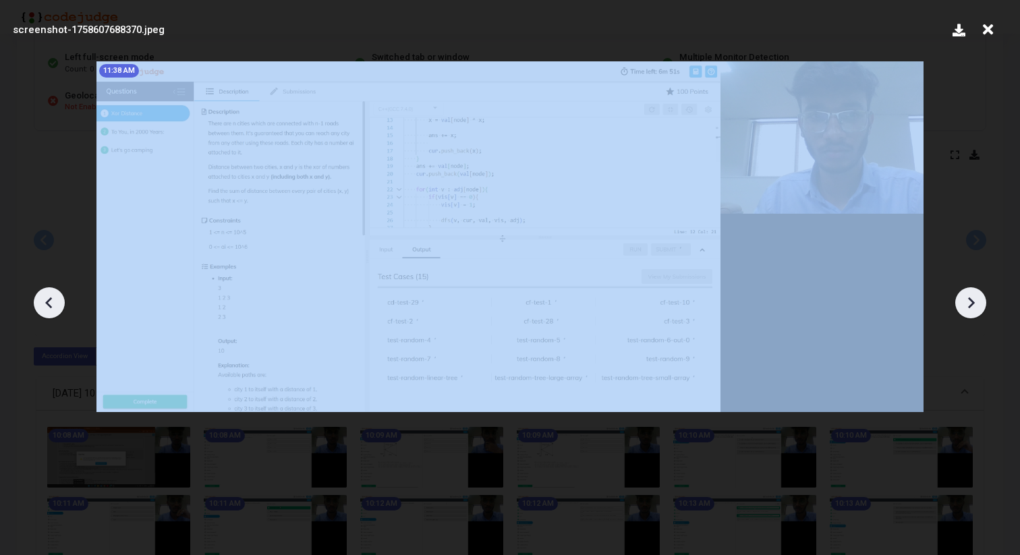
click at [970, 300] on icon at bounding box center [971, 303] width 20 height 20
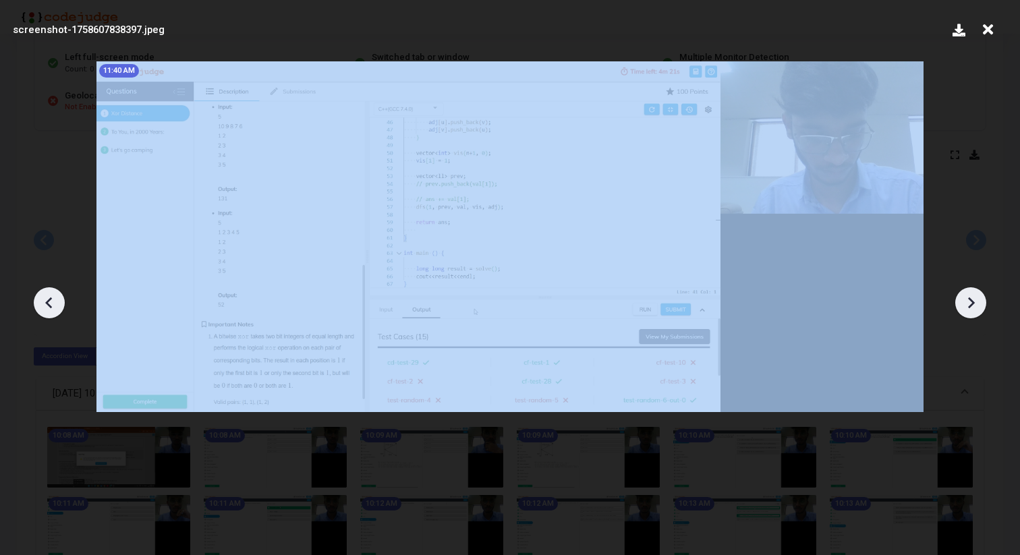
click at [970, 300] on icon at bounding box center [971, 303] width 20 height 20
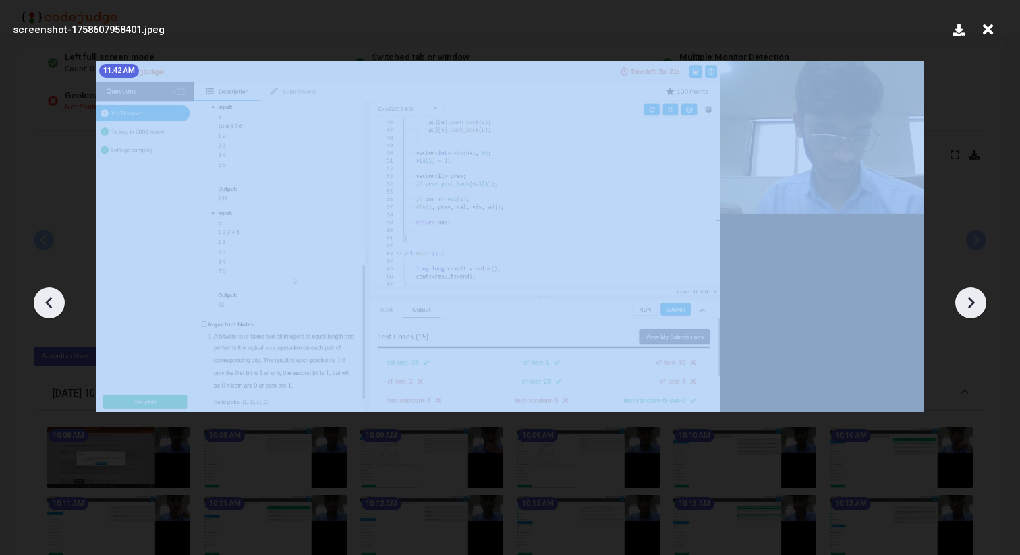
click at [970, 300] on icon at bounding box center [971, 303] width 20 height 20
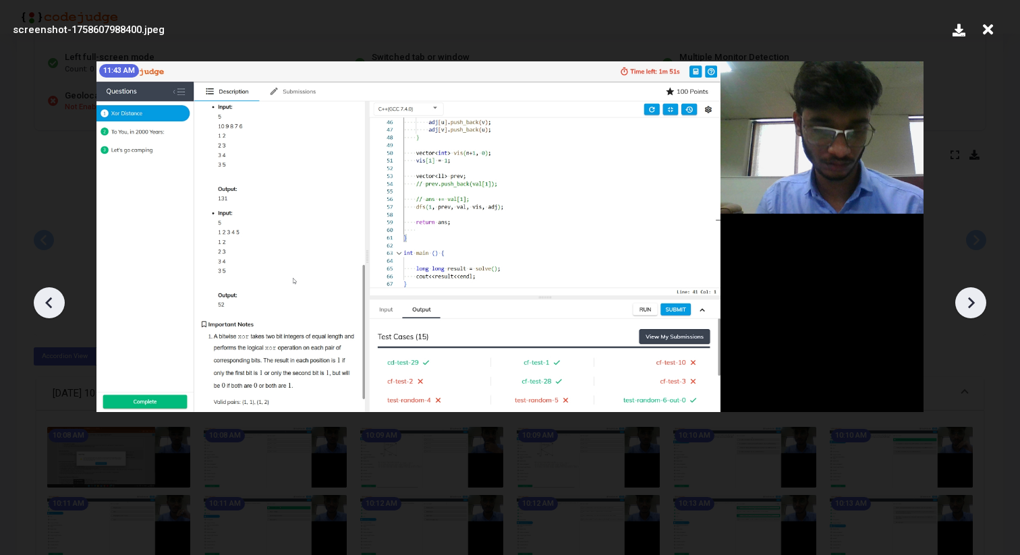
click at [967, 304] on icon at bounding box center [971, 303] width 20 height 20
click at [988, 36] on icon at bounding box center [988, 30] width 21 height 26
